Goal: Transaction & Acquisition: Purchase product/service

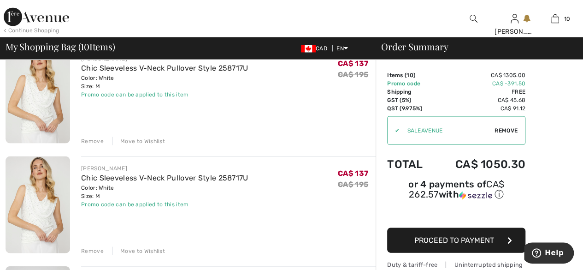
scroll to position [856, 0]
click at [98, 142] on div "Remove" at bounding box center [92, 141] width 23 height 8
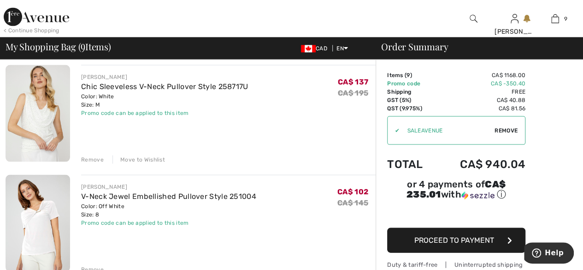
scroll to position [843, 0]
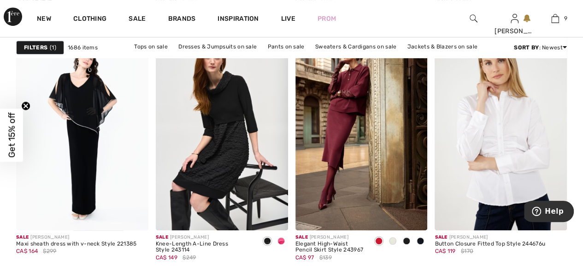
scroll to position [3705, 0]
click at [287, 241] on div at bounding box center [281, 241] width 14 height 15
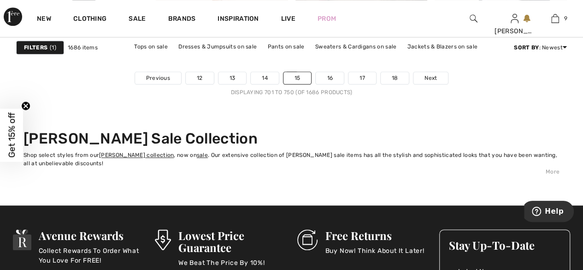
scroll to position [3900, 0]
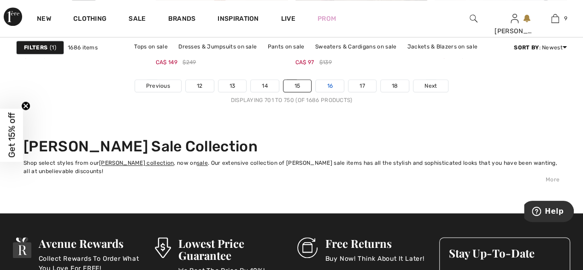
click at [328, 89] on link "16" at bounding box center [330, 86] width 28 height 12
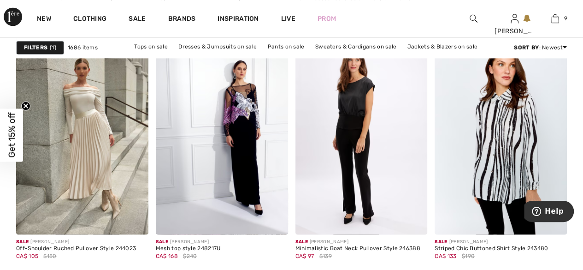
scroll to position [649, 0]
click at [392, 95] on img at bounding box center [361, 135] width 132 height 198
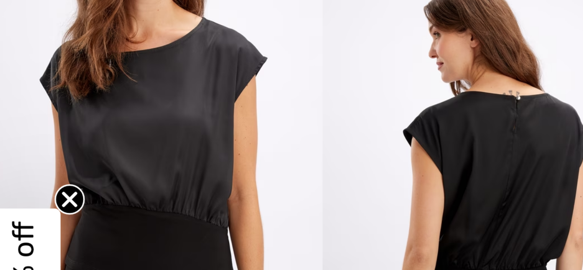
scroll to position [291, 0]
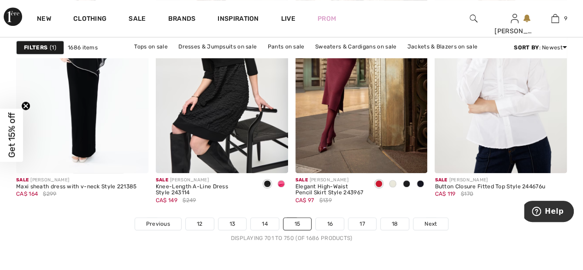
scroll to position [3762, 0]
click at [330, 220] on link "16" at bounding box center [330, 224] width 28 height 12
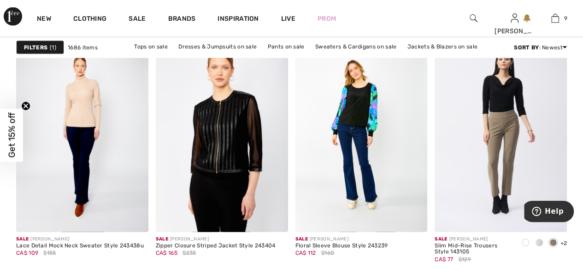
scroll to position [900, 0]
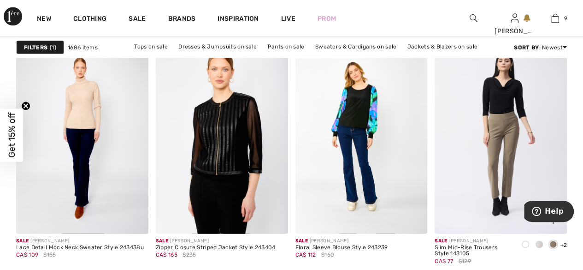
click at [550, 247] on span at bounding box center [552, 244] width 7 height 7
click at [536, 246] on span at bounding box center [538, 244] width 7 height 7
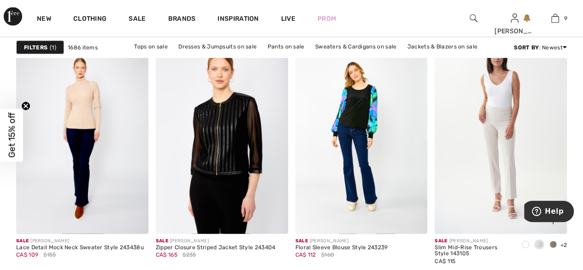
click at [524, 248] on div at bounding box center [525, 244] width 14 height 15
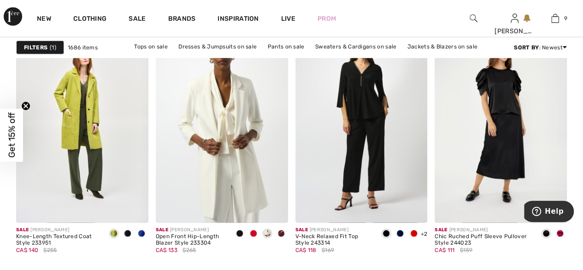
scroll to position [1274, 0]
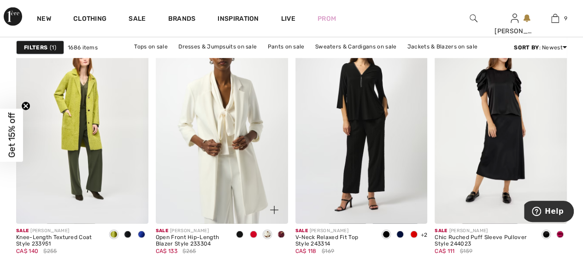
click at [228, 133] on img at bounding box center [222, 124] width 132 height 198
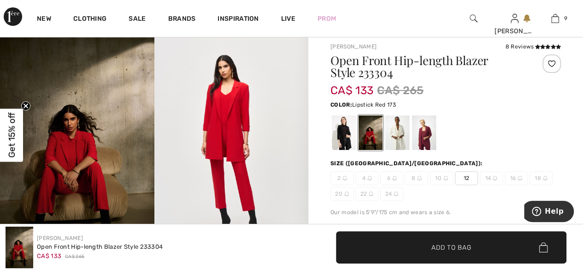
scroll to position [76, 0]
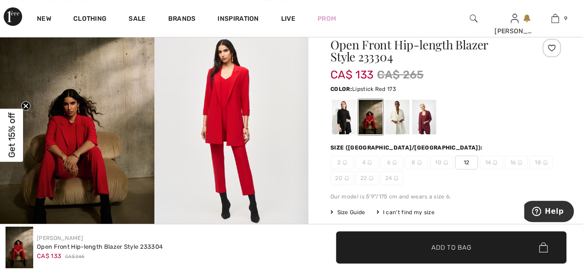
click at [401, 118] on div at bounding box center [397, 117] width 24 height 35
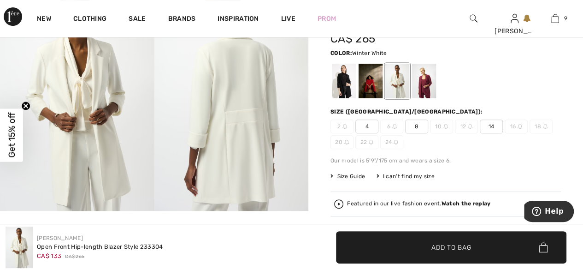
scroll to position [109, 0]
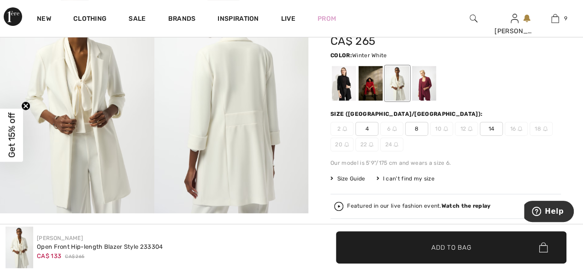
click at [428, 90] on div at bounding box center [424, 83] width 24 height 35
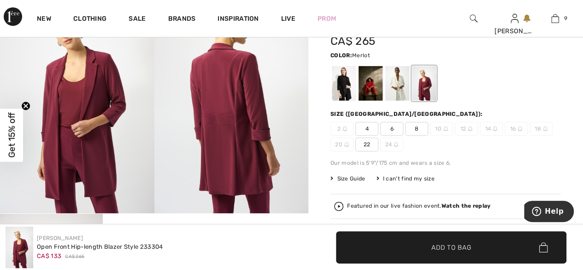
click at [351, 77] on div at bounding box center [344, 83] width 24 height 35
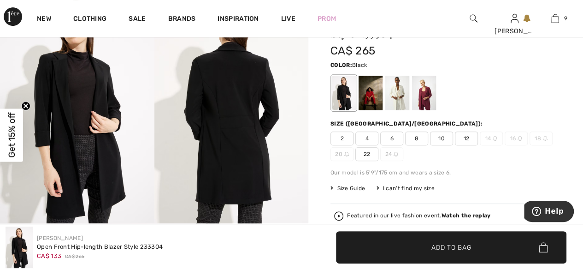
scroll to position [99, 0]
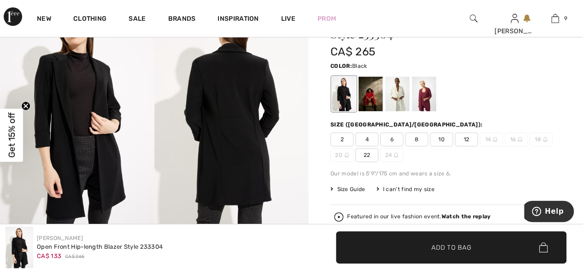
click at [526, 91] on div at bounding box center [445, 94] width 230 height 38
click at [401, 91] on div at bounding box center [397, 93] width 24 height 35
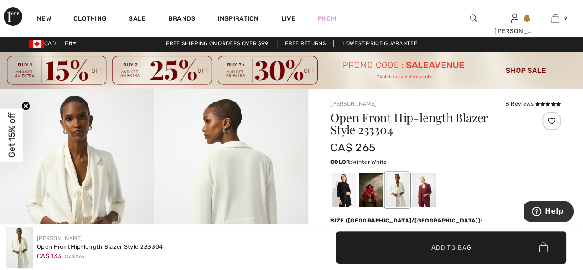
scroll to position [0, 0]
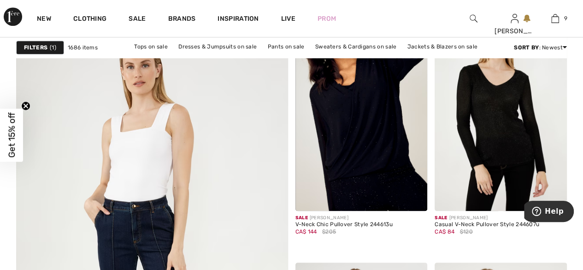
scroll to position [2131, 0]
click at [63, 184] on img at bounding box center [152, 256] width 326 height 489
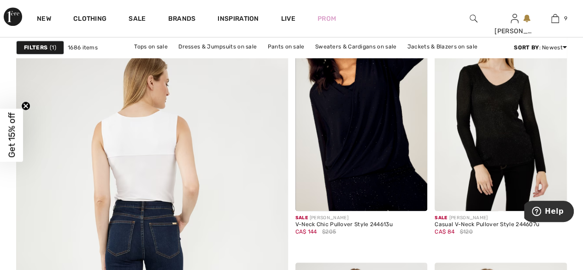
click at [63, 183] on img at bounding box center [152, 256] width 326 height 489
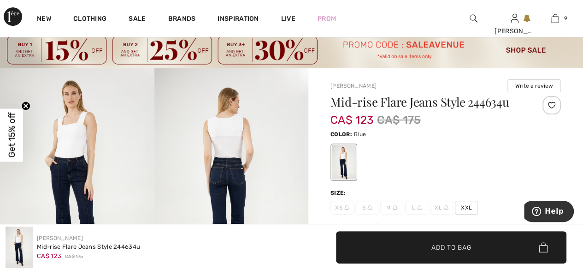
scroll to position [23, 0]
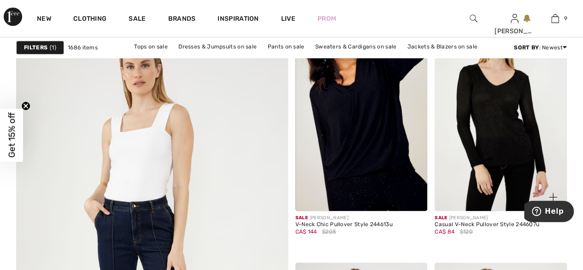
click at [503, 135] on img at bounding box center [501, 111] width 132 height 198
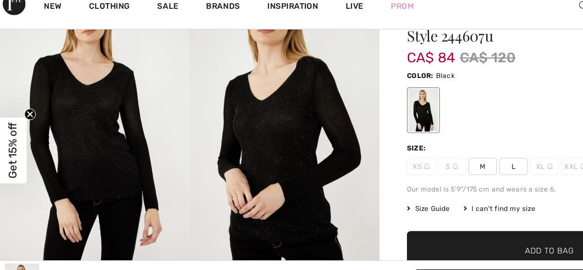
scroll to position [94, 0]
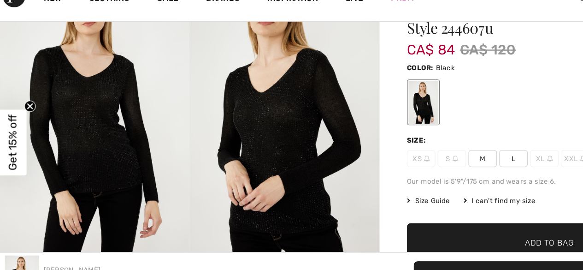
click at [395, 150] on span "M" at bounding box center [391, 148] width 23 height 14
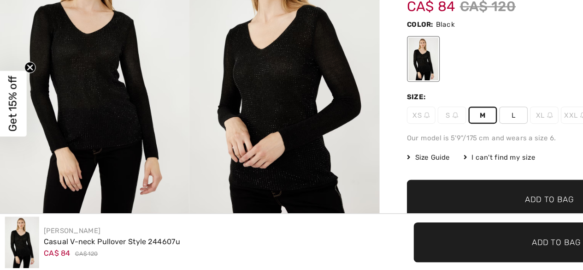
scroll to position [100, 0]
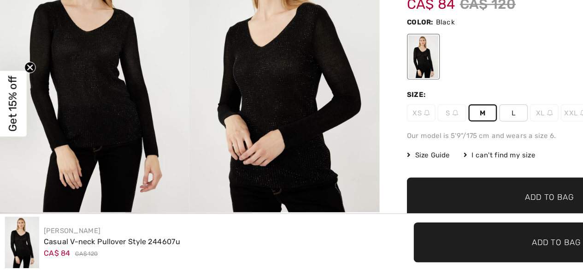
click at [418, 210] on span "✔ Added to Bag" at bounding box center [432, 211] width 56 height 10
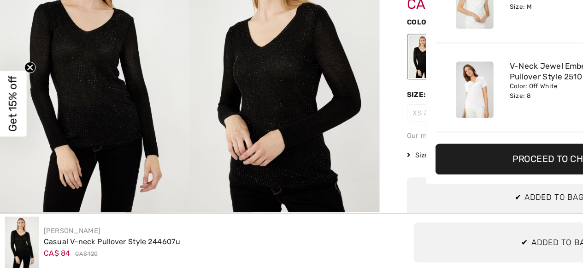
scroll to position [602, 0]
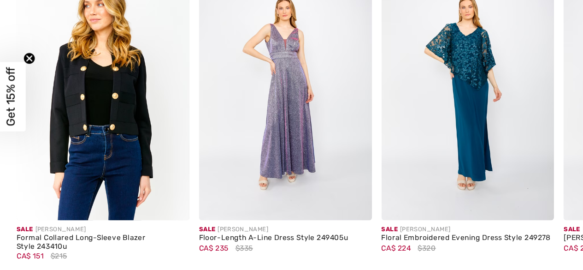
scroll to position [2612, 0]
click at [68, 205] on img at bounding box center [82, 130] width 132 height 198
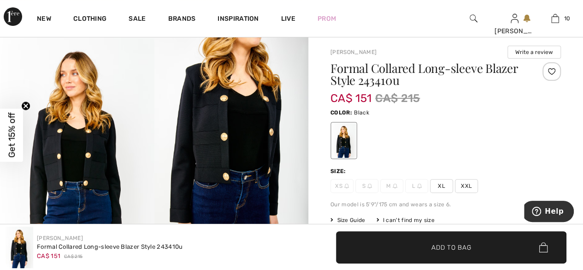
click at [59, 183] on img at bounding box center [77, 150] width 154 height 231
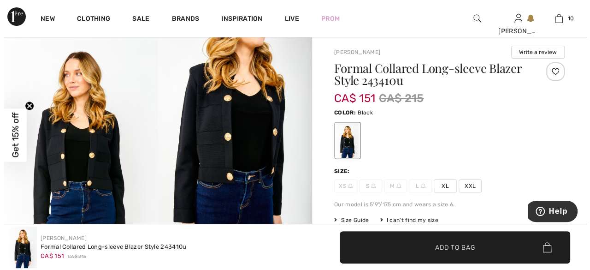
scroll to position [57, 0]
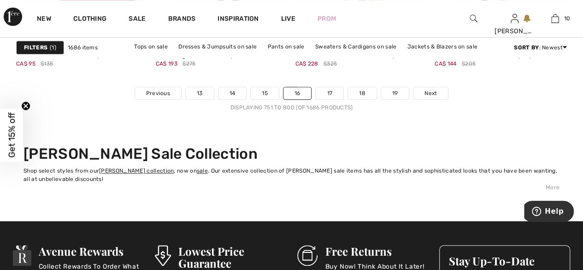
scroll to position [3889, 0]
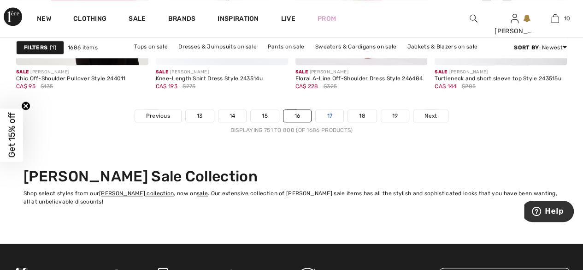
click at [332, 115] on link "17" at bounding box center [330, 116] width 28 height 12
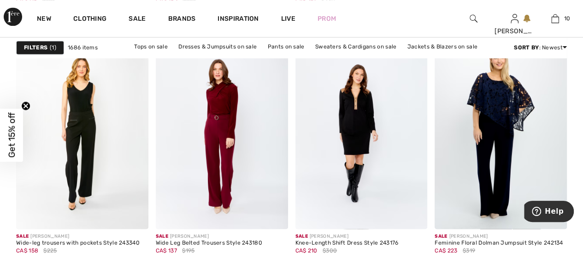
scroll to position [654, 0]
click at [218, 152] on img at bounding box center [222, 129] width 132 height 198
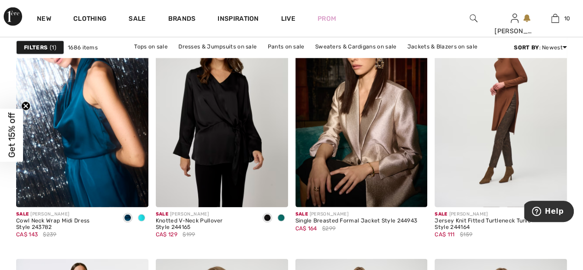
scroll to position [1291, 0]
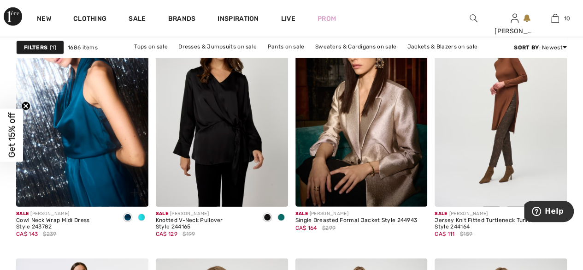
click at [73, 173] on img at bounding box center [82, 107] width 132 height 198
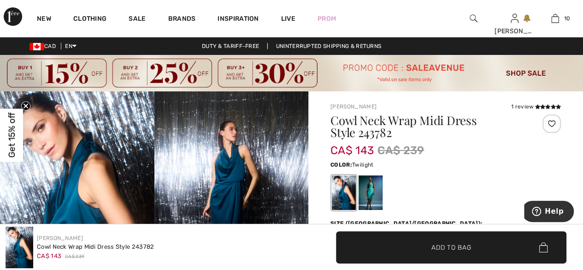
click at [369, 193] on div at bounding box center [371, 192] width 24 height 35
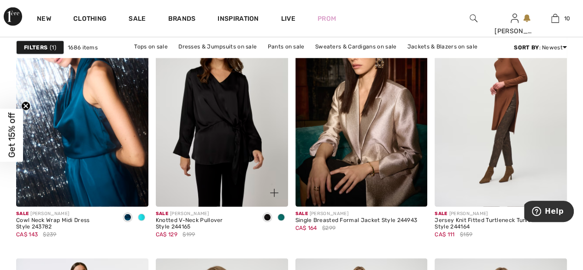
click at [287, 219] on div at bounding box center [281, 217] width 14 height 15
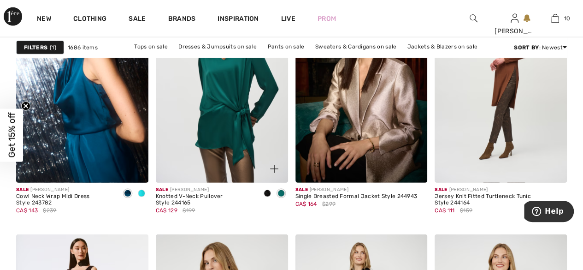
scroll to position [1296, 0]
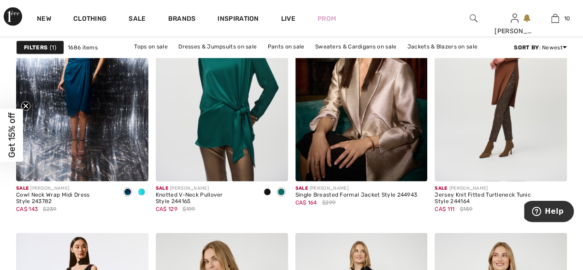
click at [394, 30] on div "New Clothing Sale Brands Inspiration Live Prom JOHANNE Hi, JOHANNE! 120 Reward …" at bounding box center [291, 18] width 583 height 37
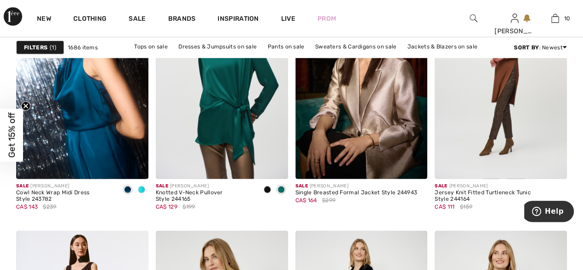
scroll to position [1288, 0]
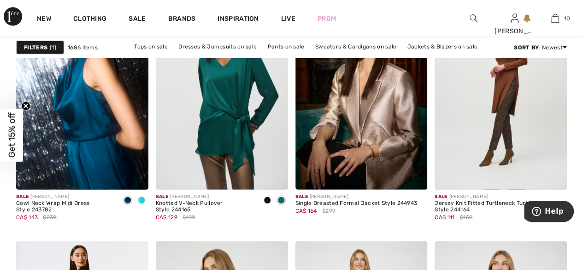
click at [379, 111] on img at bounding box center [361, 90] width 132 height 198
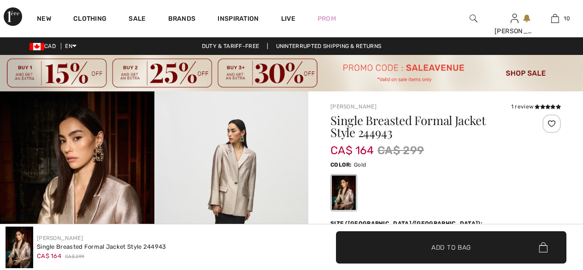
checkbox input "true"
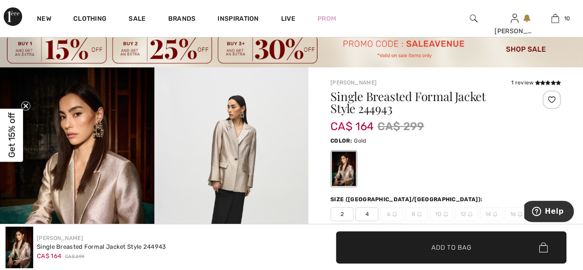
scroll to position [23, 0]
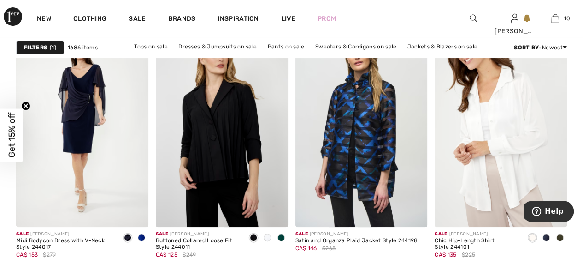
scroll to position [1772, 0]
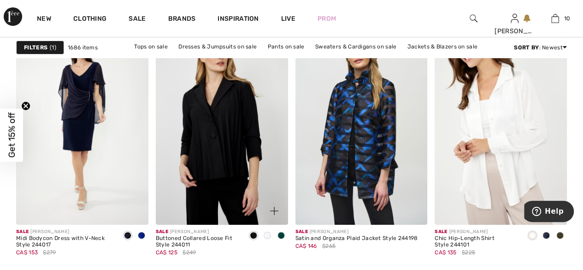
click at [265, 235] on span at bounding box center [267, 234] width 7 height 7
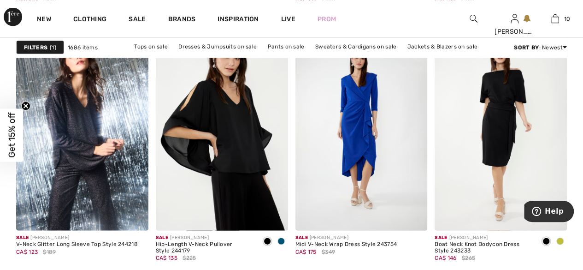
scroll to position [2608, 0]
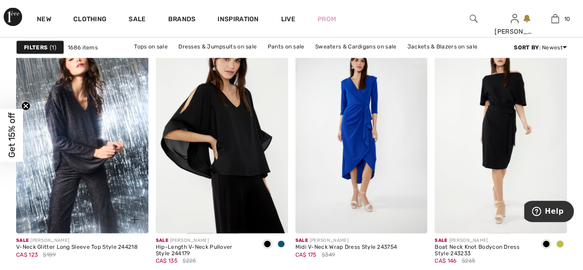
click at [66, 139] on img at bounding box center [82, 134] width 132 height 198
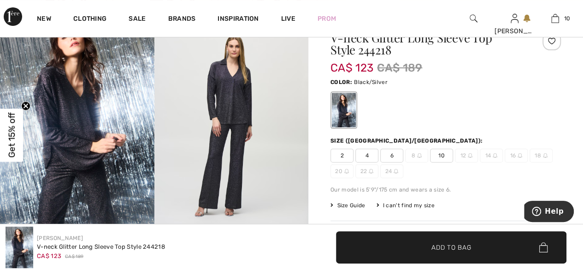
scroll to position [82, 0]
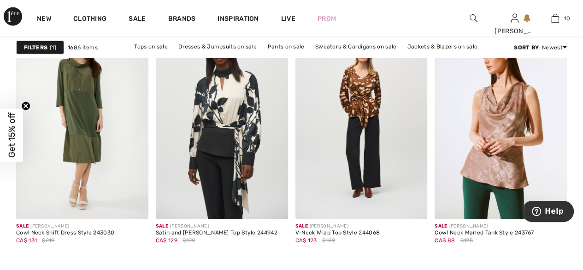
scroll to position [2872, 0]
click at [227, 124] on img at bounding box center [222, 119] width 132 height 198
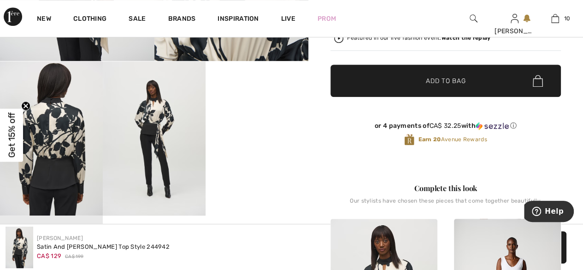
scroll to position [262, 0]
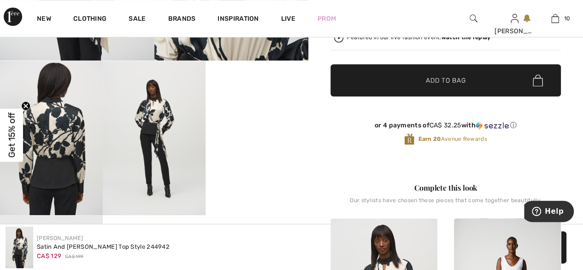
click at [259, 112] on video "Your browser does not support the video tag." at bounding box center [257, 87] width 103 height 52
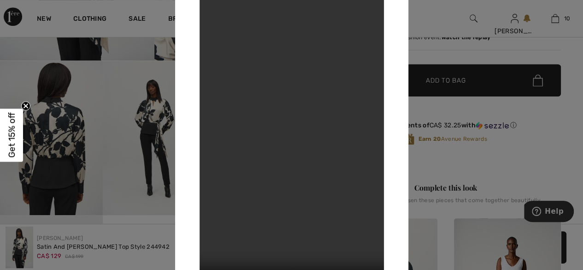
click at [432, 17] on div at bounding box center [291, 135] width 583 height 270
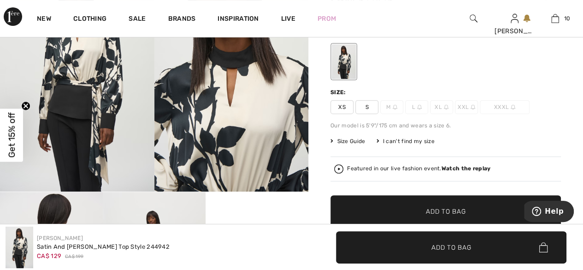
scroll to position [132, 0]
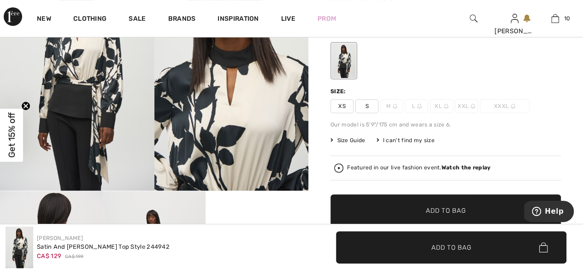
click at [365, 106] on span "S" at bounding box center [366, 106] width 23 height 14
click at [443, 208] on span "Add to Bag" at bounding box center [446, 211] width 40 height 10
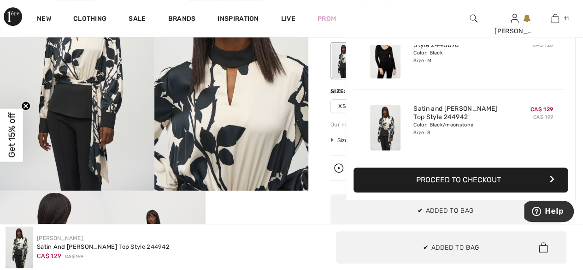
scroll to position [674, 0]
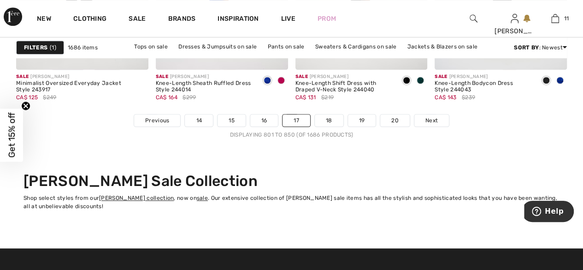
scroll to position [3886, 0]
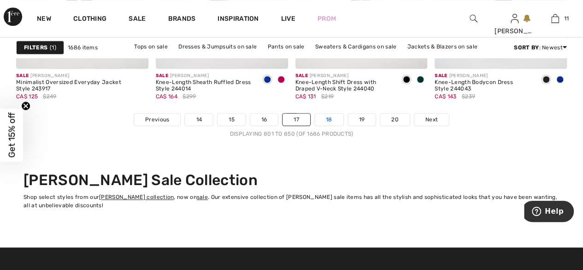
click at [332, 121] on link "18" at bounding box center [329, 119] width 29 height 12
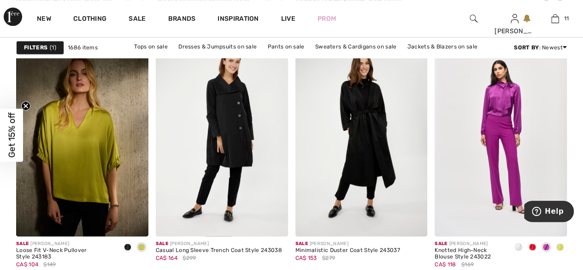
scroll to position [648, 0]
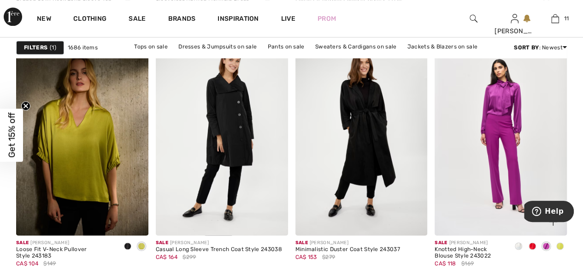
click at [563, 247] on div at bounding box center [560, 246] width 14 height 15
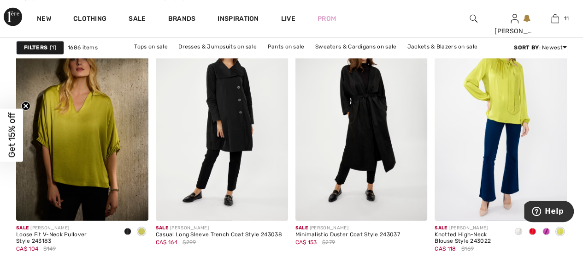
scroll to position [663, 0]
click at [127, 232] on span at bounding box center [127, 230] width 7 height 7
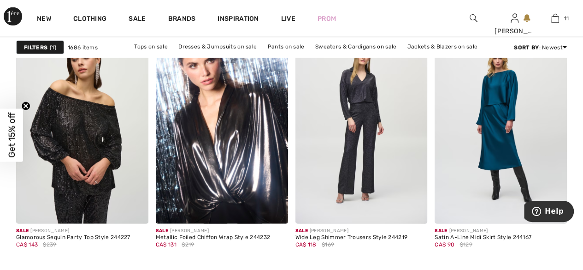
scroll to position [911, 0]
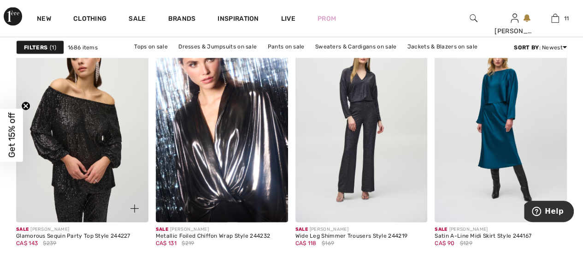
click at [69, 212] on img at bounding box center [82, 123] width 132 height 198
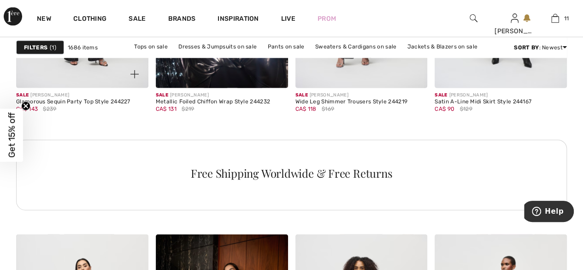
scroll to position [1065, 0]
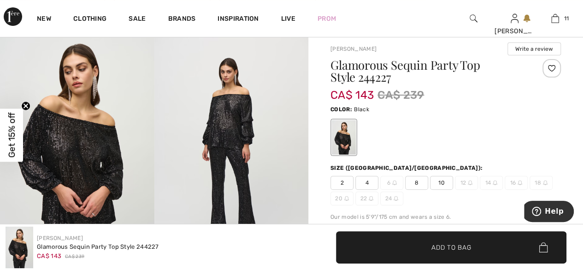
scroll to position [59, 0]
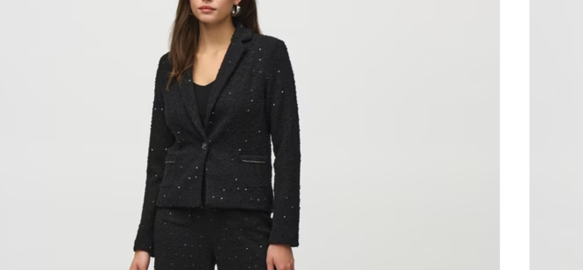
scroll to position [1739, 0]
click at [231, 110] on img at bounding box center [222, 158] width 132 height 198
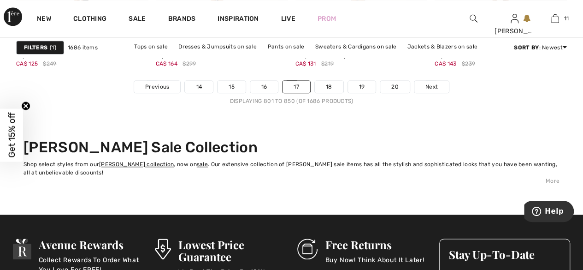
scroll to position [3923, 0]
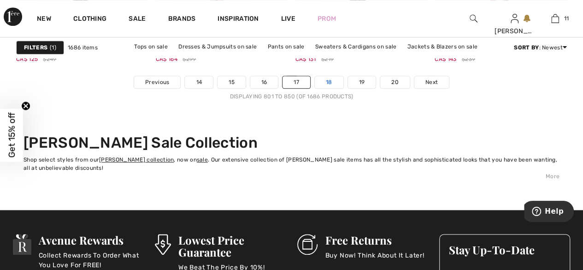
click at [327, 79] on link "18" at bounding box center [329, 82] width 29 height 12
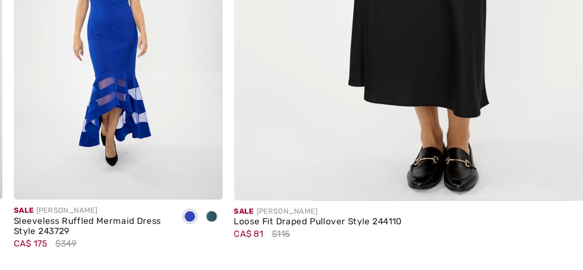
scroll to position [409, 0]
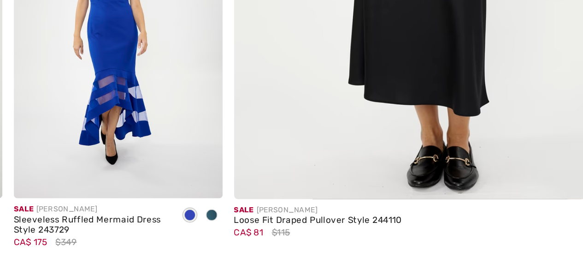
click at [435, 149] on img at bounding box center [431, 20] width 326 height 489
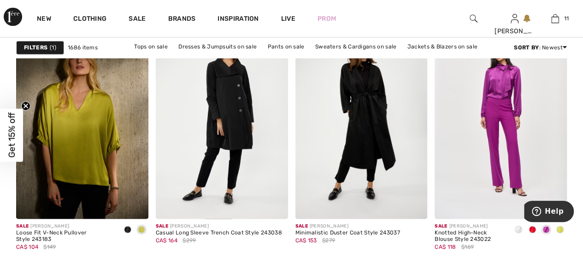
scroll to position [666, 0]
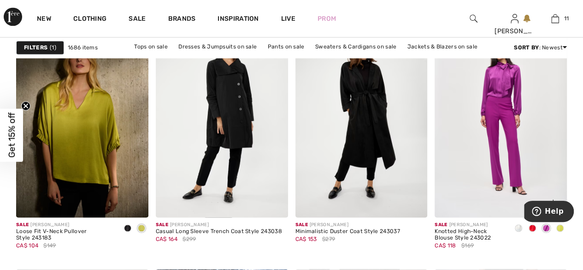
click at [563, 232] on div at bounding box center [560, 228] width 14 height 15
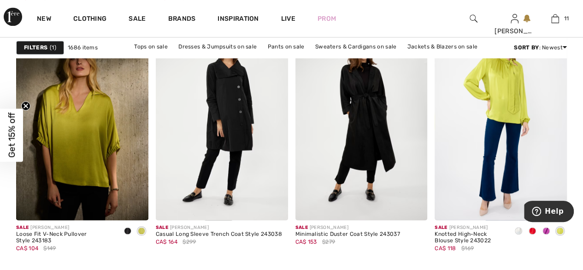
scroll to position [662, 0]
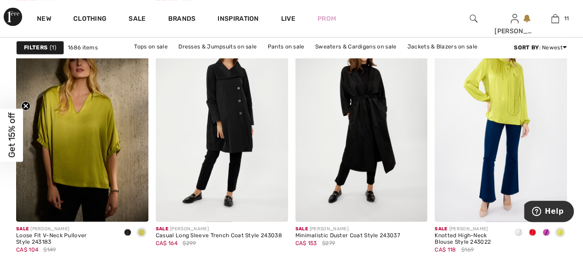
click at [518, 237] on div at bounding box center [519, 232] width 14 height 15
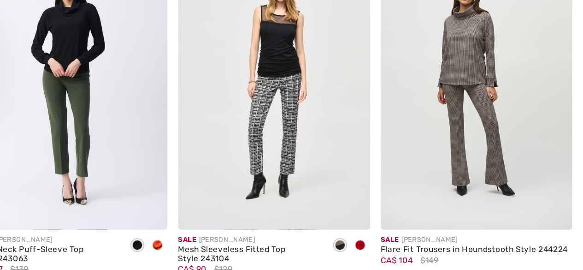
scroll to position [2600, 0]
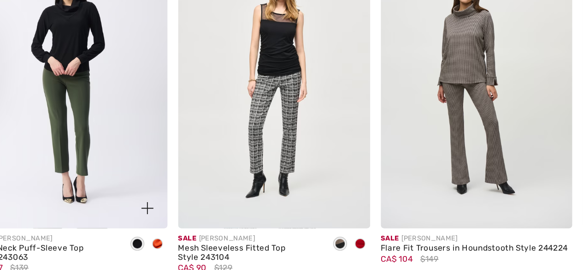
click at [127, 252] on span at bounding box center [127, 251] width 7 height 7
click at [128, 250] on span at bounding box center [127, 251] width 7 height 7
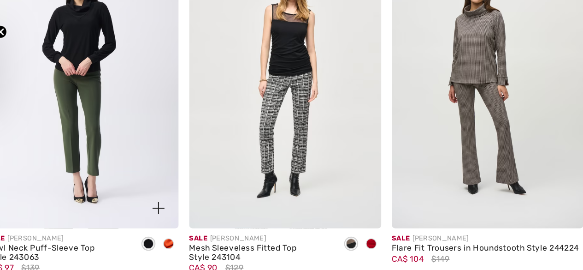
click at [145, 253] on div at bounding box center [142, 252] width 14 height 15
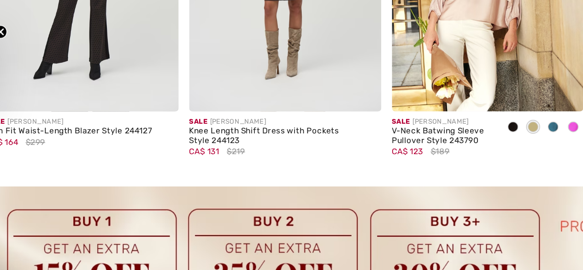
scroll to position [2932, 0]
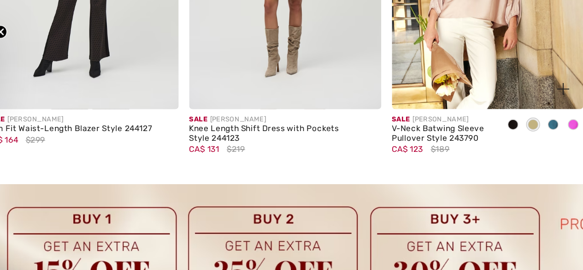
click at [400, 169] on div at bounding box center [407, 170] width 14 height 15
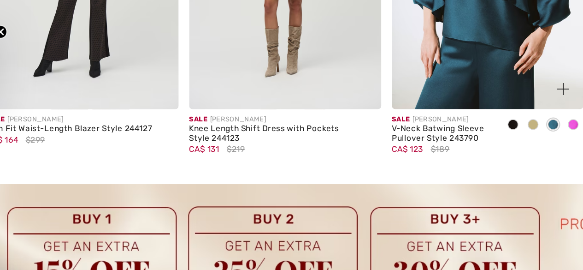
click at [394, 168] on span at bounding box center [392, 169] width 7 height 7
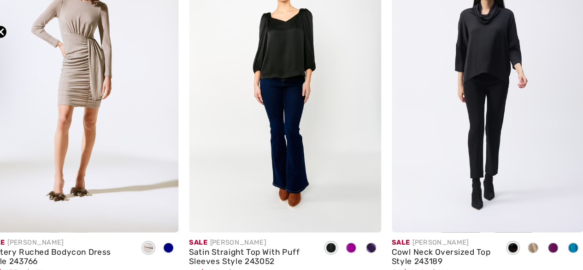
scroll to position [3712, 0]
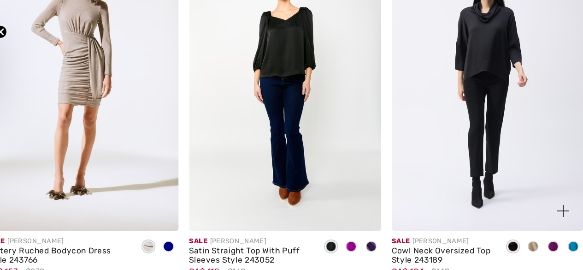
click at [393, 253] on span at bounding box center [392, 253] width 7 height 7
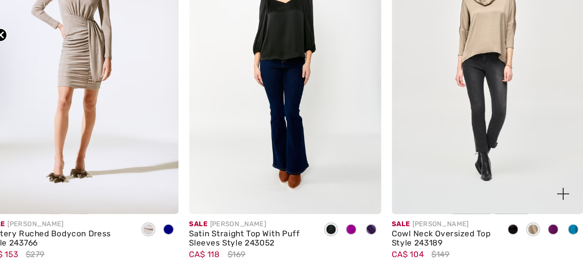
scroll to position [3725, 0]
click at [144, 241] on span at bounding box center [141, 239] width 7 height 7
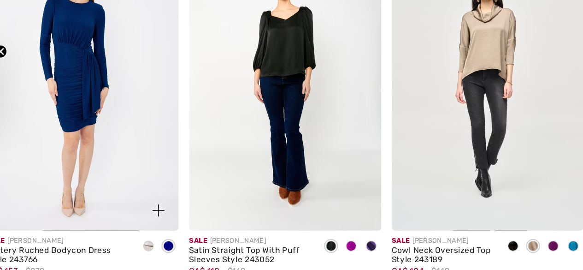
scroll to position [3738, 0]
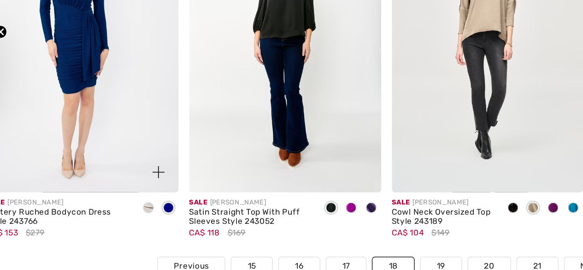
click at [128, 228] on span at bounding box center [127, 226] width 7 height 7
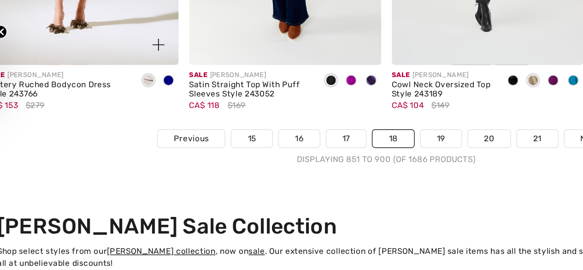
scroll to position [3827, 0]
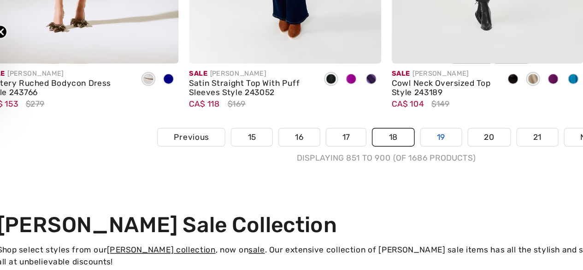
click at [331, 180] on link "19" at bounding box center [329, 178] width 28 height 12
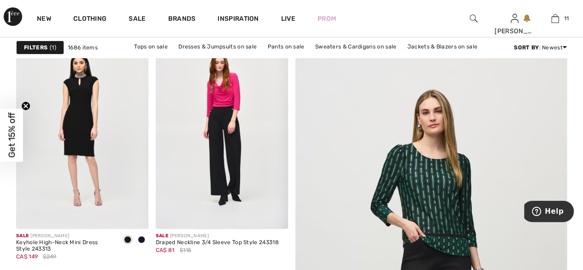
scroll to position [153, 0]
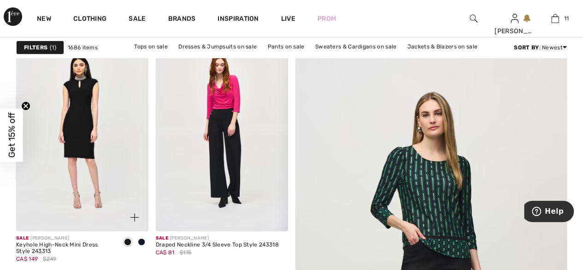
click at [147, 244] on div at bounding box center [142, 242] width 14 height 15
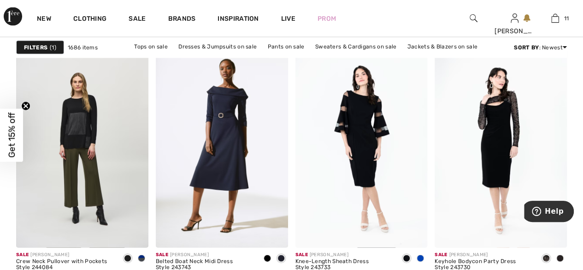
scroll to position [886, 0]
click at [146, 259] on div at bounding box center [142, 258] width 14 height 15
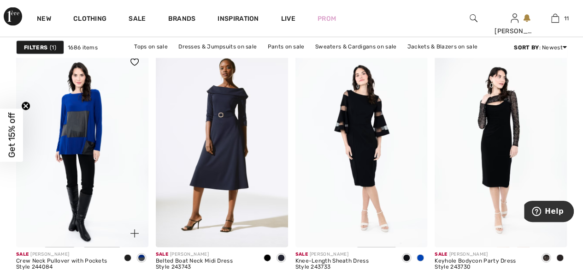
click at [126, 261] on div at bounding box center [128, 258] width 14 height 15
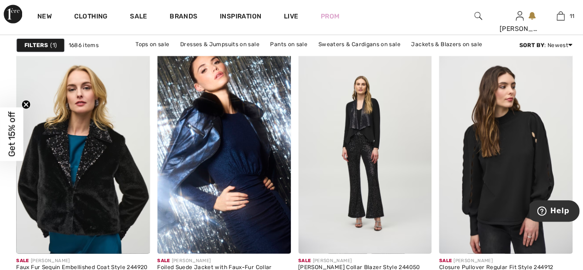
scroll to position [3454, 0]
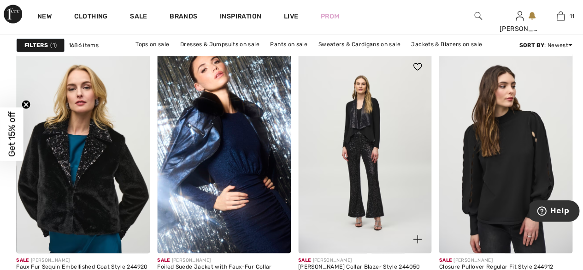
click at [362, 126] on img at bounding box center [361, 154] width 132 height 198
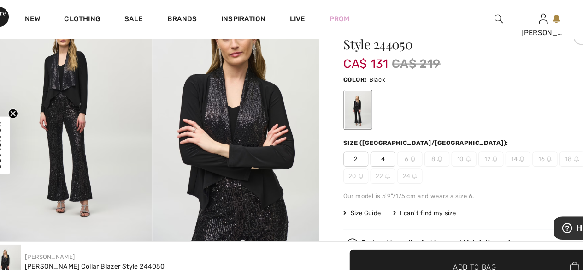
scroll to position [95, 0]
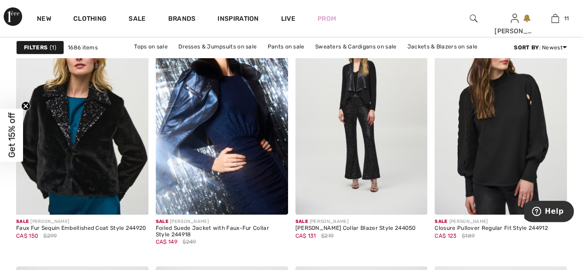
scroll to position [3516, 0]
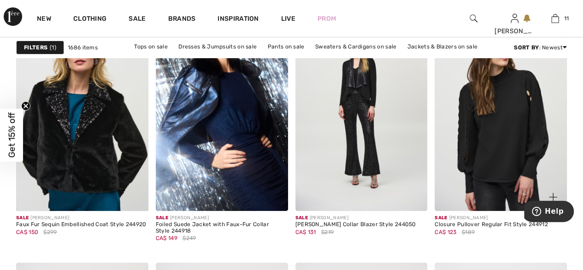
click at [514, 136] on img at bounding box center [501, 111] width 132 height 198
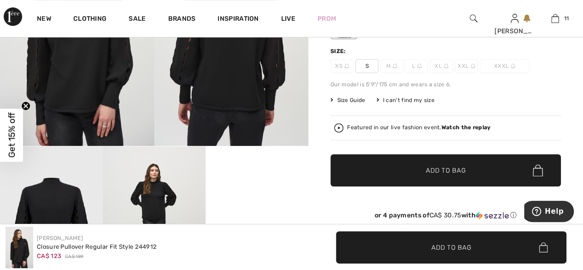
scroll to position [176, 0]
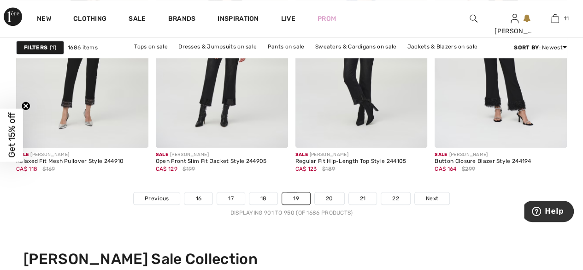
scroll to position [3810, 0]
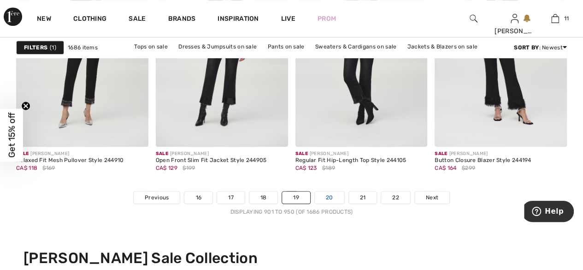
click at [326, 191] on link "20" at bounding box center [329, 197] width 29 height 12
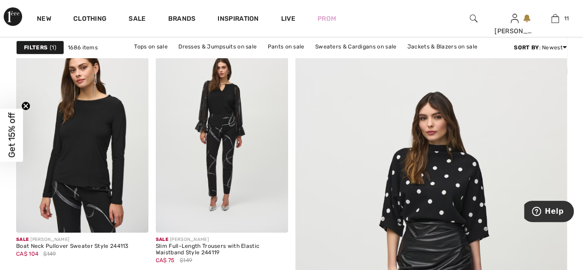
scroll to position [151, 0]
click at [81, 158] on img at bounding box center [82, 134] width 132 height 198
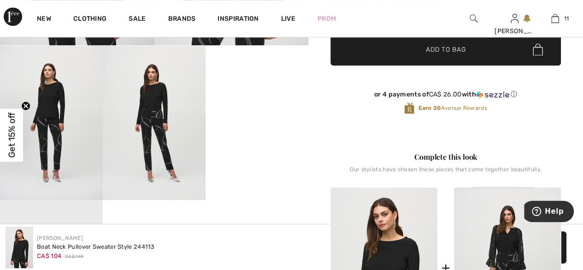
scroll to position [276, 0]
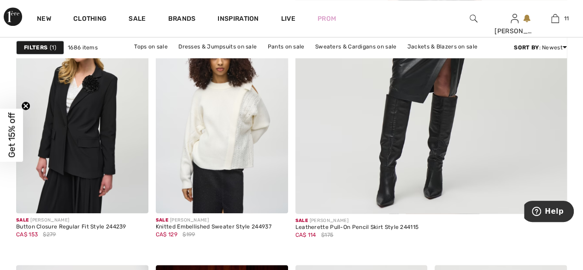
scroll to position [422, 0]
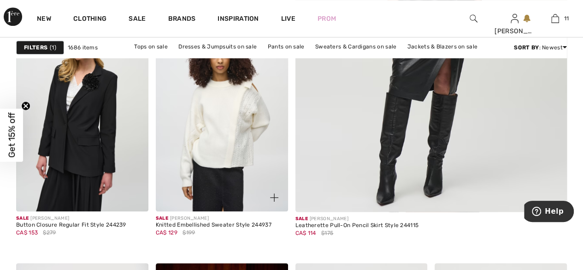
click at [239, 116] on img at bounding box center [222, 112] width 132 height 198
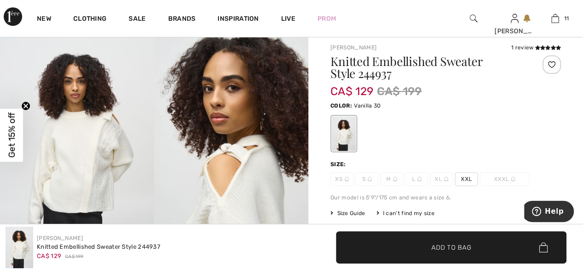
scroll to position [57, 0]
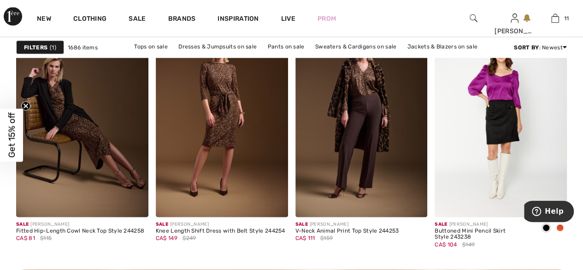
scroll to position [917, 0]
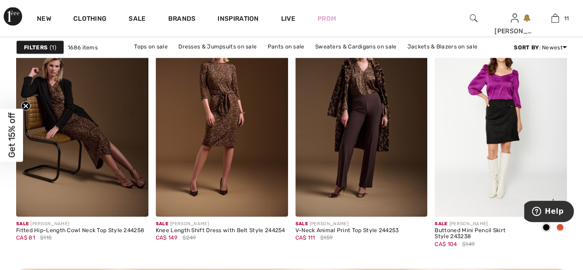
click at [566, 229] on div at bounding box center [560, 227] width 14 height 15
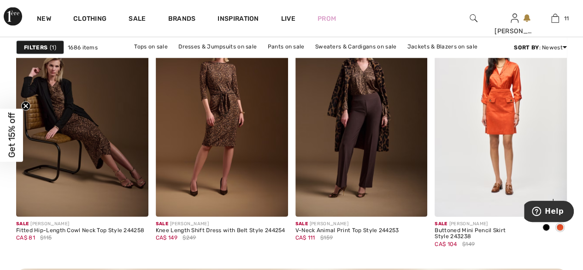
click at [548, 232] on div at bounding box center [546, 227] width 14 height 15
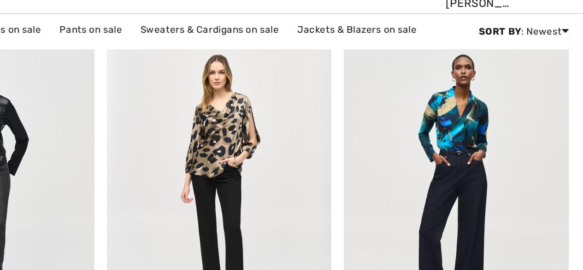
scroll to position [1759, 0]
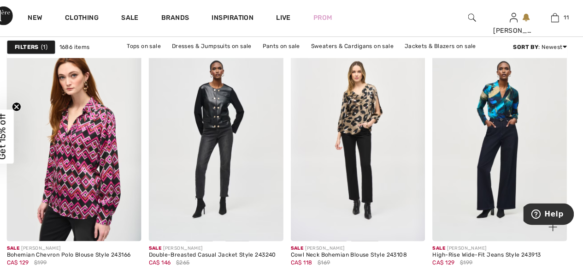
click at [507, 117] on img at bounding box center [501, 139] width 132 height 198
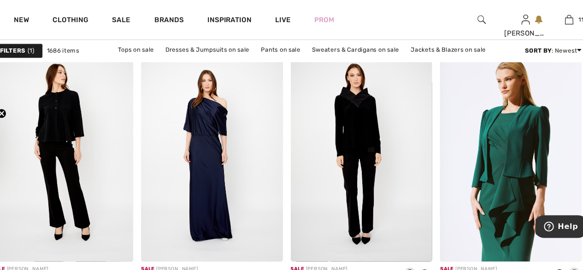
scroll to position [3442, 0]
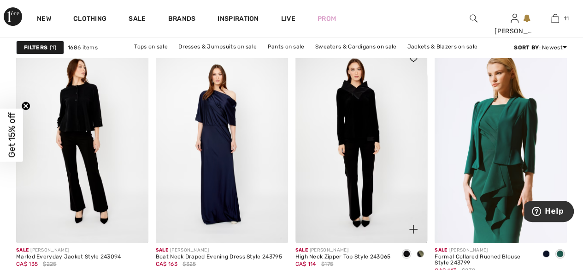
click at [347, 111] on img at bounding box center [361, 143] width 132 height 198
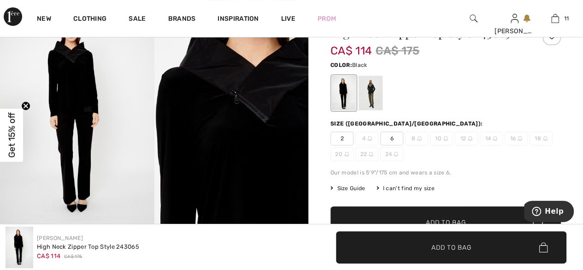
scroll to position [92, 0]
click at [398, 138] on span "6" at bounding box center [391, 138] width 23 height 14
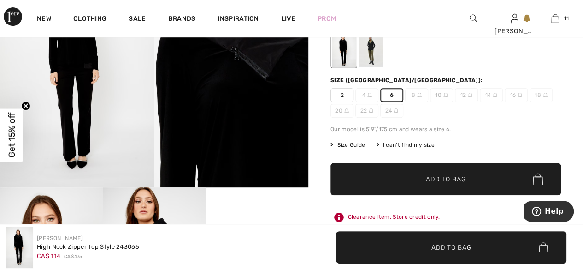
scroll to position [143, 0]
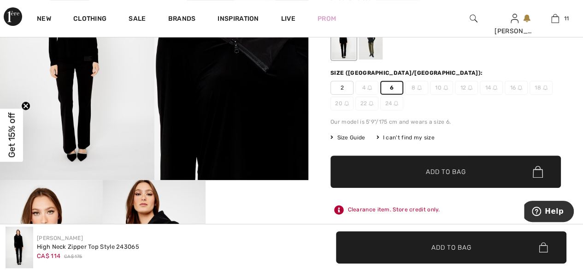
click at [439, 170] on span "Add to Bag" at bounding box center [446, 172] width 40 height 10
click at [59, 150] on img at bounding box center [77, 63] width 154 height 231
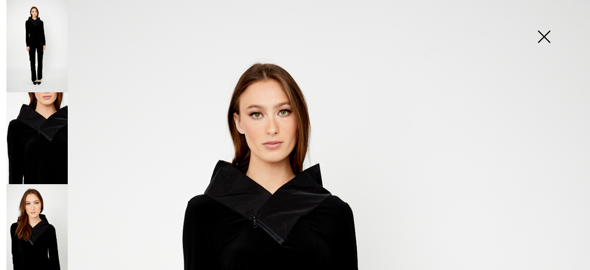
scroll to position [746, 0]
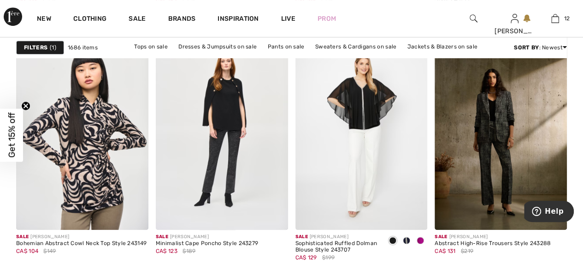
scroll to position [3724, 0]
click at [76, 145] on img at bounding box center [82, 131] width 132 height 198
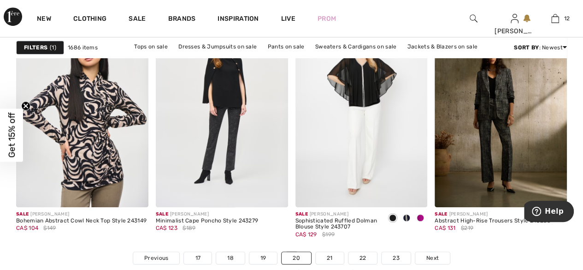
scroll to position [3737, 0]
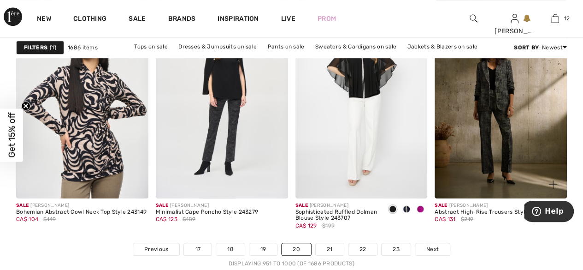
click at [436, 203] on span "Sale" at bounding box center [441, 205] width 12 height 6
click at [425, 209] on div at bounding box center [420, 209] width 14 height 15
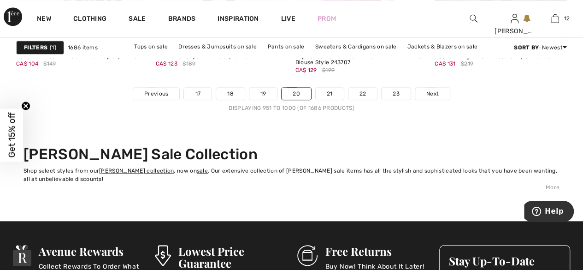
scroll to position [3901, 0]
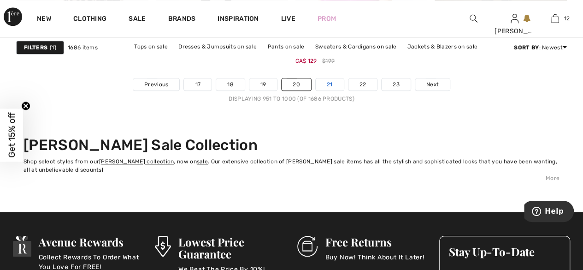
click at [331, 82] on link "21" at bounding box center [330, 84] width 28 height 12
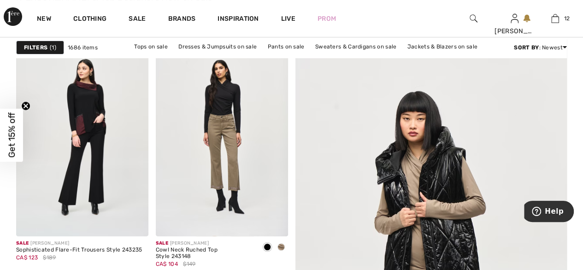
scroll to position [148, 0]
click at [81, 114] on img at bounding box center [82, 136] width 132 height 198
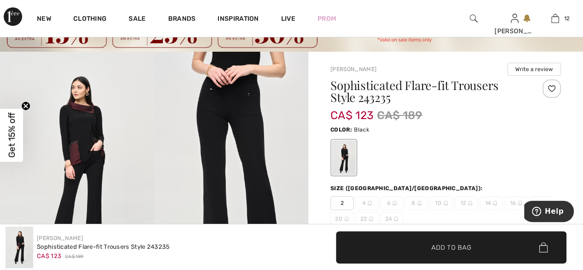
scroll to position [37, 0]
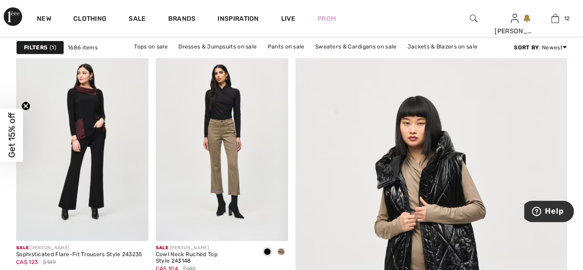
scroll to position [142, 0]
click at [229, 103] on img at bounding box center [222, 142] width 132 height 198
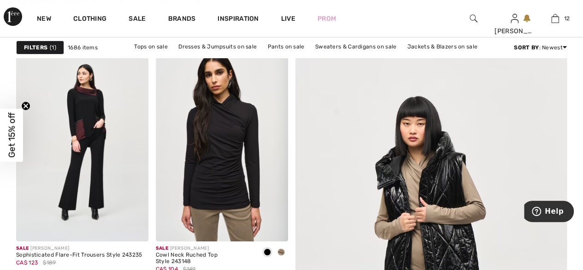
click at [7, 12] on img at bounding box center [13, 16] width 18 height 18
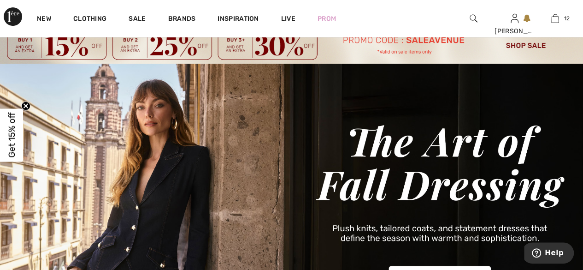
scroll to position [62, 0]
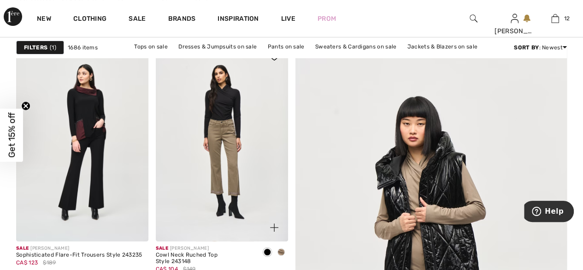
click at [225, 109] on img at bounding box center [222, 142] width 132 height 198
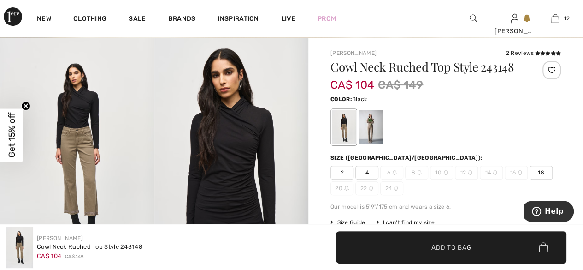
scroll to position [69, 0]
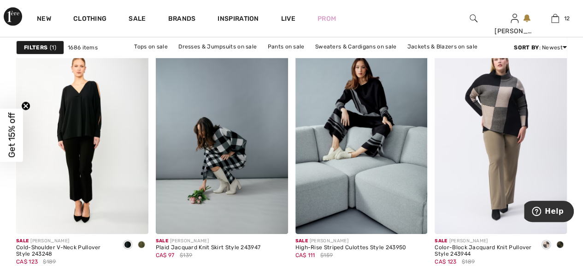
scroll to position [1497, 0]
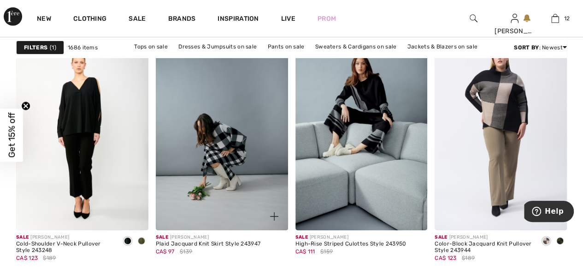
click at [232, 134] on img at bounding box center [222, 131] width 132 height 198
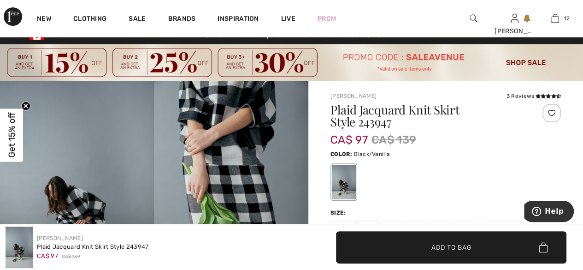
scroll to position [10, 0]
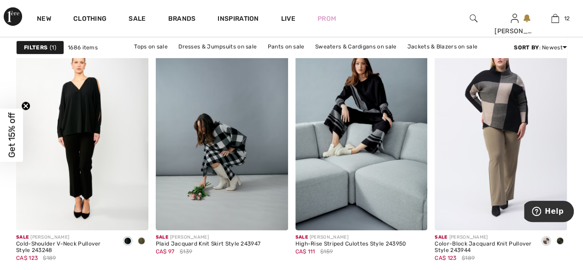
click at [510, 96] on img at bounding box center [501, 131] width 132 height 198
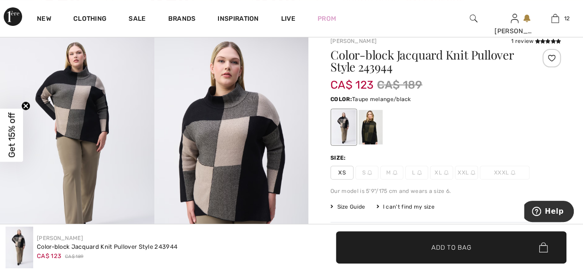
scroll to position [65, 0]
click at [365, 129] on div at bounding box center [371, 127] width 24 height 35
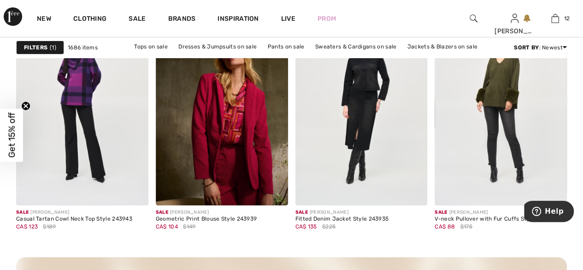
scroll to position [1775, 0]
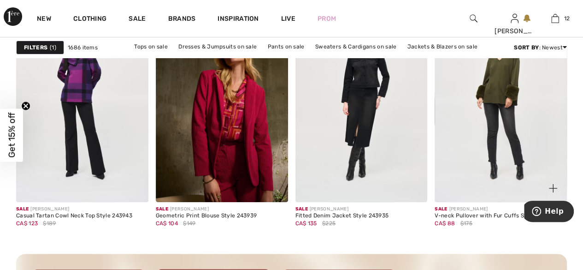
click at [500, 92] on img at bounding box center [501, 103] width 132 height 198
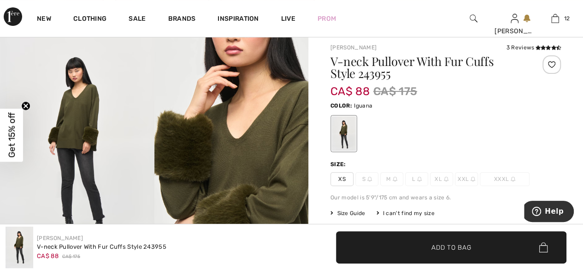
scroll to position [58, 0]
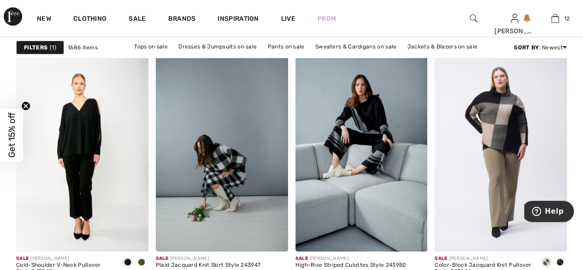
scroll to position [1495, 0]
click at [514, 121] on img at bounding box center [501, 152] width 132 height 198
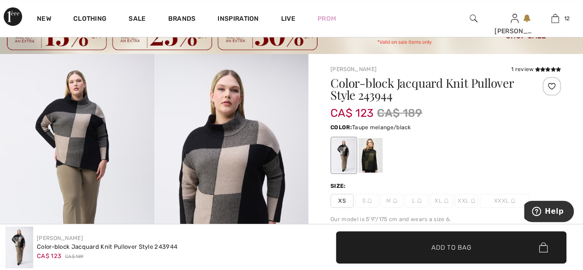
scroll to position [39, 0]
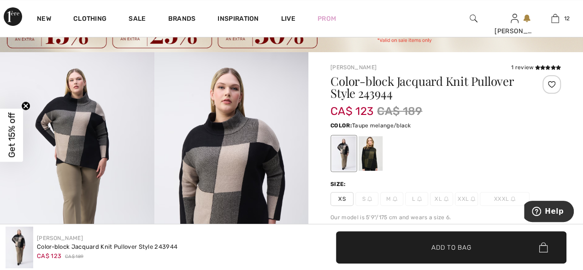
click at [374, 151] on div at bounding box center [371, 153] width 24 height 35
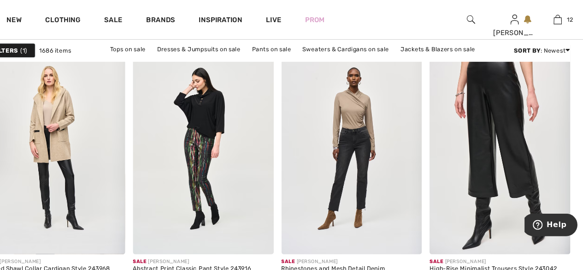
scroll to position [2602, 0]
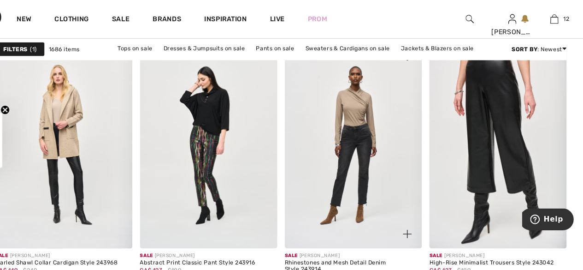
click at [372, 129] on img at bounding box center [361, 140] width 132 height 198
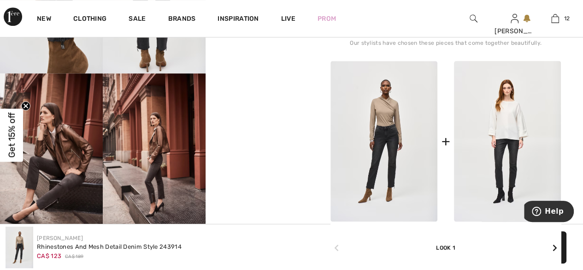
scroll to position [406, 0]
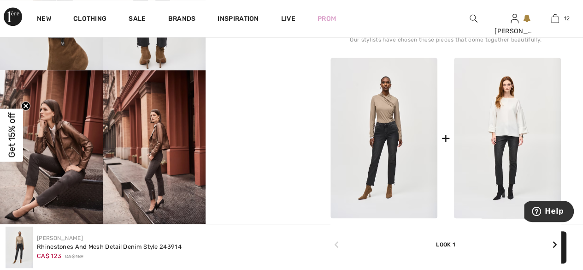
click at [396, 106] on img at bounding box center [383, 138] width 107 height 160
click at [387, 117] on img at bounding box center [383, 138] width 107 height 160
click at [397, 105] on img at bounding box center [383, 138] width 107 height 160
click at [394, 117] on img at bounding box center [383, 138] width 107 height 160
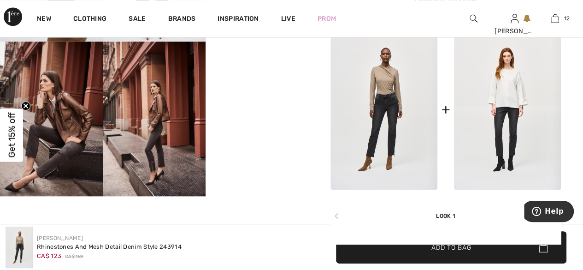
scroll to position [427, 0]
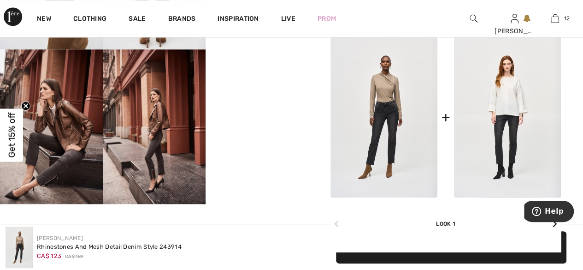
click at [393, 99] on img at bounding box center [383, 117] width 107 height 160
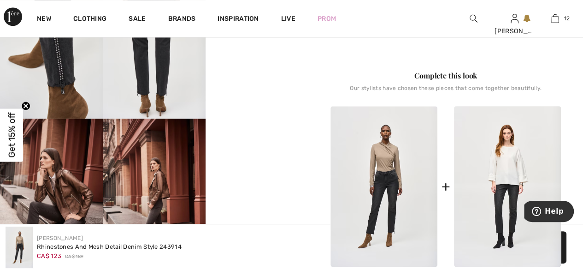
scroll to position [359, 0]
click at [387, 171] on img at bounding box center [383, 186] width 107 height 160
click at [389, 165] on img at bounding box center [383, 186] width 107 height 160
click at [393, 157] on img at bounding box center [383, 186] width 107 height 160
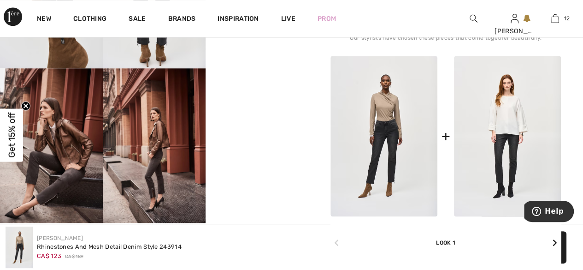
scroll to position [409, 0]
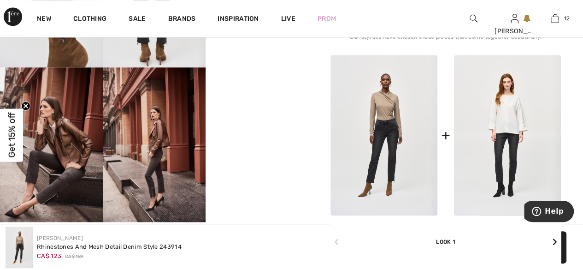
click at [454, 140] on img at bounding box center [507, 135] width 107 height 160
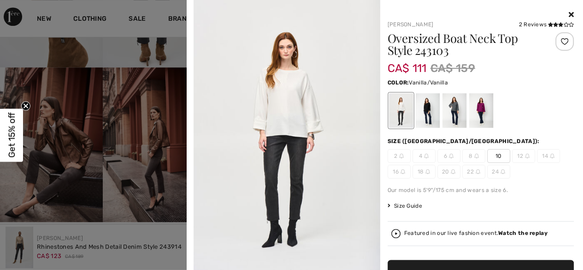
click at [424, 112] on div at bounding box center [427, 110] width 24 height 35
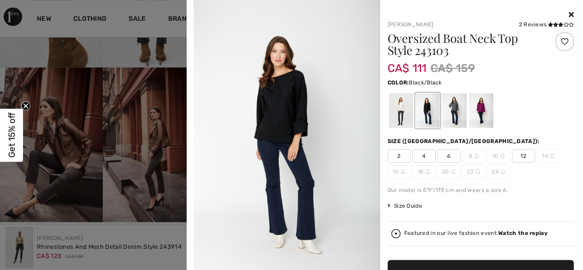
click at [453, 108] on div at bounding box center [454, 110] width 24 height 35
click at [455, 109] on div at bounding box center [454, 110] width 24 height 35
click at [458, 106] on div at bounding box center [454, 110] width 24 height 35
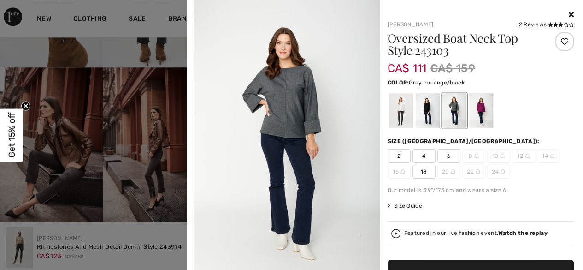
click at [485, 100] on div at bounding box center [481, 110] width 24 height 35
click at [483, 110] on div at bounding box center [481, 110] width 24 height 35
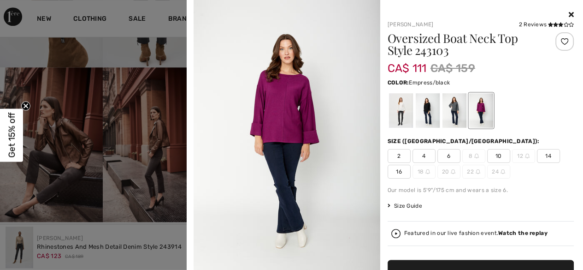
click at [450, 109] on div at bounding box center [454, 110] width 24 height 35
click at [453, 110] on div at bounding box center [454, 110] width 24 height 35
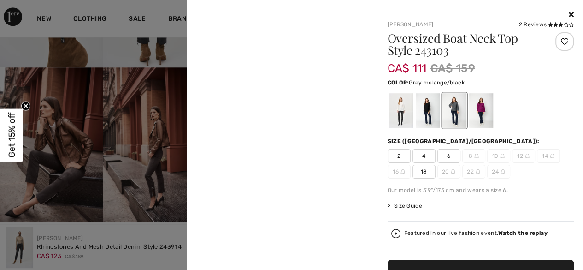
click at [426, 110] on div at bounding box center [427, 110] width 24 height 35
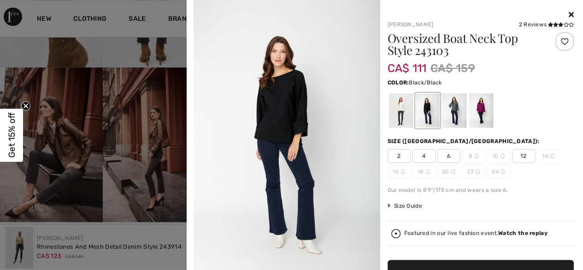
click at [398, 110] on div at bounding box center [400, 110] width 24 height 35
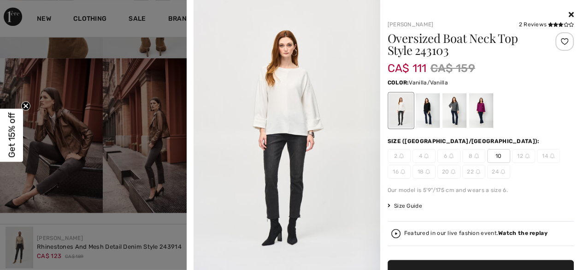
scroll to position [419, 0]
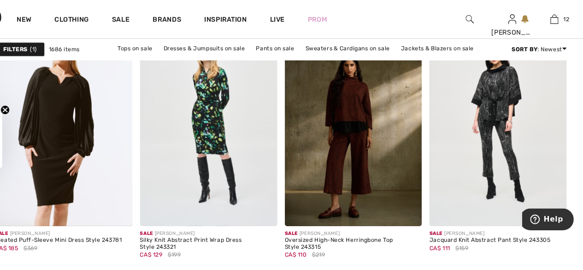
scroll to position [3487, 0]
click at [369, 105] on img at bounding box center [361, 119] width 132 height 198
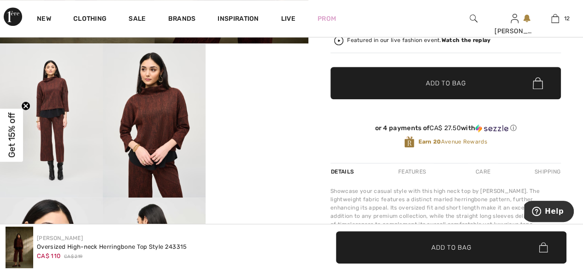
scroll to position [278, 0]
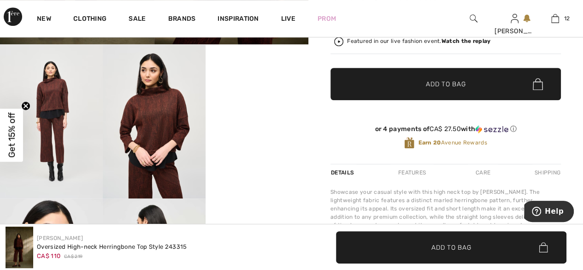
click at [166, 116] on img at bounding box center [154, 121] width 103 height 154
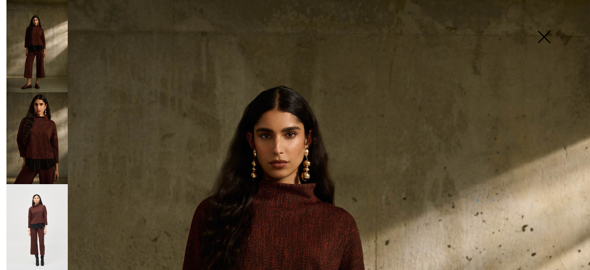
scroll to position [60, 0]
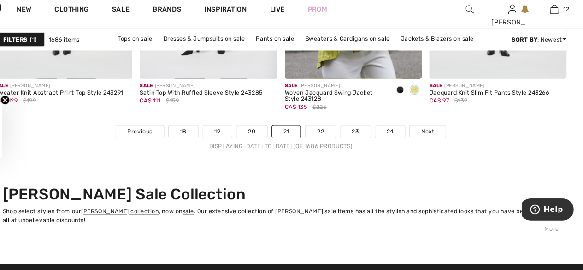
scroll to position [3853, 0]
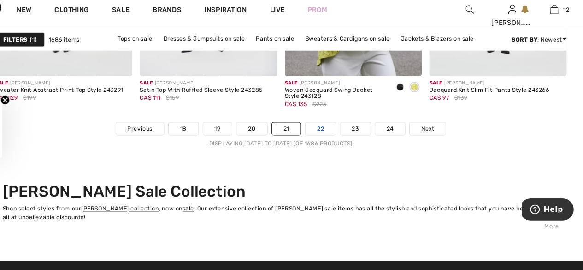
click at [332, 129] on link "22" at bounding box center [329, 133] width 29 height 12
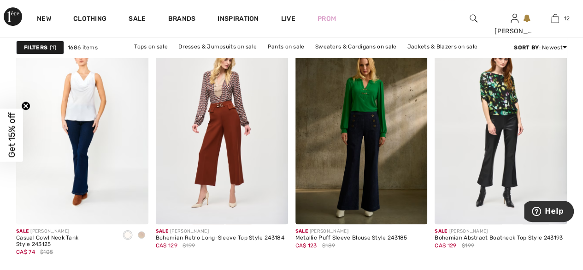
scroll to position [1772, 0]
click at [142, 234] on span at bounding box center [141, 234] width 7 height 7
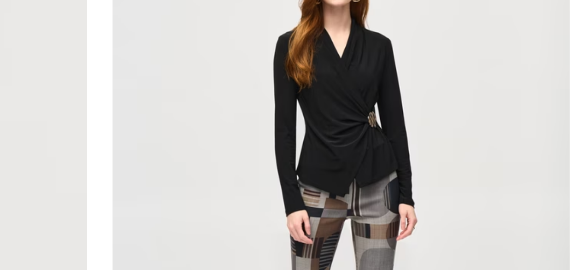
scroll to position [2107, 0]
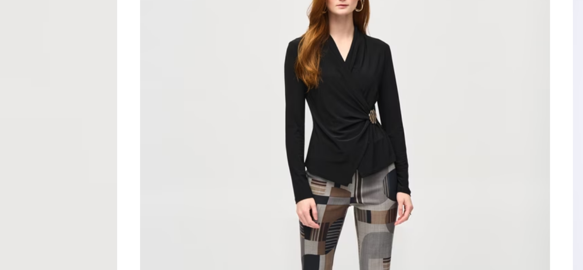
click at [366, 109] on img at bounding box center [361, 135] width 132 height 198
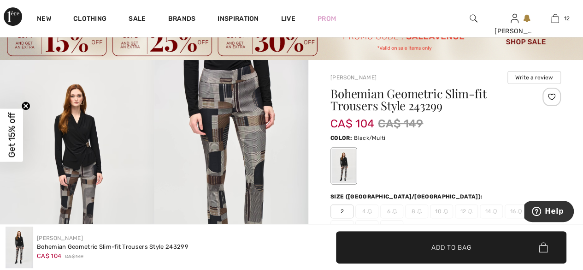
scroll to position [31, 0]
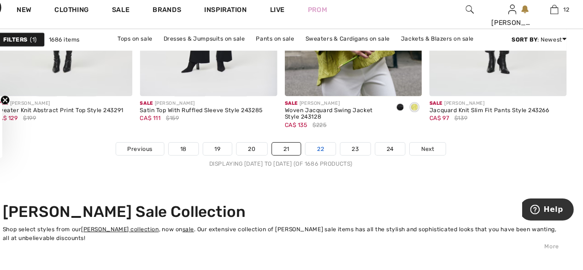
click at [329, 151] on link "22" at bounding box center [329, 153] width 29 height 12
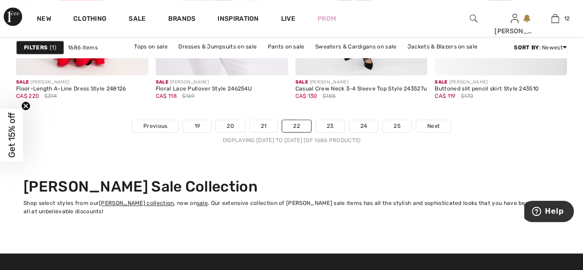
scroll to position [3860, 0]
click at [331, 129] on link "23" at bounding box center [330, 126] width 29 height 12
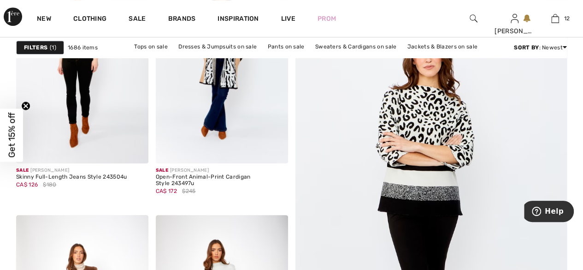
scroll to position [218, 0]
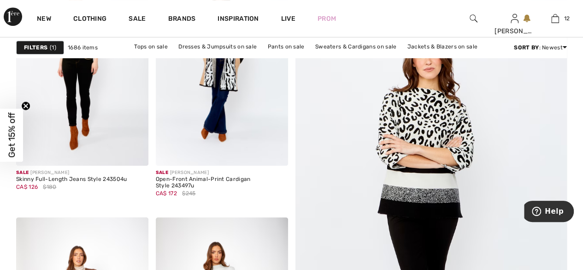
click at [441, 150] on img at bounding box center [431, 211] width 326 height 489
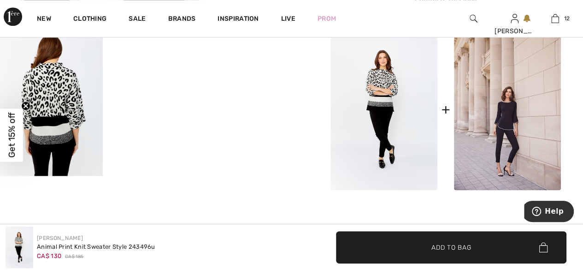
scroll to position [450, 0]
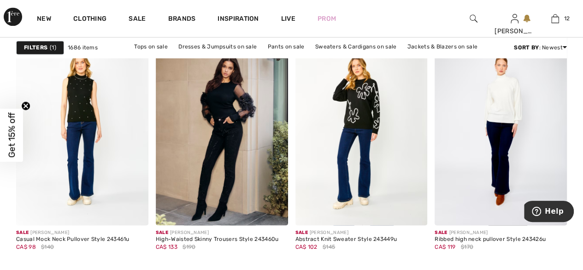
scroll to position [652, 0]
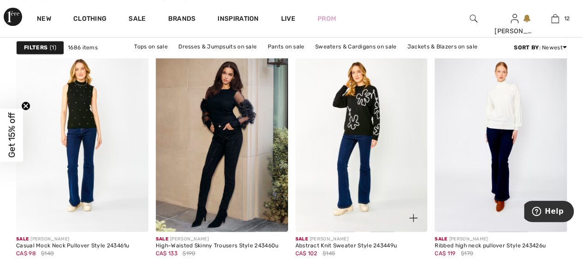
click at [345, 116] on img at bounding box center [361, 132] width 132 height 198
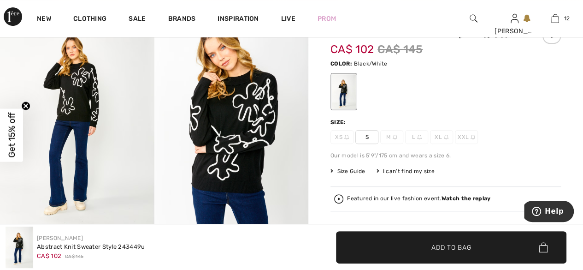
scroll to position [88, 0]
click at [370, 135] on span "S" at bounding box center [366, 137] width 23 height 14
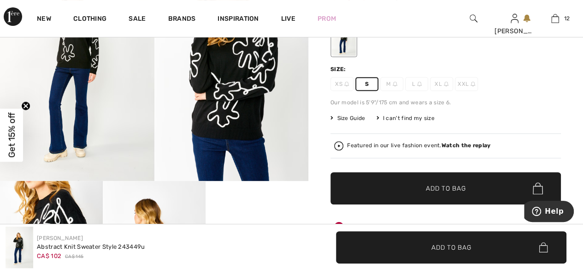
scroll to position [144, 0]
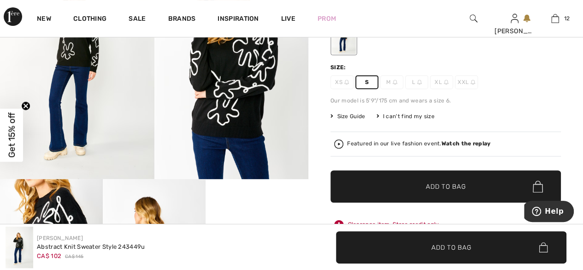
click at [442, 187] on span "Add to Bag" at bounding box center [446, 187] width 40 height 10
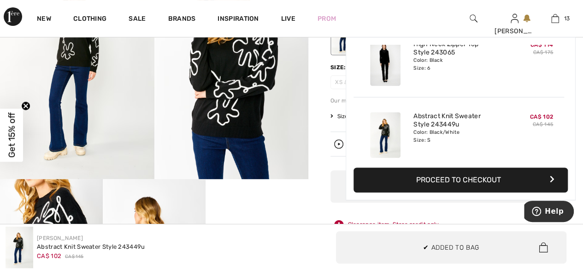
scroll to position [818, 0]
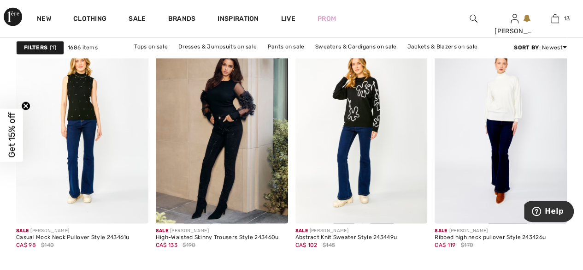
scroll to position [662, 0]
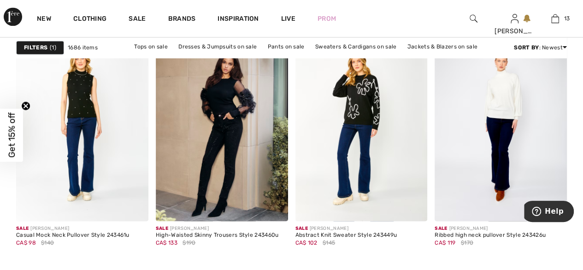
click at [496, 91] on img at bounding box center [501, 122] width 132 height 198
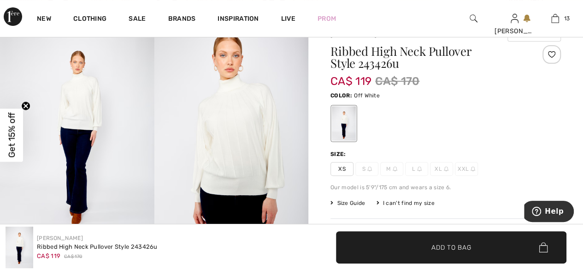
scroll to position [74, 0]
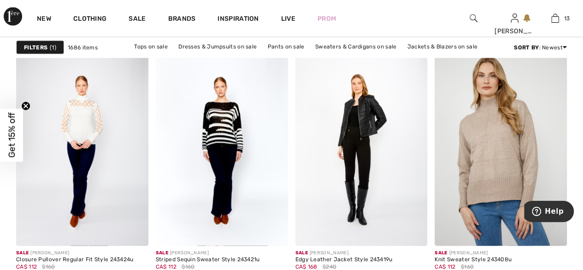
scroll to position [887, 0]
click at [79, 119] on img at bounding box center [82, 146] width 132 height 198
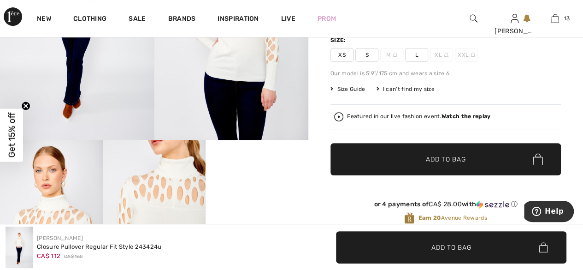
scroll to position [184, 0]
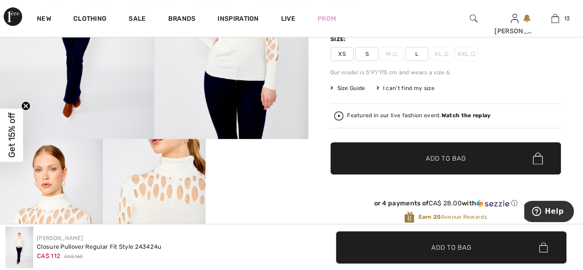
click at [41, 81] on img at bounding box center [77, 22] width 154 height 231
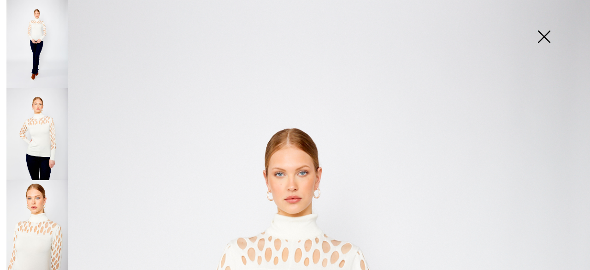
scroll to position [0, 0]
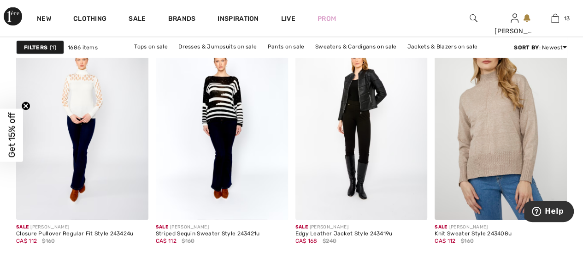
scroll to position [914, 0]
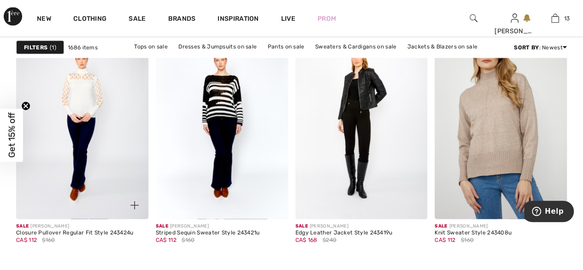
click at [68, 117] on img at bounding box center [82, 119] width 132 height 198
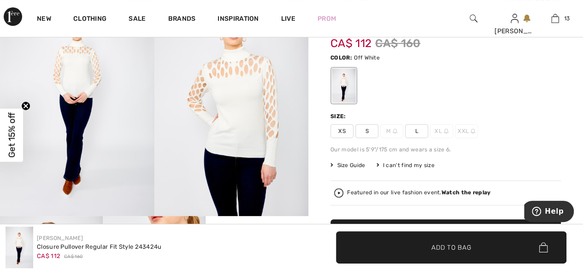
scroll to position [111, 0]
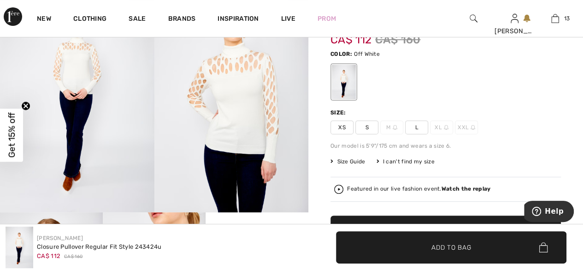
click at [349, 161] on span "Size Guide" at bounding box center [347, 161] width 35 height 8
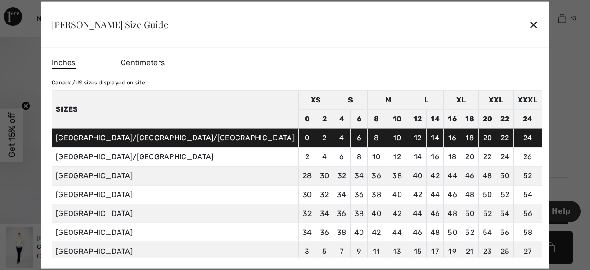
click at [529, 24] on div "✕" at bounding box center [534, 24] width 10 height 19
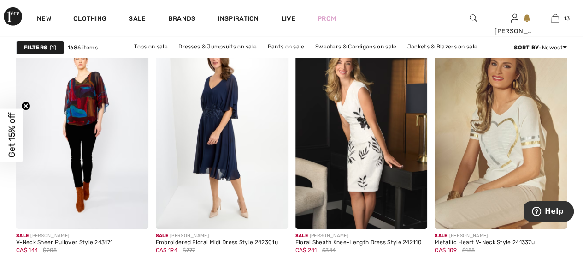
scroll to position [1499, 0]
click at [366, 142] on img at bounding box center [361, 129] width 132 height 198
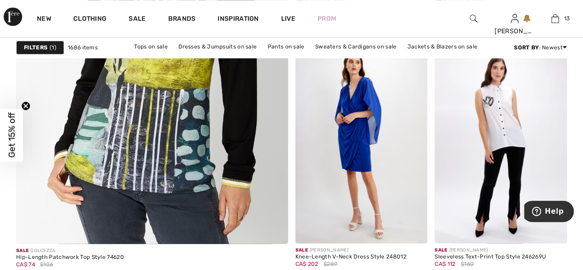
scroll to position [2340, 0]
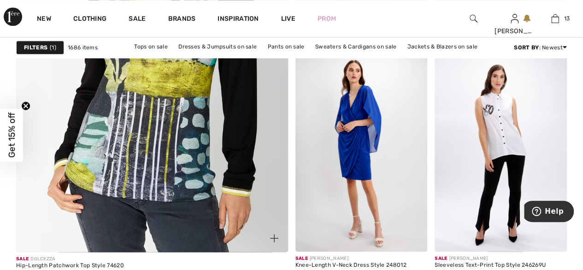
click at [111, 133] on img at bounding box center [152, 47] width 326 height 489
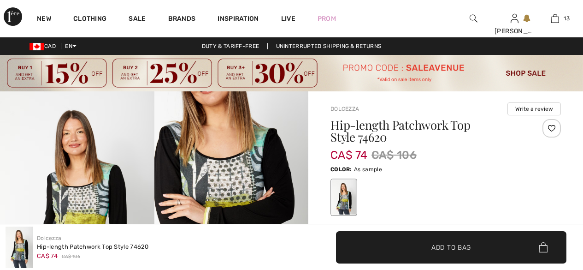
checkbox input "true"
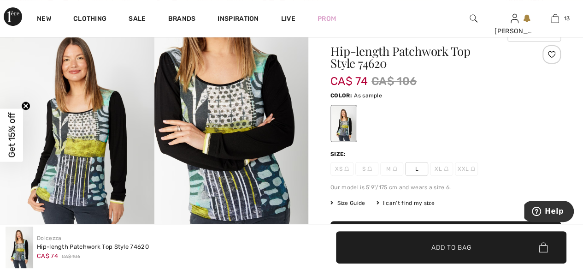
scroll to position [66, 0]
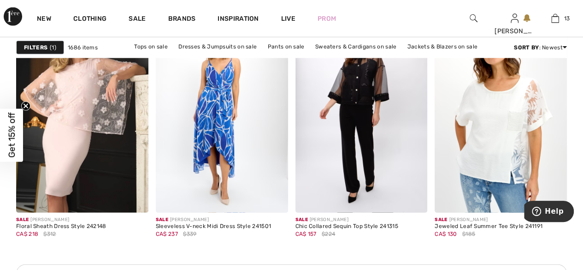
scroll to position [2880, 0]
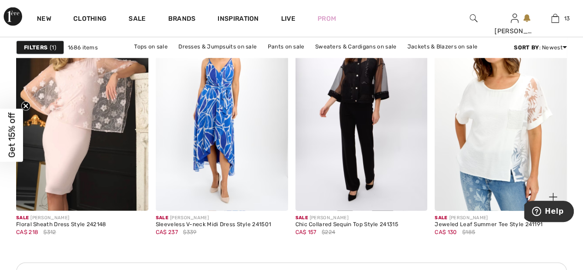
click at [504, 125] on img at bounding box center [501, 111] width 132 height 198
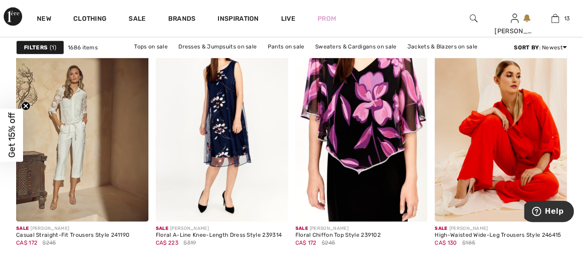
scroll to position [3234, 0]
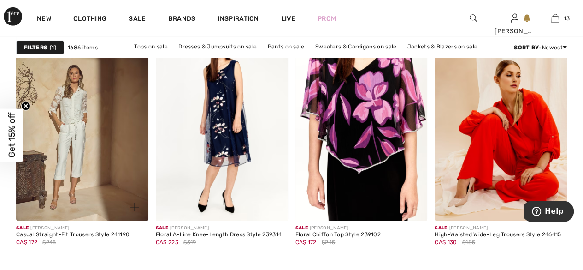
click at [79, 113] on img at bounding box center [82, 122] width 132 height 198
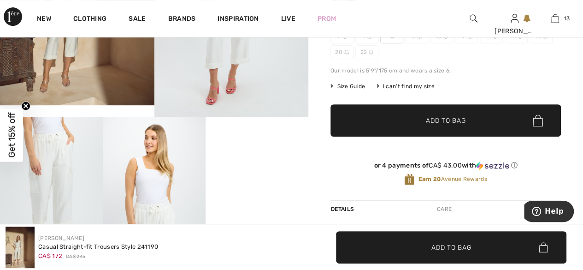
scroll to position [206, 0]
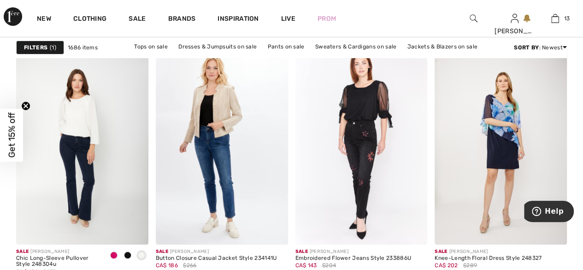
scroll to position [3441, 0]
click at [72, 112] on img at bounding box center [82, 145] width 132 height 198
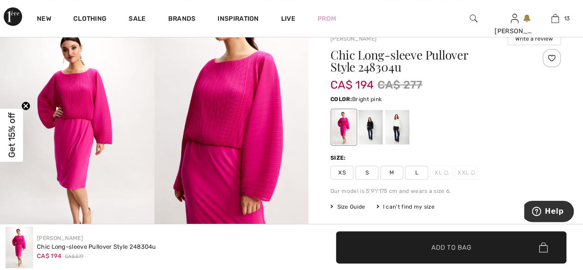
scroll to position [71, 0]
click at [372, 126] on div at bounding box center [371, 126] width 24 height 35
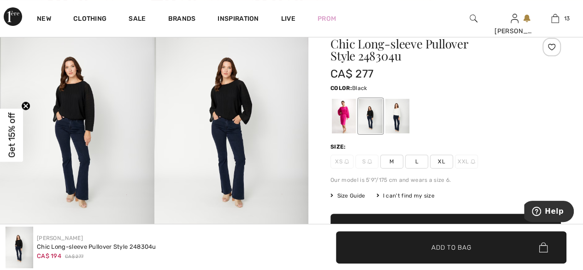
scroll to position [82, 0]
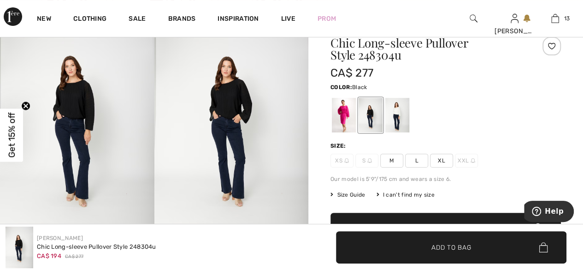
click at [403, 112] on div at bounding box center [397, 115] width 24 height 35
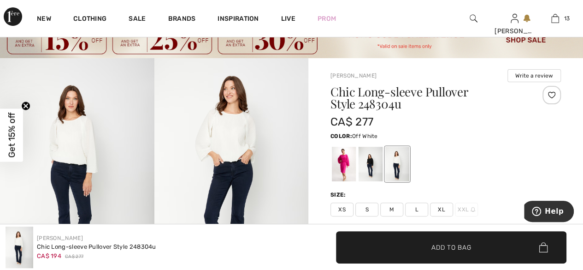
scroll to position [18, 0]
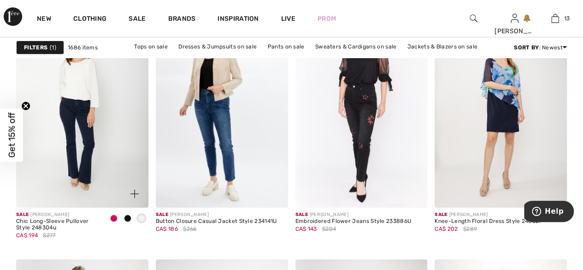
click at [42, 144] on img at bounding box center [82, 108] width 132 height 198
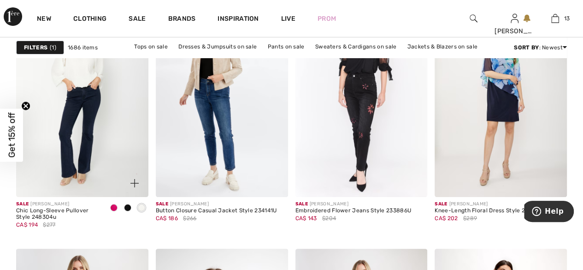
scroll to position [3519, 0]
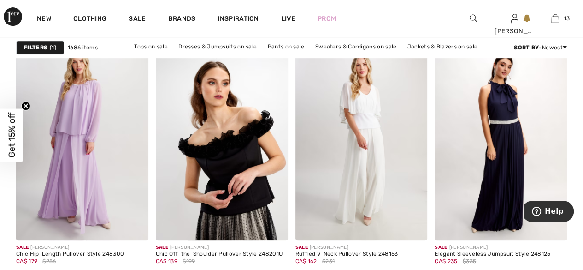
scroll to position [3694, 0]
click at [372, 132] on img at bounding box center [361, 141] width 132 height 198
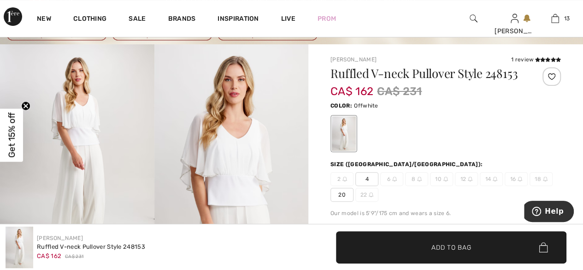
scroll to position [45, 0]
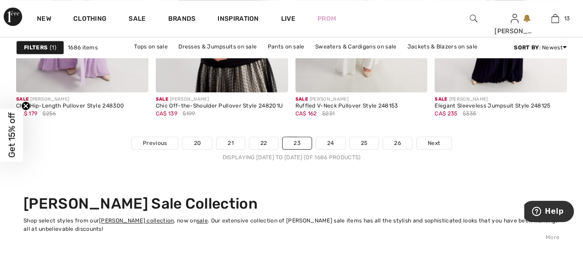
scroll to position [3865, 0]
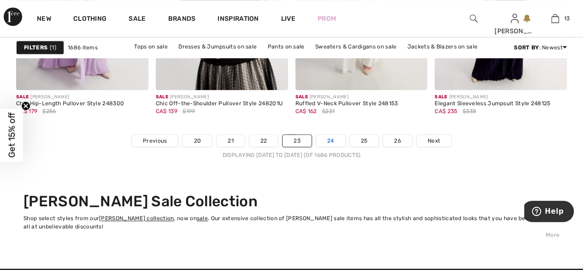
click at [336, 140] on link "24" at bounding box center [330, 141] width 29 height 12
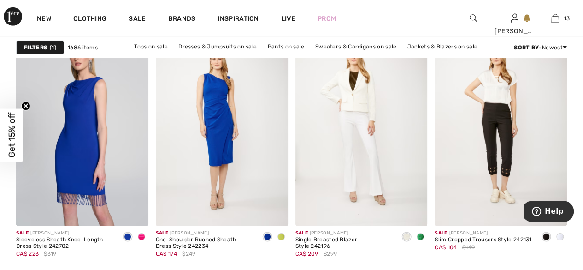
scroll to position [3210, 0]
click at [423, 236] on span at bounding box center [420, 235] width 7 height 7
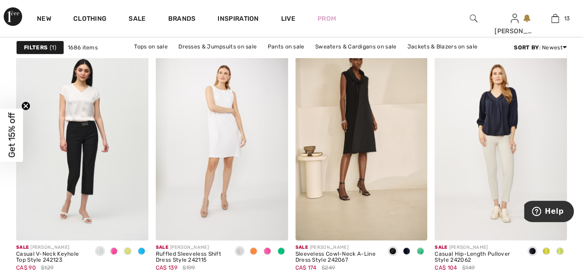
scroll to position [3446, 0]
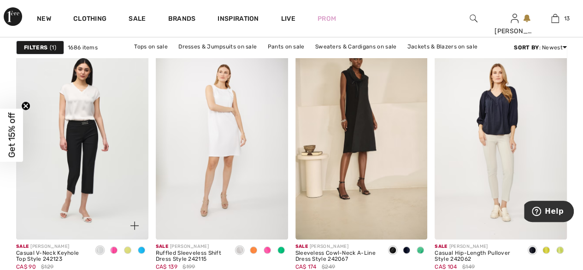
click at [50, 130] on img at bounding box center [82, 140] width 132 height 198
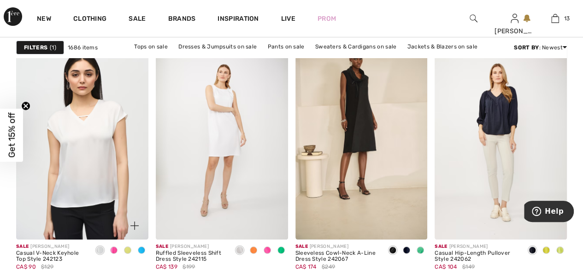
click at [128, 254] on div at bounding box center [128, 250] width 14 height 15
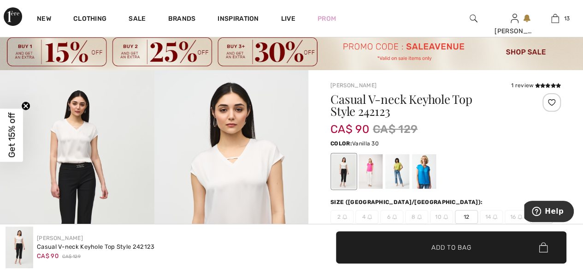
scroll to position [53, 0]
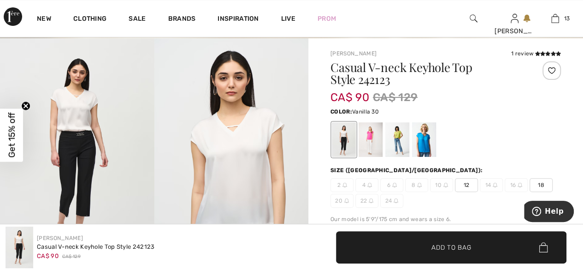
click at [371, 141] on div at bounding box center [371, 139] width 24 height 35
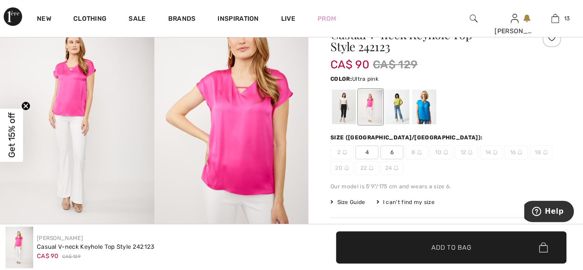
scroll to position [87, 0]
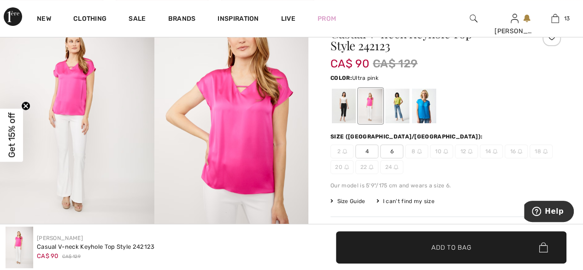
click at [399, 109] on div at bounding box center [397, 105] width 24 height 35
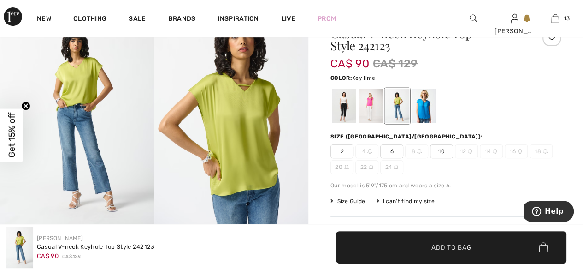
click at [426, 108] on div at bounding box center [424, 105] width 24 height 35
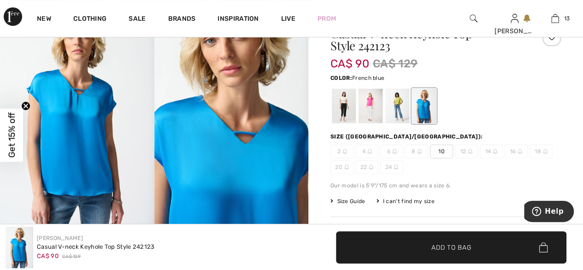
click at [371, 106] on div at bounding box center [371, 105] width 24 height 35
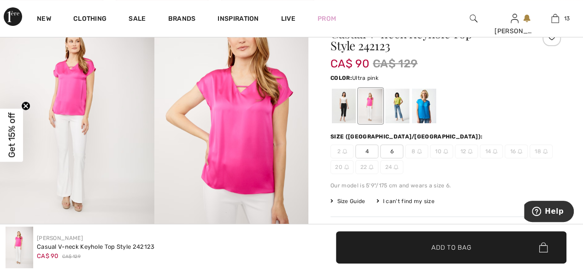
click at [343, 108] on div at bounding box center [344, 105] width 24 height 35
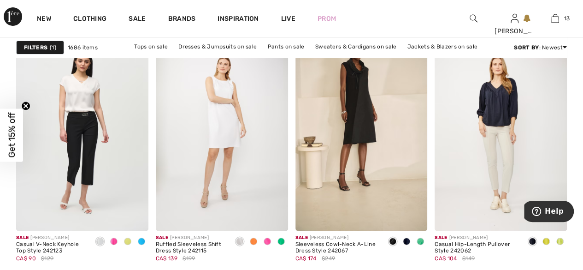
scroll to position [3475, 0]
click at [548, 238] on span at bounding box center [545, 240] width 7 height 7
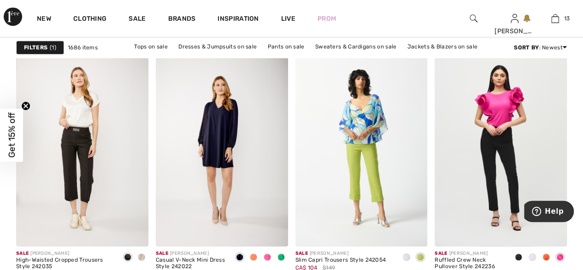
scroll to position [3709, 0]
click at [147, 261] on div at bounding box center [142, 256] width 14 height 15
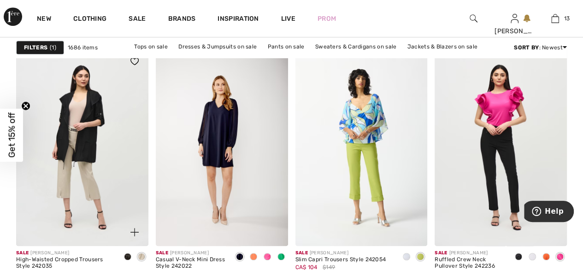
click at [42, 149] on img at bounding box center [82, 146] width 132 height 198
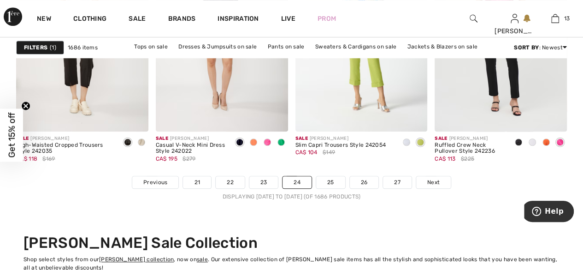
scroll to position [3804, 0]
click at [326, 180] on link "25" at bounding box center [330, 182] width 29 height 12
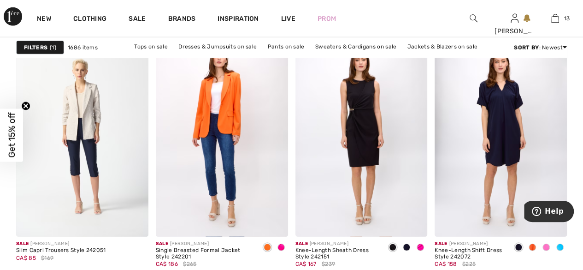
scroll to position [1262, 0]
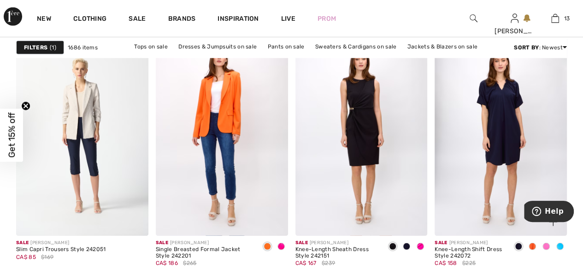
click at [547, 246] on span at bounding box center [545, 245] width 7 height 7
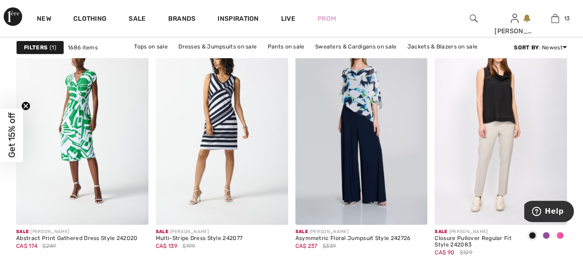
scroll to position [1773, 0]
click at [556, 233] on span at bounding box center [559, 234] width 7 height 7
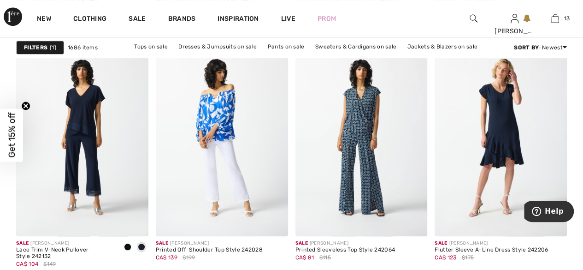
scroll to position [3718, 0]
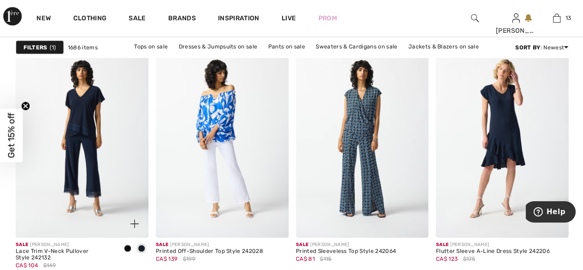
click at [128, 244] on span at bounding box center [127, 247] width 7 height 7
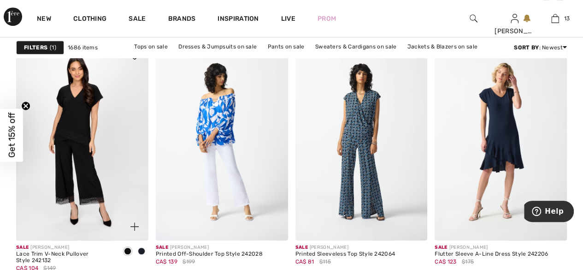
scroll to position [3718, 0]
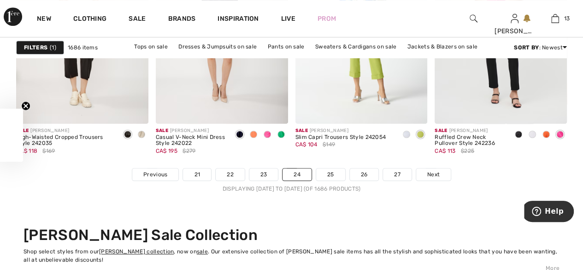
scroll to position [3818, 0]
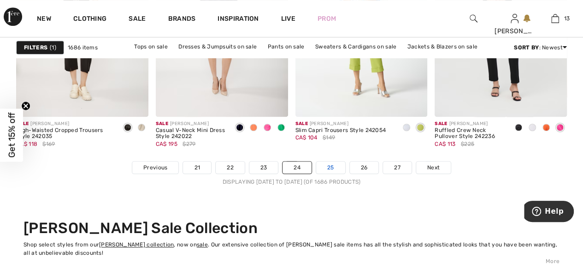
click at [330, 167] on link "25" at bounding box center [330, 167] width 29 height 12
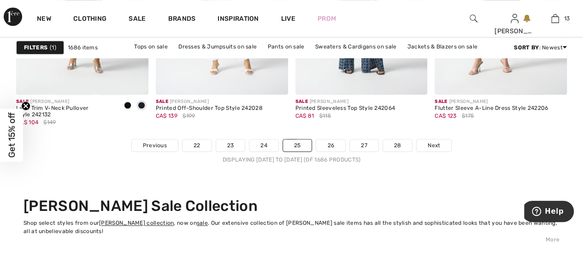
scroll to position [3860, 0]
click at [331, 141] on link "26" at bounding box center [330, 145] width 29 height 12
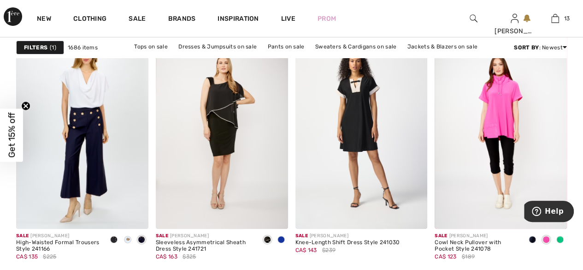
scroll to position [1749, 0]
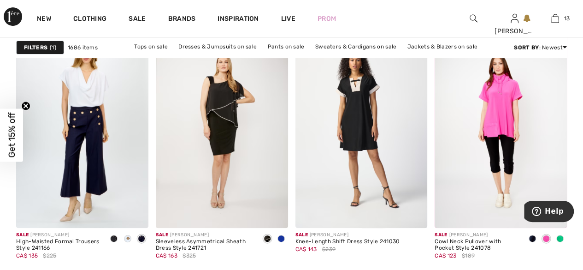
click at [561, 237] on span at bounding box center [559, 238] width 7 height 7
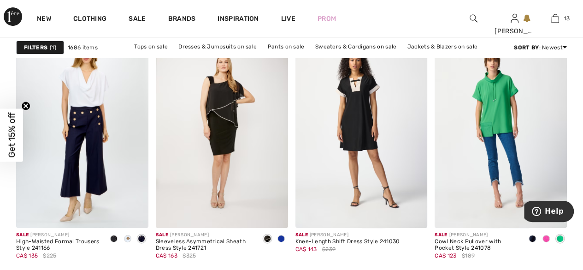
click at [534, 235] on span at bounding box center [532, 238] width 7 height 7
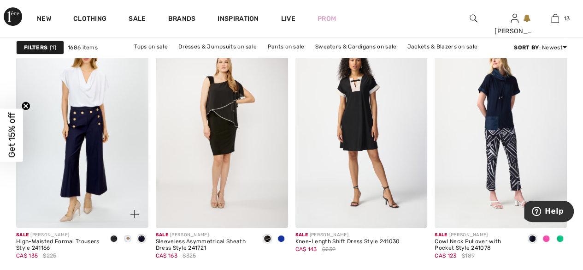
click at [133, 239] on div at bounding box center [128, 238] width 14 height 15
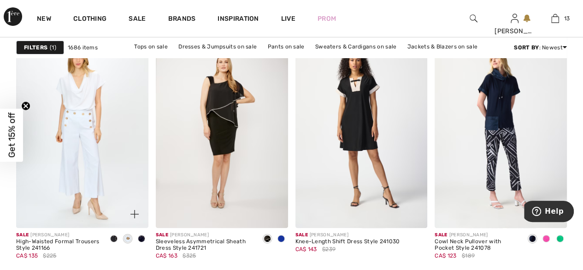
click at [145, 241] on div at bounding box center [142, 238] width 14 height 15
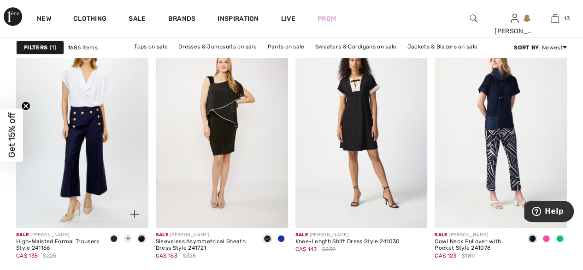
click at [127, 238] on span at bounding box center [127, 238] width 7 height 7
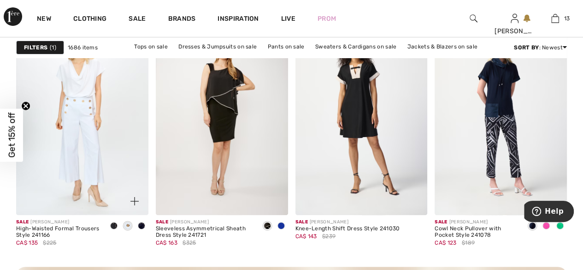
scroll to position [1764, 0]
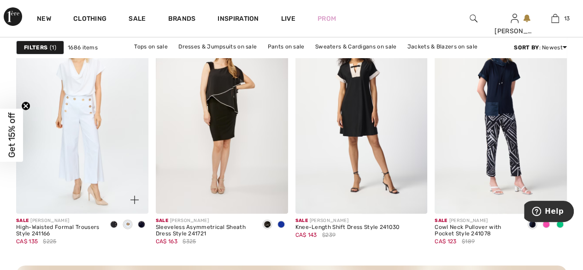
click at [95, 91] on img at bounding box center [82, 114] width 132 height 198
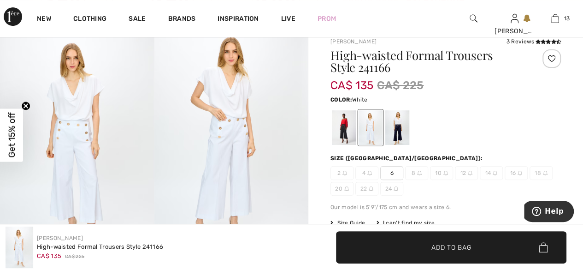
scroll to position [65, 0]
click at [403, 123] on div at bounding box center [397, 127] width 24 height 35
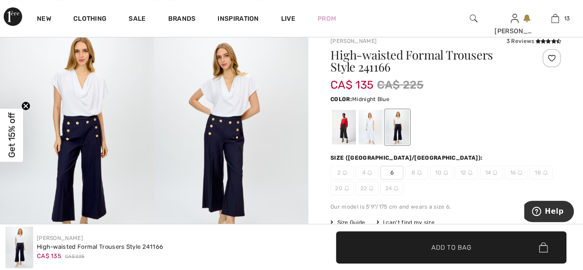
click at [345, 120] on div at bounding box center [344, 127] width 24 height 35
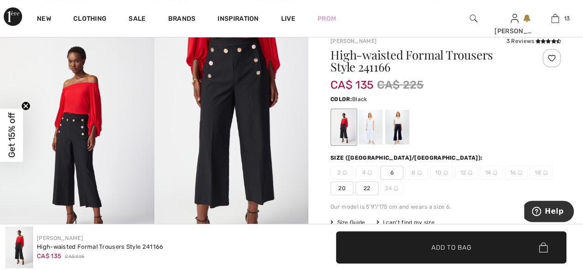
click at [374, 122] on div at bounding box center [371, 127] width 24 height 35
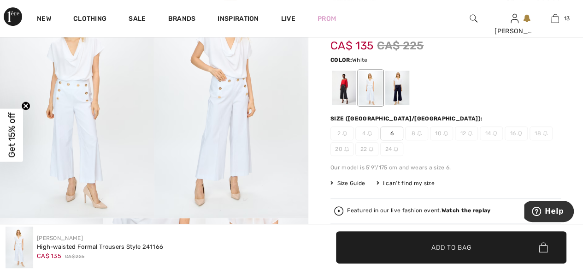
scroll to position [105, 0]
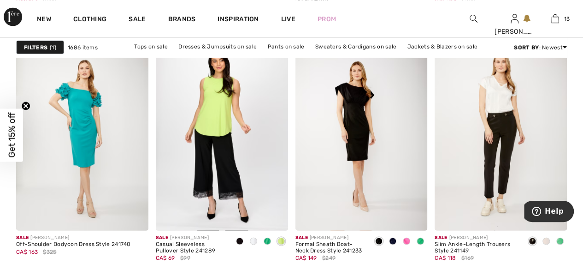
scroll to position [2611, 0]
click at [223, 116] on img at bounding box center [222, 131] width 132 height 198
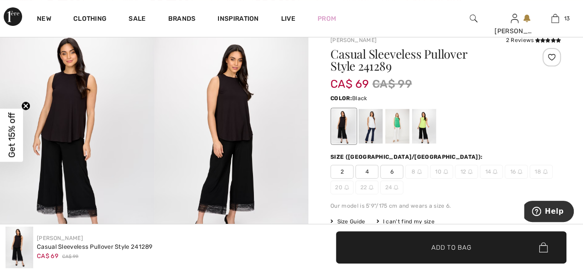
scroll to position [76, 0]
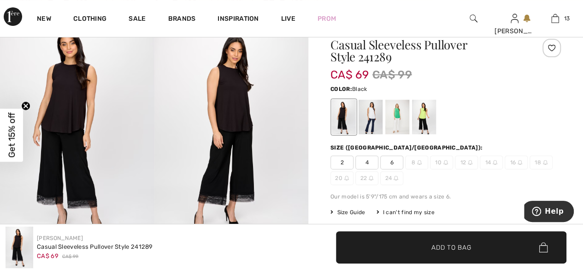
click at [375, 120] on div at bounding box center [371, 117] width 24 height 35
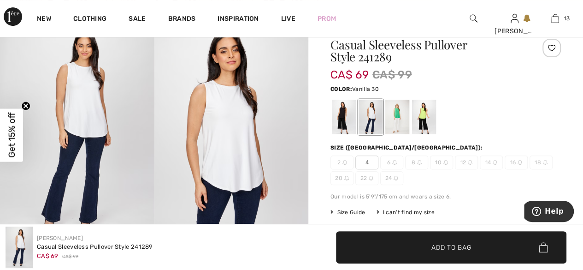
click at [400, 115] on div at bounding box center [397, 117] width 24 height 35
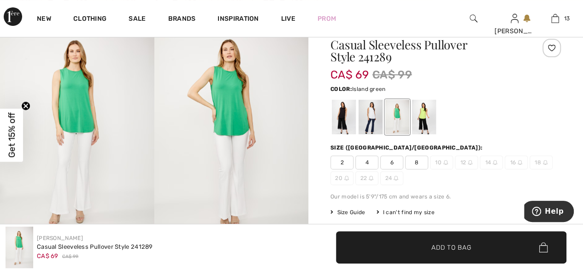
click at [429, 116] on div at bounding box center [424, 117] width 24 height 35
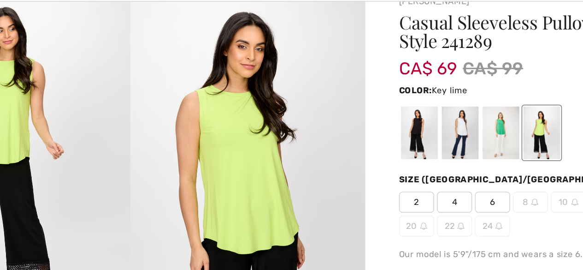
scroll to position [65, 0]
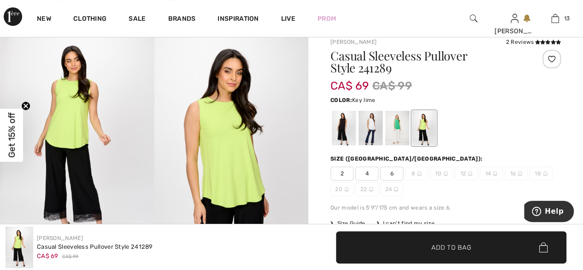
click at [371, 127] on div at bounding box center [371, 128] width 24 height 35
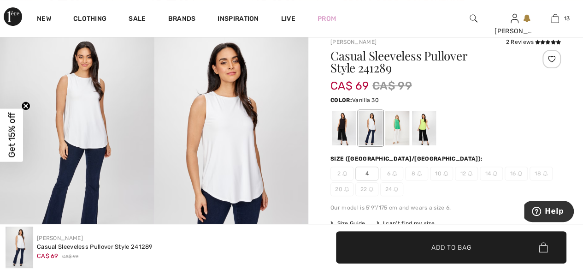
click at [342, 126] on div at bounding box center [344, 128] width 24 height 35
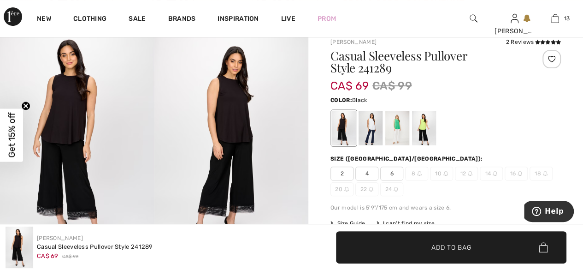
click at [402, 123] on div at bounding box center [397, 128] width 24 height 35
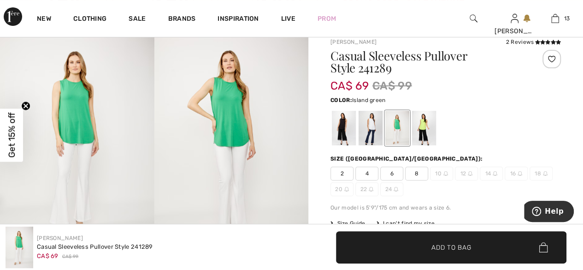
click at [426, 126] on div at bounding box center [424, 128] width 24 height 35
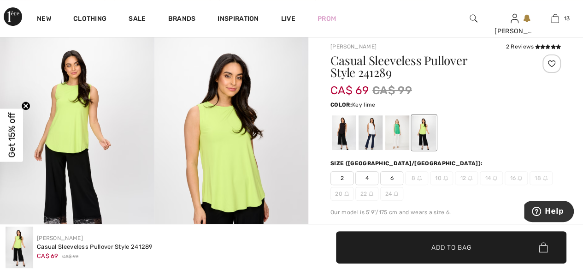
scroll to position [60, 0]
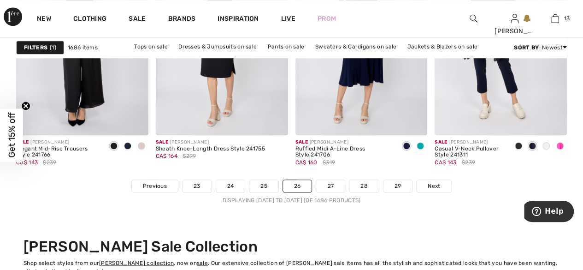
scroll to position [3786, 0]
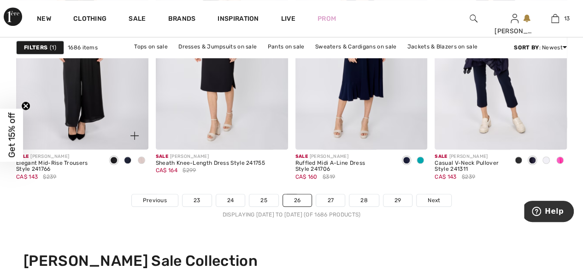
click at [146, 163] on div at bounding box center [142, 160] width 14 height 15
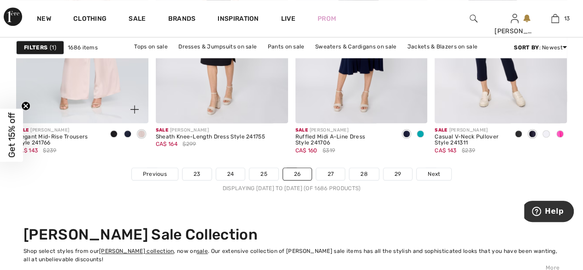
scroll to position [3819, 0]
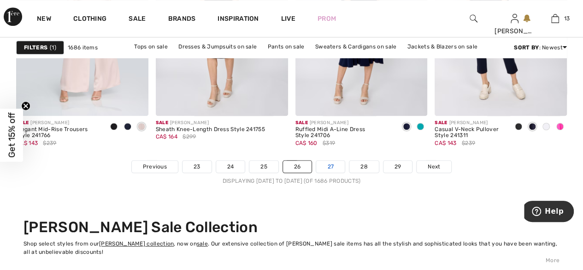
click at [330, 164] on link "27" at bounding box center [330, 166] width 29 height 12
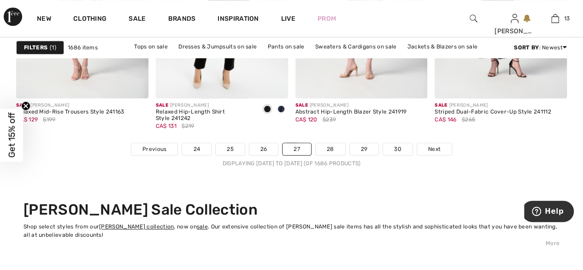
scroll to position [3858, 0]
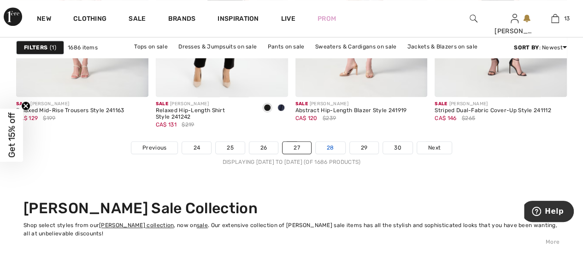
click at [329, 147] on link "28" at bounding box center [330, 147] width 29 height 12
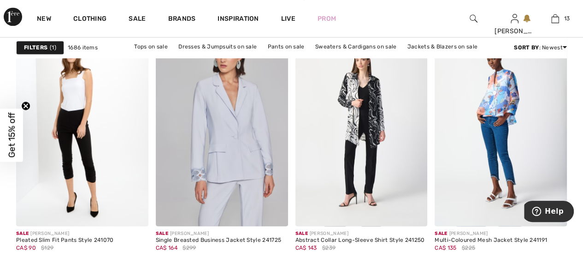
scroll to position [658, 0]
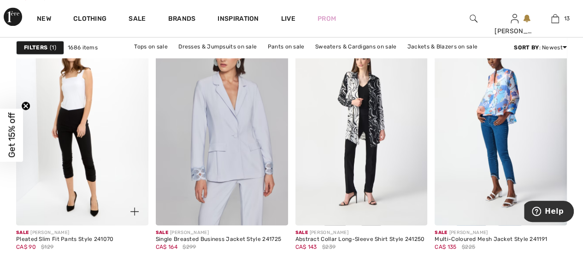
click at [51, 165] on img at bounding box center [82, 126] width 132 height 198
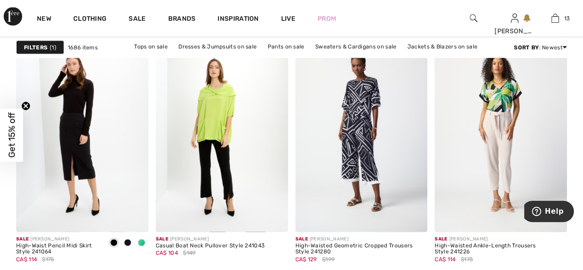
scroll to position [902, 0]
click at [146, 243] on div at bounding box center [142, 242] width 14 height 15
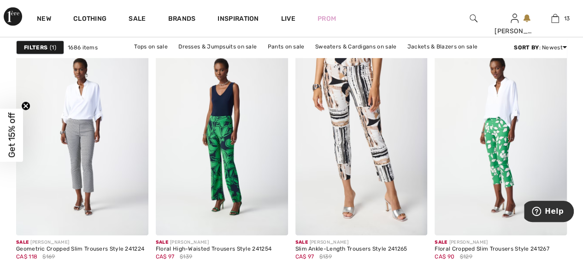
scroll to position [3218, 0]
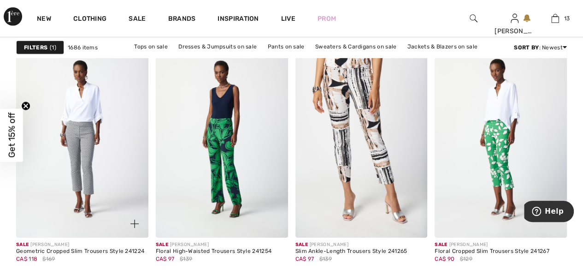
click at [60, 163] on img at bounding box center [82, 138] width 132 height 198
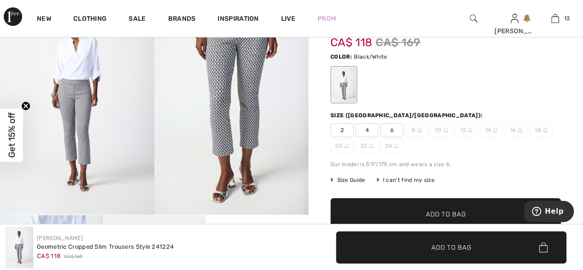
scroll to position [108, 0]
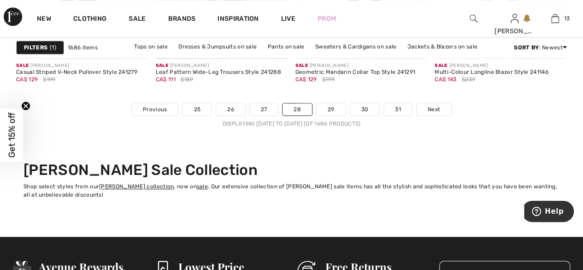
scroll to position [3874, 0]
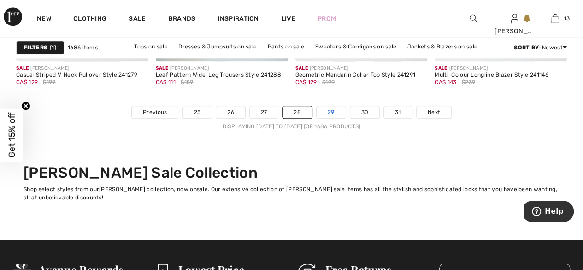
click at [330, 110] on link "29" at bounding box center [331, 112] width 29 height 12
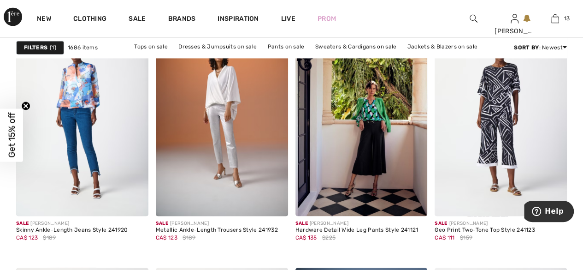
scroll to position [667, 0]
click at [229, 136] on img at bounding box center [222, 117] width 132 height 198
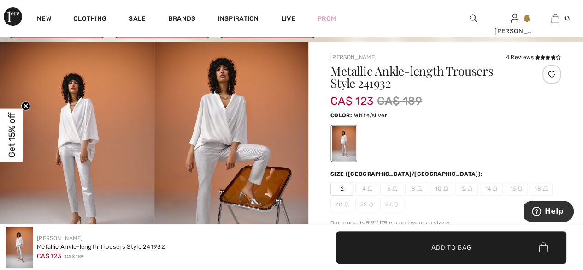
scroll to position [55, 0]
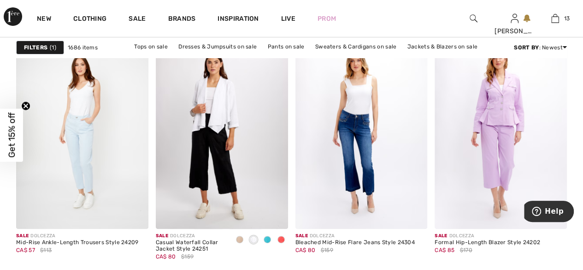
scroll to position [1750, 0]
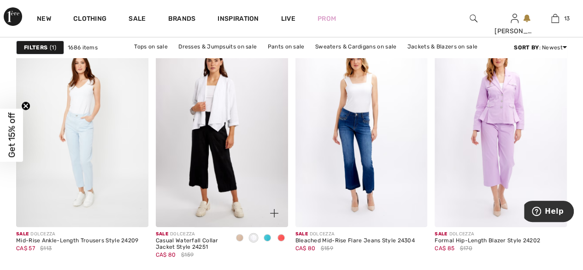
click at [284, 237] on span at bounding box center [280, 237] width 7 height 7
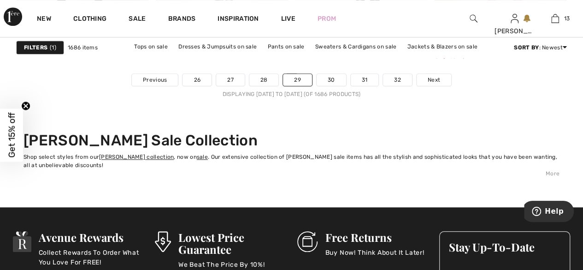
scroll to position [3862, 0]
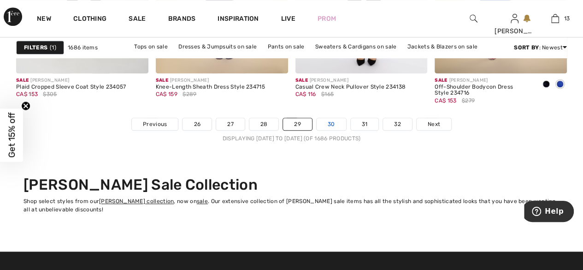
click at [335, 124] on link "30" at bounding box center [331, 124] width 29 height 12
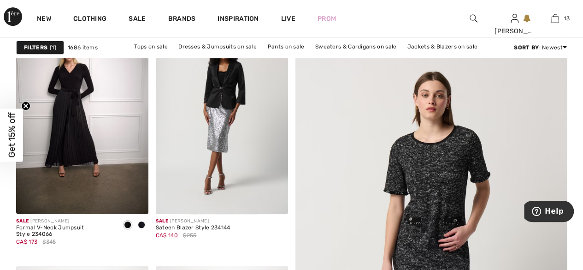
scroll to position [170, 0]
click at [44, 206] on img at bounding box center [82, 114] width 132 height 198
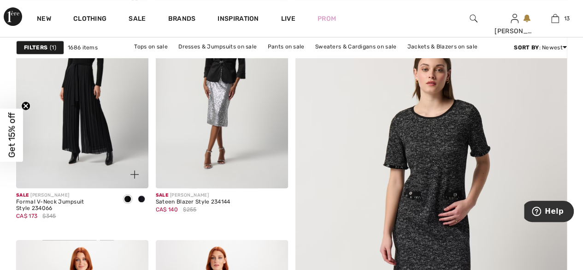
scroll to position [212, 0]
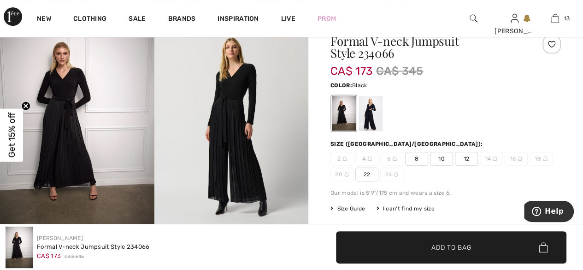
scroll to position [80, 0]
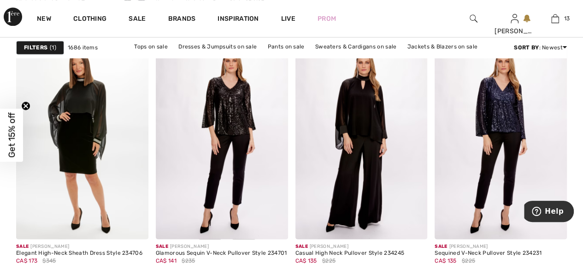
scroll to position [657, 0]
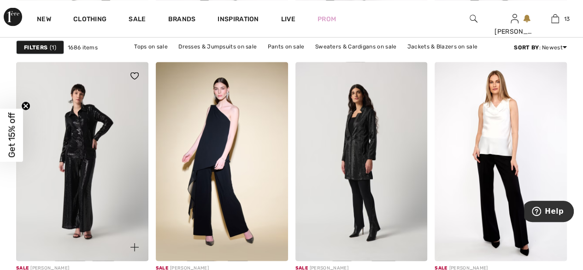
click at [54, 214] on img at bounding box center [82, 161] width 132 height 198
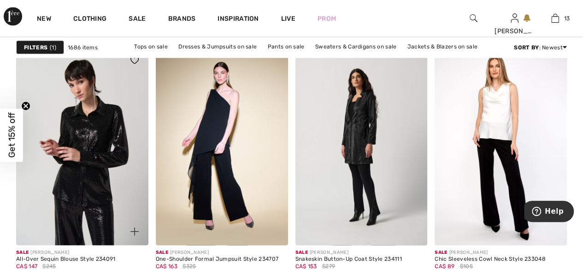
scroll to position [890, 0]
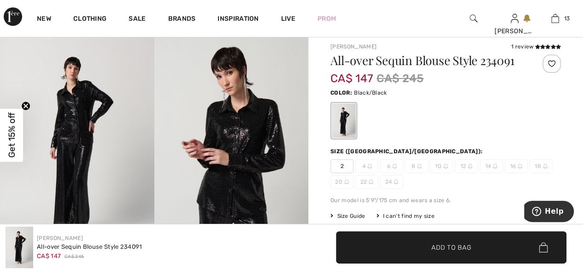
scroll to position [74, 0]
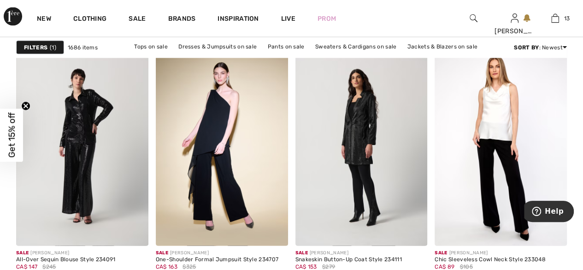
scroll to position [888, 0]
click at [501, 125] on img at bounding box center [501, 146] width 132 height 198
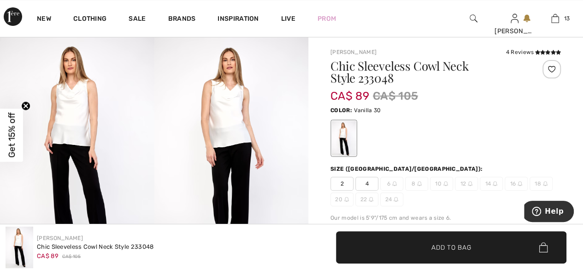
scroll to position [57, 0]
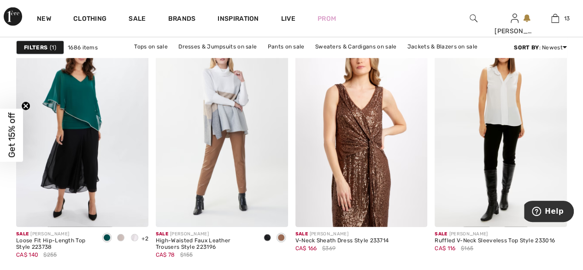
scroll to position [1254, 0]
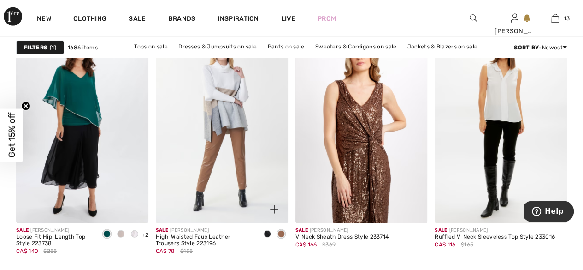
click at [236, 127] on img at bounding box center [222, 124] width 132 height 198
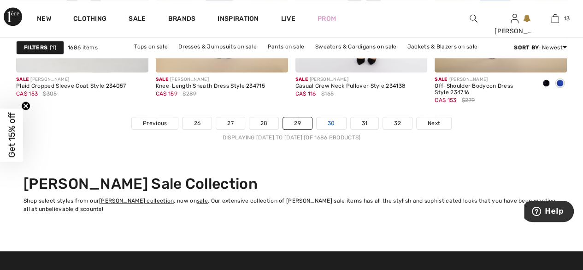
click at [334, 124] on link "30" at bounding box center [331, 123] width 29 height 12
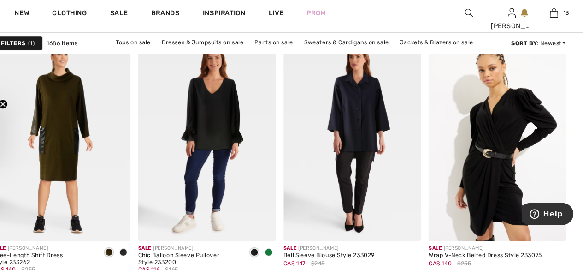
scroll to position [2604, 0]
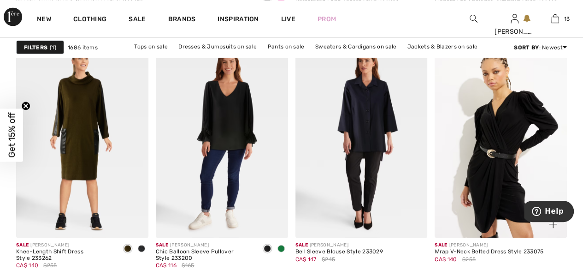
click at [502, 151] on img at bounding box center [501, 138] width 132 height 198
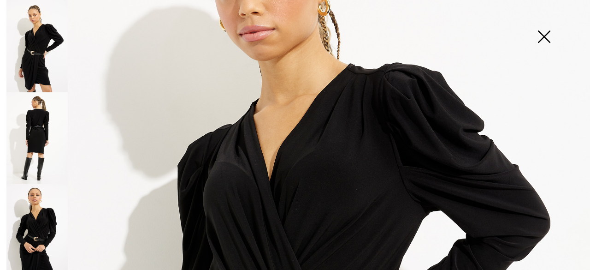
scroll to position [156, 0]
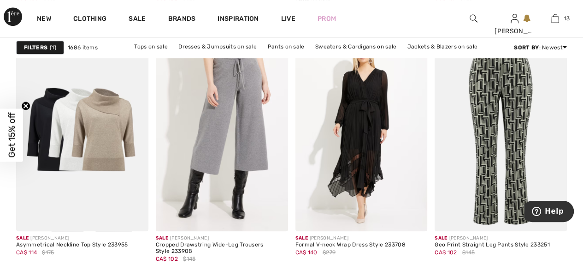
scroll to position [3721, 0]
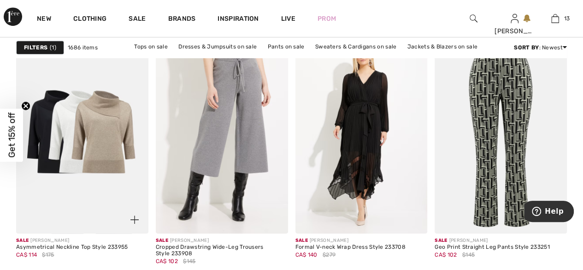
click at [76, 139] on img at bounding box center [82, 134] width 132 height 198
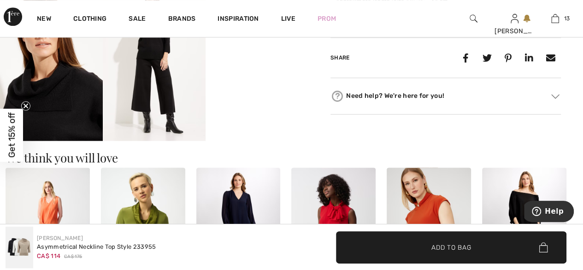
scroll to position [457, 0]
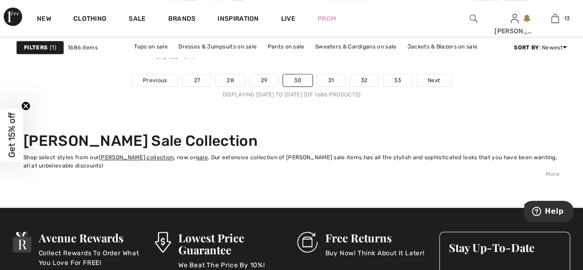
scroll to position [3910, 0]
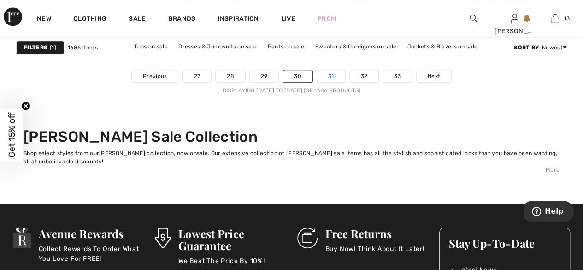
click at [333, 74] on link "31" at bounding box center [331, 76] width 28 height 12
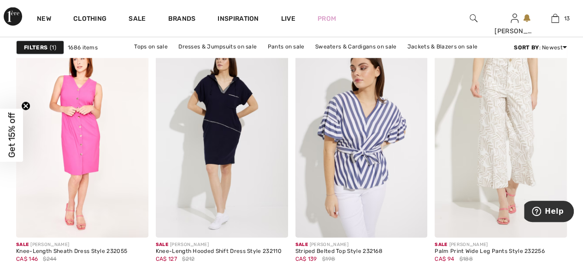
scroll to position [2865, 0]
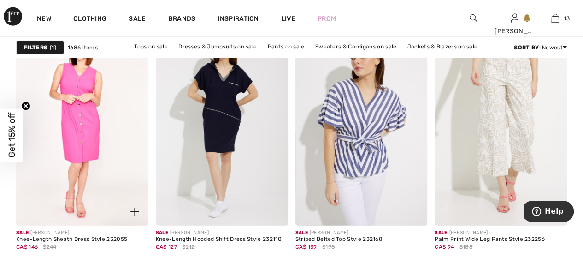
click at [58, 181] on img at bounding box center [82, 126] width 132 height 198
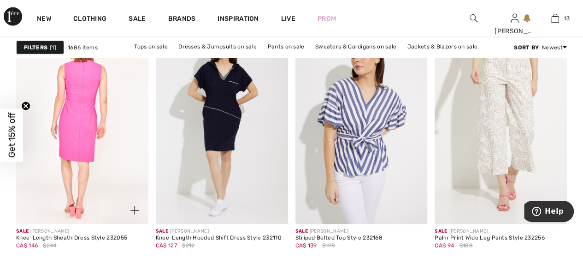
scroll to position [2891, 0]
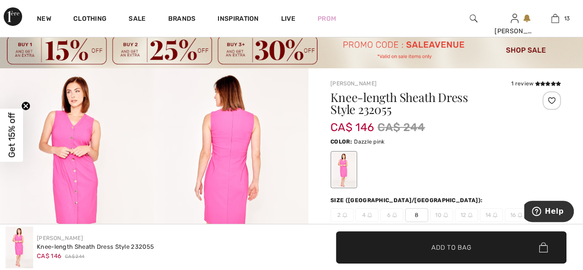
scroll to position [23, 0]
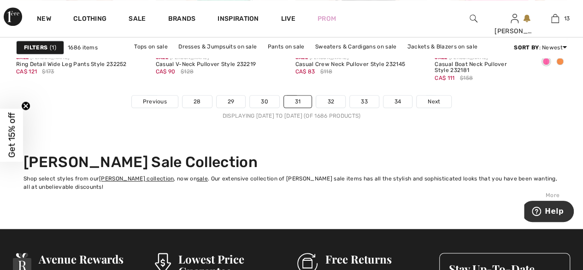
scroll to position [3884, 0]
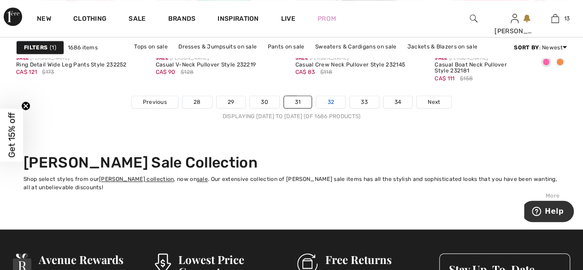
click at [334, 102] on link "32" at bounding box center [330, 102] width 29 height 12
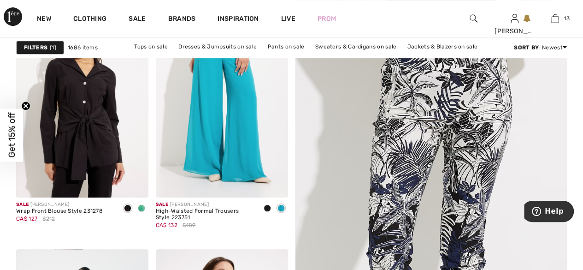
scroll to position [186, 0]
click at [141, 207] on span at bounding box center [141, 208] width 7 height 7
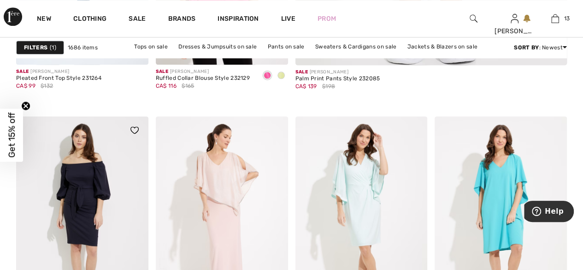
click at [53, 213] on img at bounding box center [82, 215] width 132 height 198
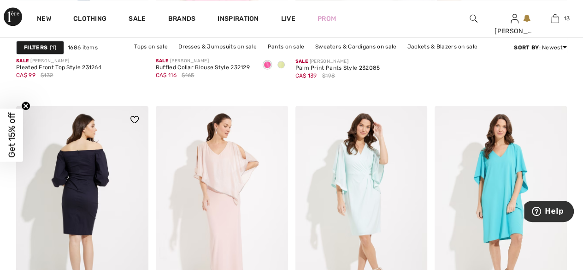
scroll to position [603, 0]
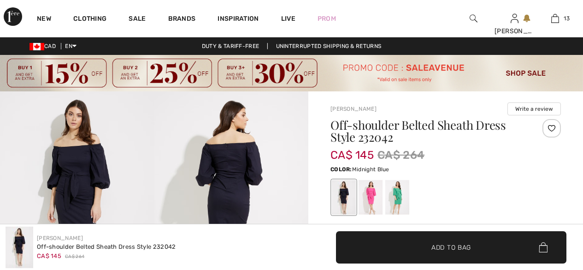
checkbox input "true"
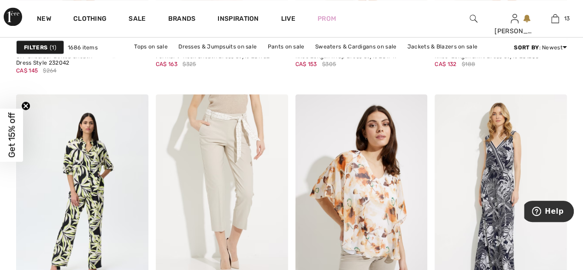
scroll to position [841, 0]
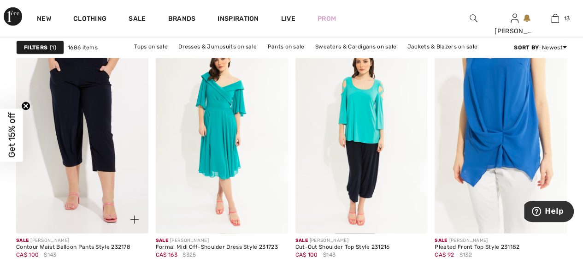
click at [49, 213] on img at bounding box center [82, 134] width 132 height 198
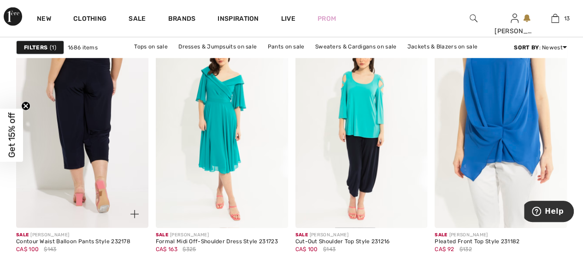
scroll to position [1250, 0]
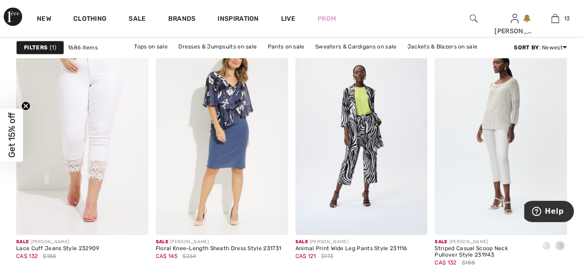
scroll to position [3721, 0]
click at [493, 127] on img at bounding box center [501, 134] width 132 height 198
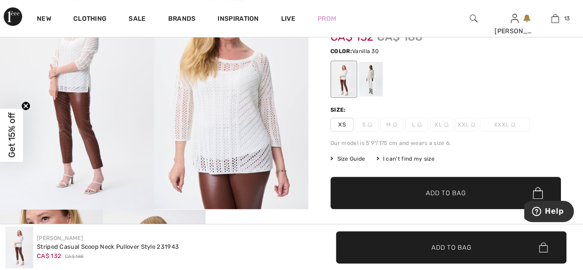
scroll to position [113, 0]
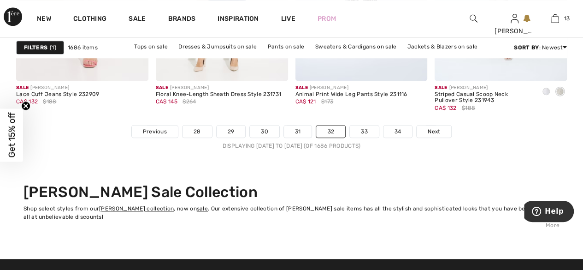
scroll to position [3856, 0]
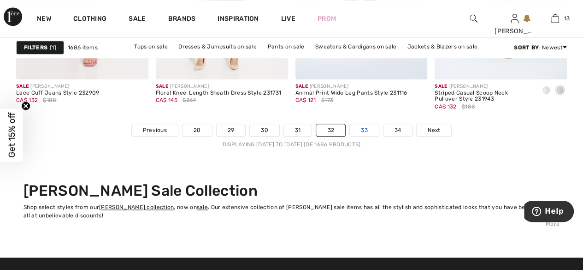
click at [360, 134] on link "33" at bounding box center [364, 130] width 29 height 12
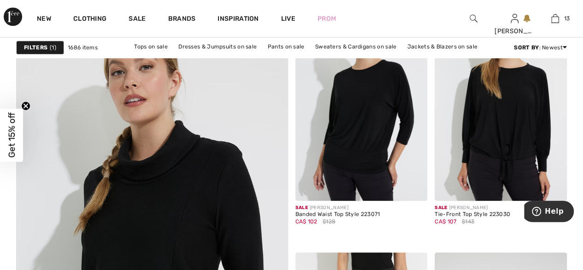
scroll to position [2136, 0]
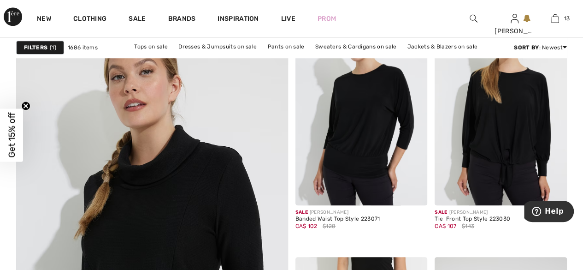
click at [129, 224] on img at bounding box center [152, 250] width 326 height 489
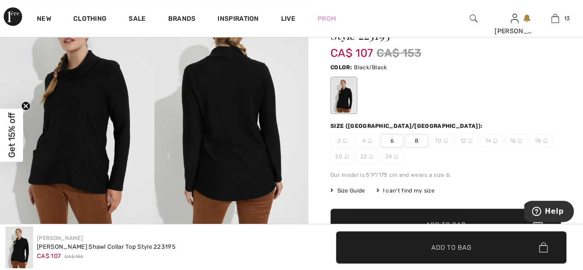
scroll to position [97, 0]
click at [419, 141] on span "8" at bounding box center [416, 141] width 23 height 14
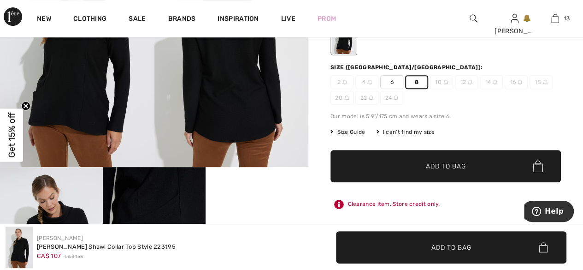
scroll to position [159, 0]
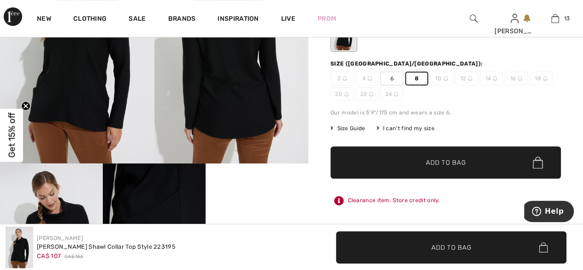
click at [455, 164] on span "Add to Bag" at bounding box center [446, 163] width 40 height 10
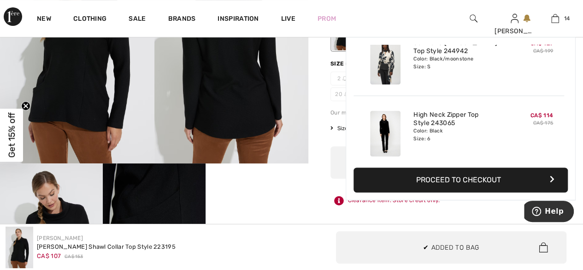
scroll to position [889, 0]
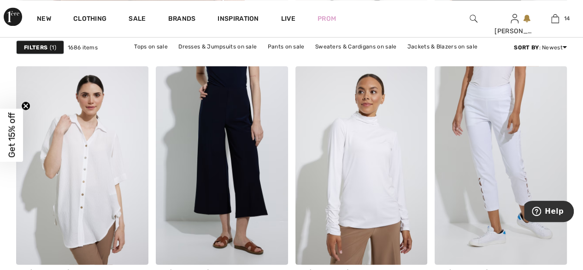
scroll to position [2577, 0]
click at [373, 171] on img at bounding box center [361, 165] width 132 height 198
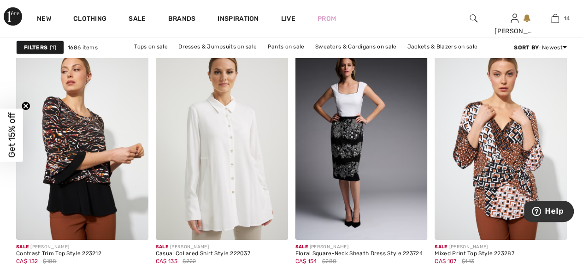
scroll to position [3217, 0]
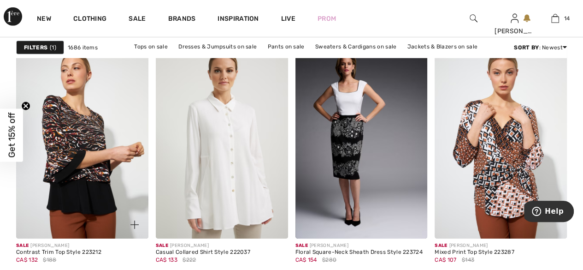
click at [52, 196] on img at bounding box center [82, 139] width 132 height 198
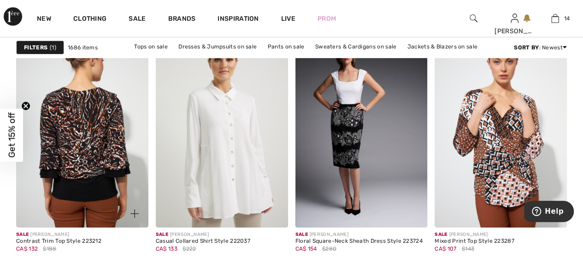
scroll to position [3272, 0]
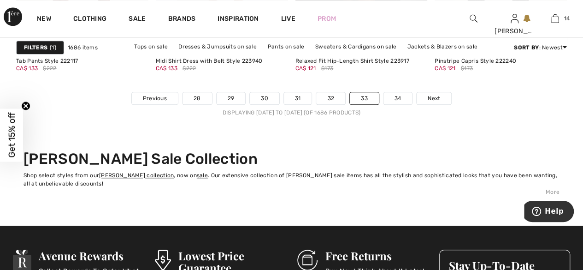
scroll to position [3888, 0]
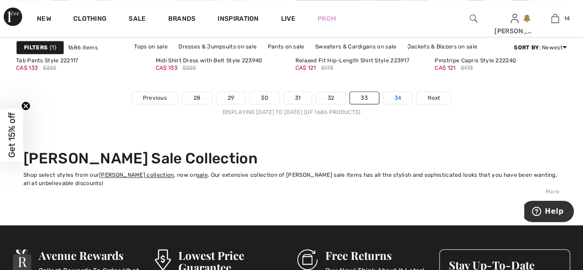
click at [399, 95] on link "34" at bounding box center [397, 98] width 29 height 12
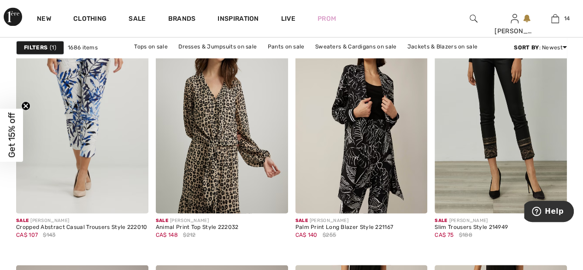
scroll to position [680, 0]
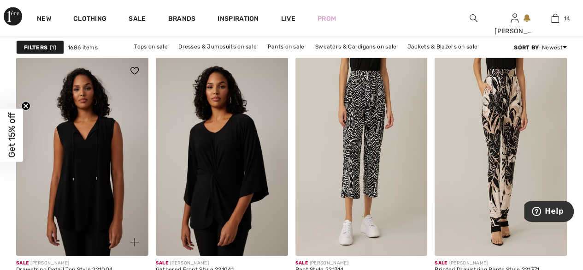
click at [50, 206] on img at bounding box center [82, 156] width 132 height 198
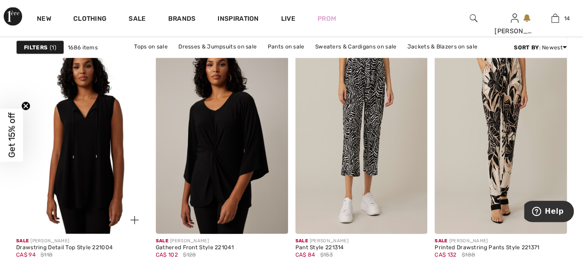
scroll to position [901, 0]
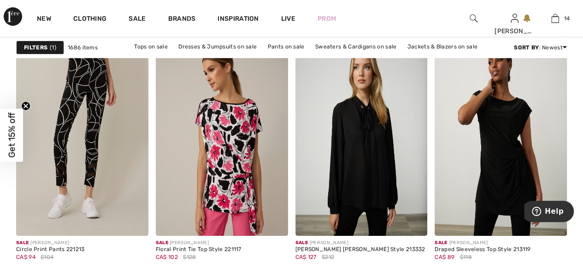
scroll to position [1512, 0]
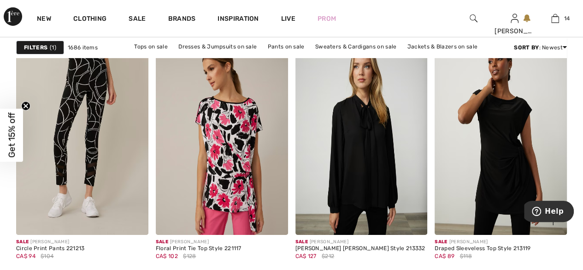
click at [518, 151] on img at bounding box center [501, 135] width 132 height 198
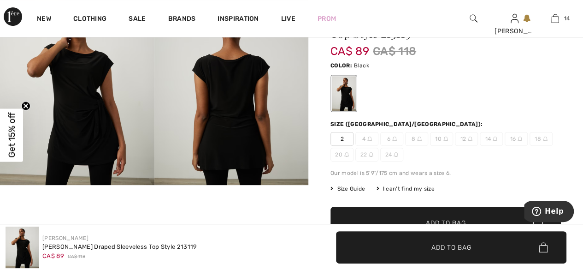
scroll to position [100, 0]
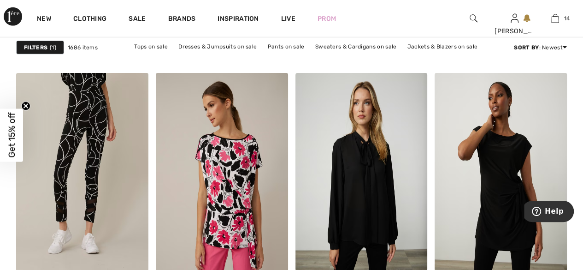
scroll to position [1474, 0]
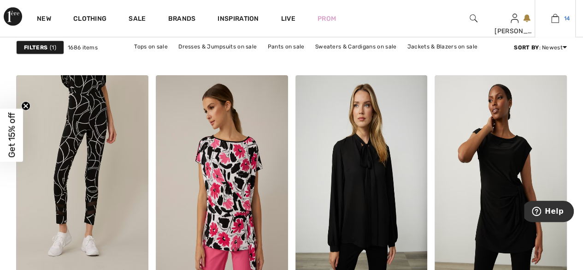
click at [562, 17] on link "14" at bounding box center [555, 18] width 40 height 11
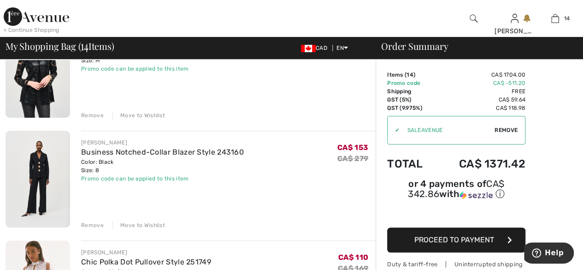
scroll to position [115, 0]
click at [94, 225] on div "Remove" at bounding box center [92, 224] width 23 height 8
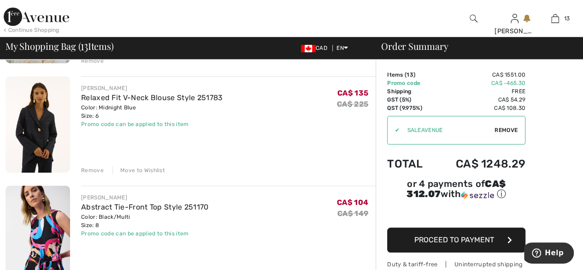
scroll to position [386, 0]
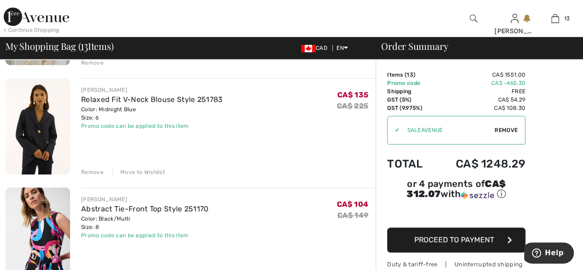
click at [91, 175] on div "Remove" at bounding box center [92, 172] width 23 height 8
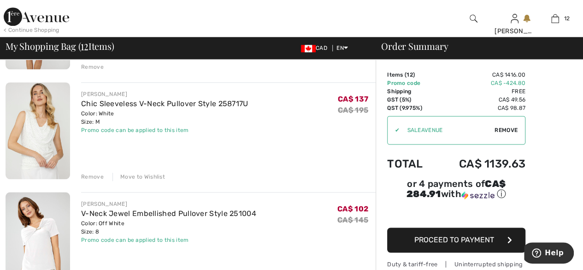
scroll to position [601, 0]
click at [87, 179] on div "Remove" at bounding box center [92, 176] width 23 height 8
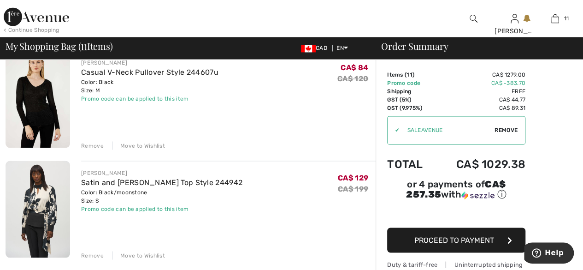
scroll to position [743, 0]
click at [88, 259] on div "[PERSON_NAME] Geometric Pattern Hip-Length Coat Style 241905 Color: Black/Black…" at bounding box center [191, 176] width 370 height 1569
click at [92, 258] on div "[PERSON_NAME] Geometric Pattern Hip-Length Coat Style 241905 Color: Black/Black…" at bounding box center [191, 176] width 370 height 1569
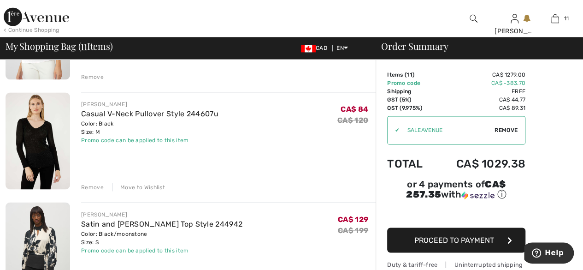
scroll to position [700, 0]
click at [90, 190] on div "Remove" at bounding box center [92, 187] width 23 height 8
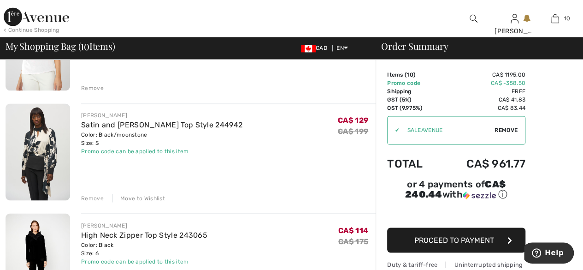
scroll to position [688, 0]
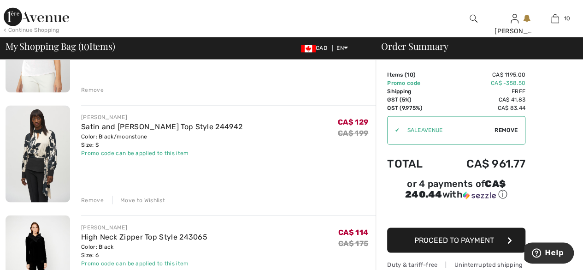
click at [93, 201] on div "Remove" at bounding box center [92, 199] width 23 height 8
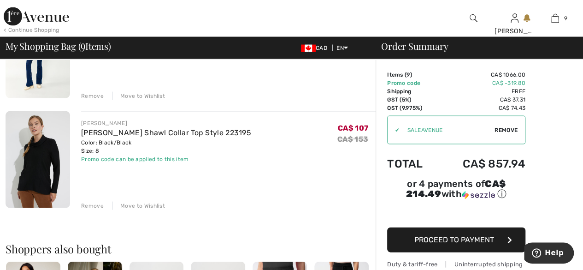
scroll to position [906, 0]
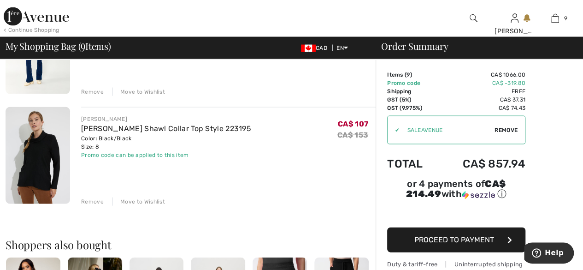
click at [92, 201] on div "Remove" at bounding box center [92, 201] width 23 height 8
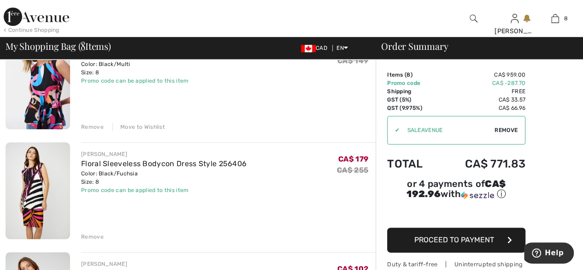
scroll to position [431, 0]
click at [90, 238] on div "Remove" at bounding box center [92, 237] width 23 height 8
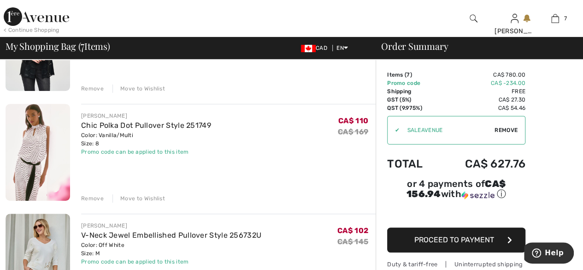
scroll to position [141, 0]
click at [90, 200] on div "Remove" at bounding box center [92, 198] width 23 height 8
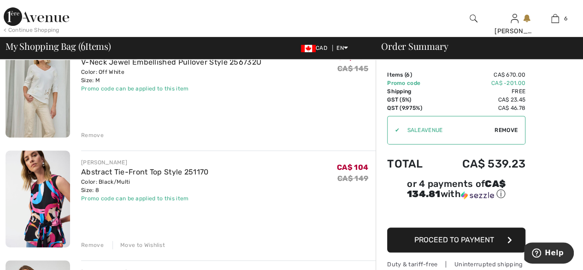
scroll to position [206, 0]
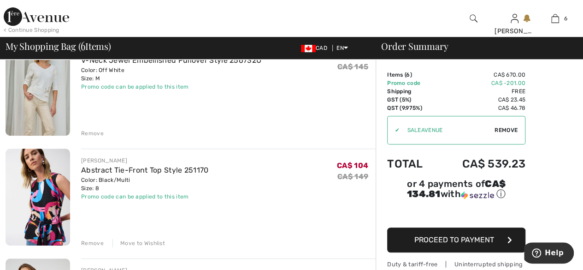
click at [33, 229] on img at bounding box center [38, 196] width 65 height 97
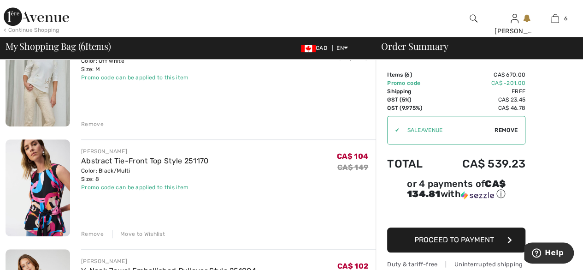
scroll to position [232, 0]
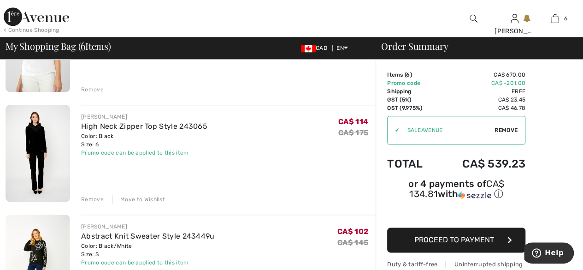
scroll to position [469, 0]
click at [31, 142] on img at bounding box center [38, 153] width 65 height 97
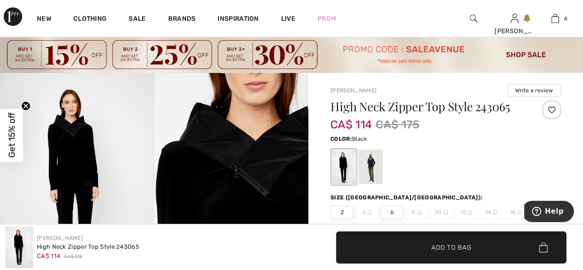
scroll to position [21, 0]
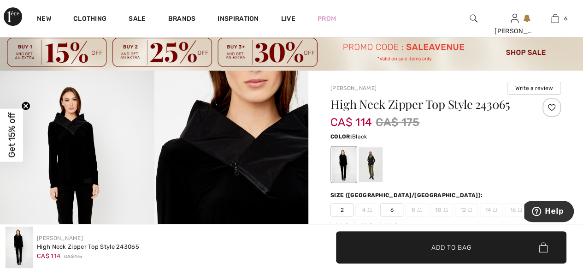
click at [372, 162] on div at bounding box center [371, 164] width 24 height 35
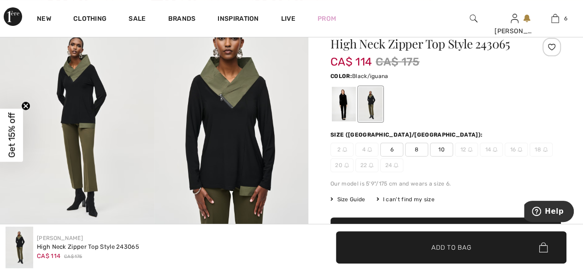
scroll to position [85, 0]
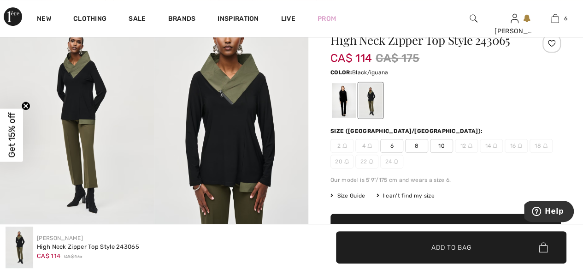
click at [420, 146] on span "8" at bounding box center [416, 146] width 23 height 14
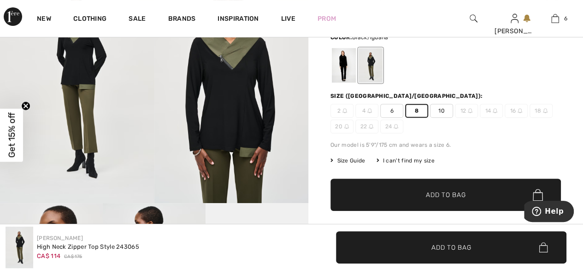
scroll to position [120, 0]
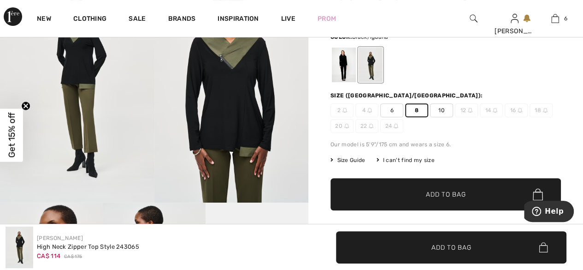
click at [459, 191] on span "Add to Bag" at bounding box center [446, 194] width 40 height 10
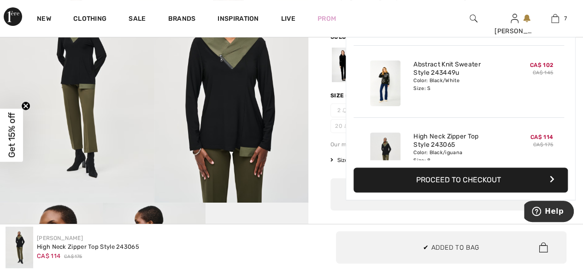
scroll to position [387, 0]
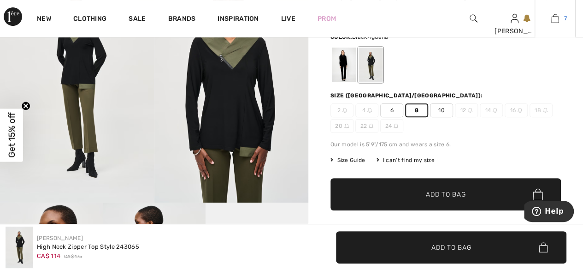
click at [565, 18] on span "7" at bounding box center [565, 18] width 3 height 8
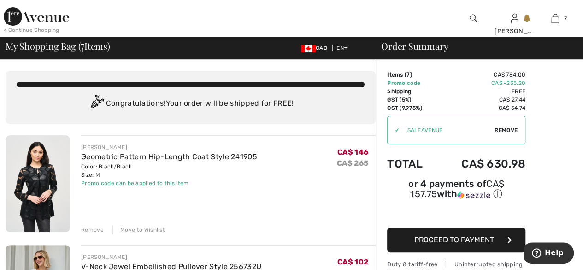
click at [20, 225] on img at bounding box center [38, 183] width 65 height 97
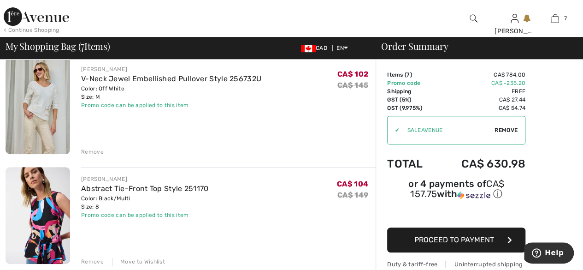
scroll to position [211, 0]
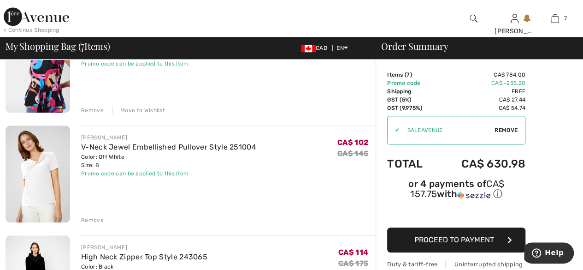
scroll to position [340, 0]
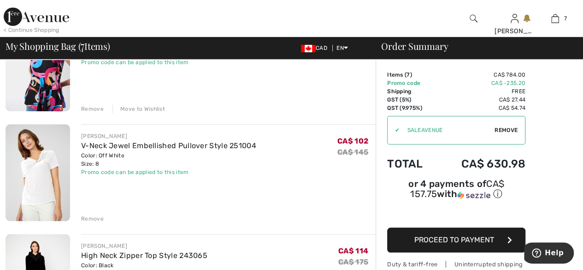
click at [92, 221] on div "Remove" at bounding box center [92, 218] width 23 height 8
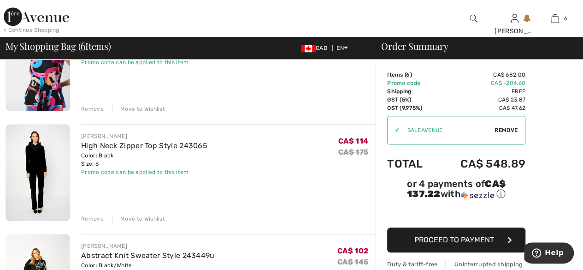
click at [91, 219] on div "Remove" at bounding box center [92, 218] width 23 height 8
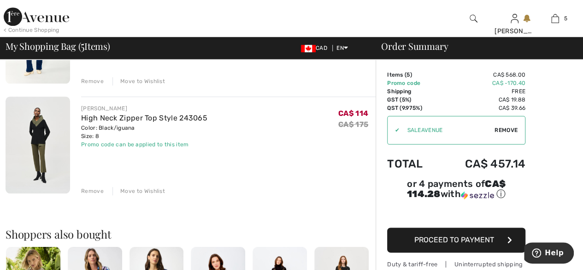
scroll to position [477, 0]
click at [39, 131] on img at bounding box center [38, 144] width 65 height 97
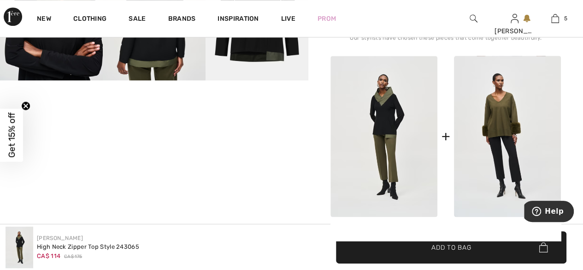
scroll to position [387, 0]
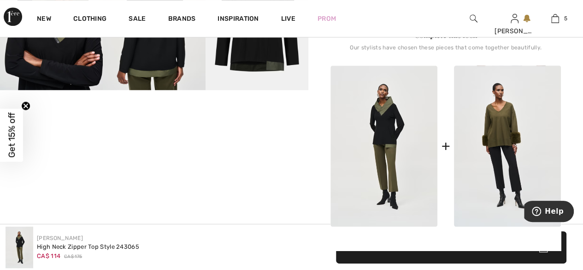
click at [384, 180] on img at bounding box center [383, 145] width 107 height 161
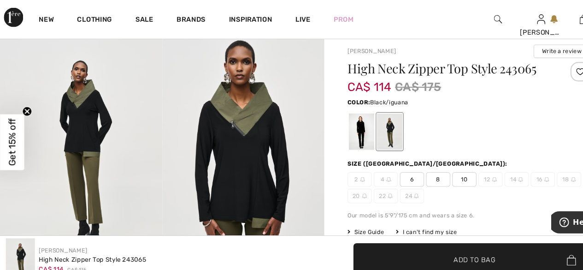
scroll to position [60, 0]
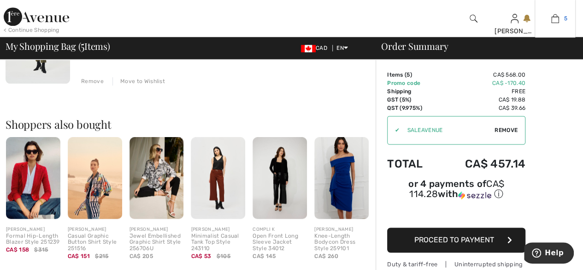
click at [564, 20] on span "5" at bounding box center [565, 18] width 3 height 8
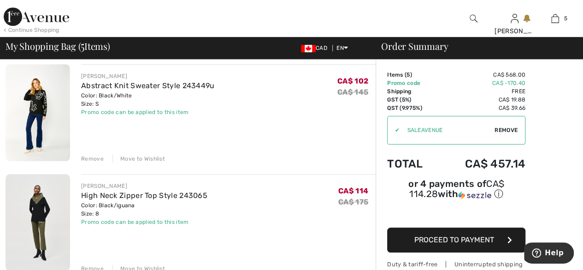
scroll to position [401, 0]
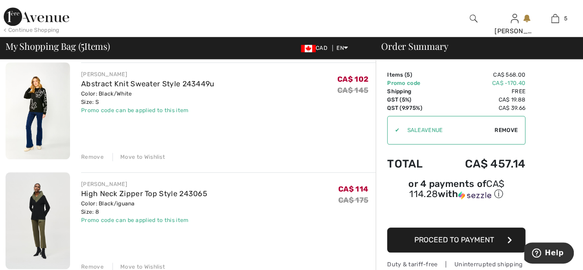
click at [36, 213] on img at bounding box center [38, 220] width 65 height 97
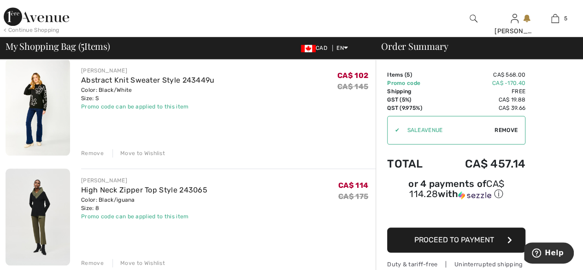
scroll to position [410, 0]
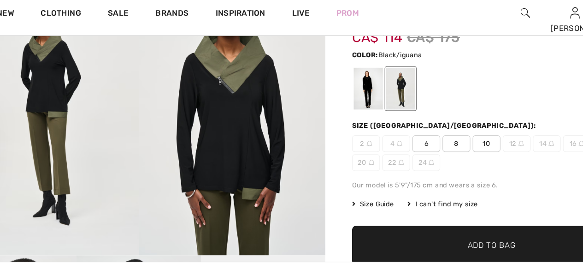
scroll to position [96, 0]
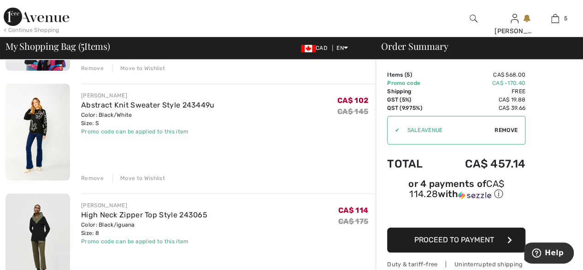
scroll to position [380, 0]
click at [36, 126] on img at bounding box center [38, 132] width 65 height 97
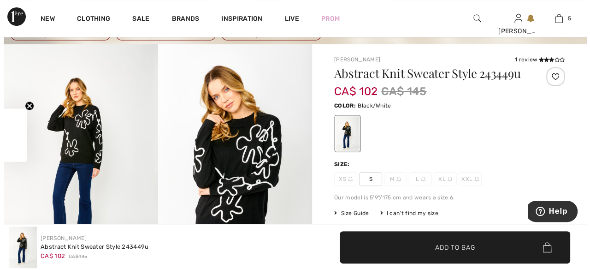
scroll to position [53, 0]
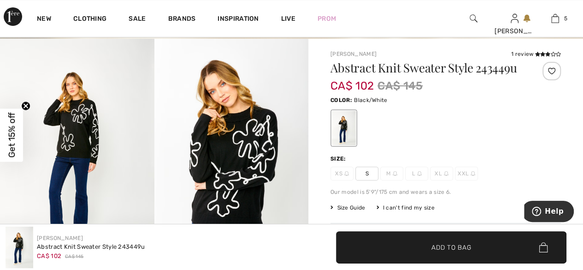
click at [28, 178] on img at bounding box center [77, 154] width 154 height 231
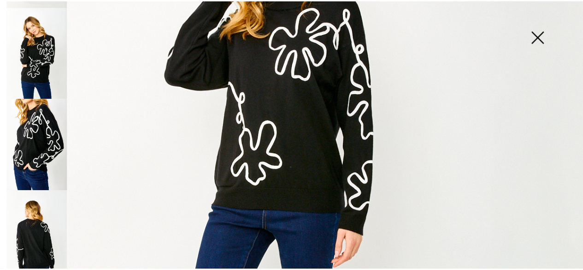
scroll to position [244, 0]
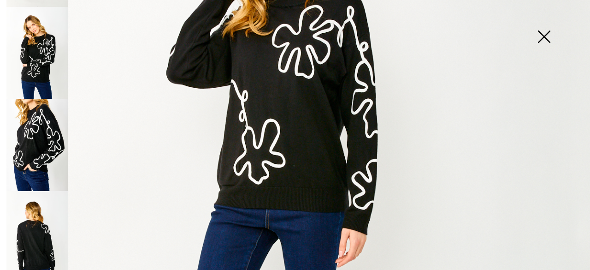
click at [544, 38] on img at bounding box center [544, 37] width 46 height 47
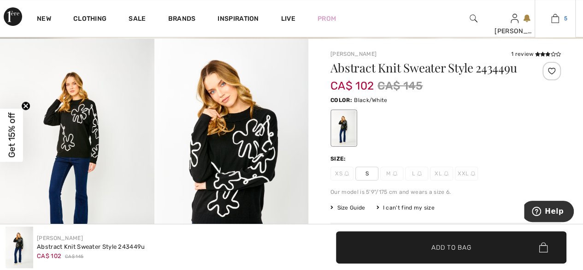
click at [563, 18] on link "5" at bounding box center [555, 18] width 40 height 11
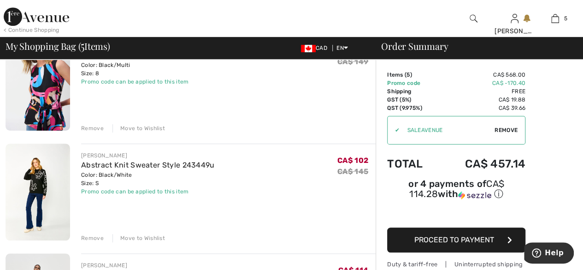
scroll to position [331, 0]
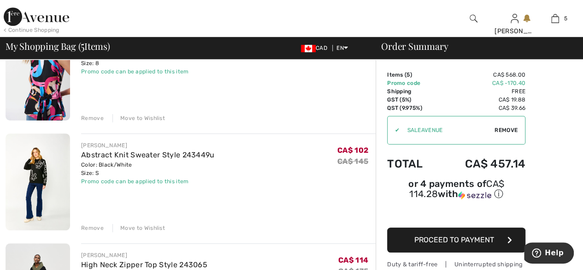
click at [91, 230] on div "Remove" at bounding box center [92, 228] width 23 height 8
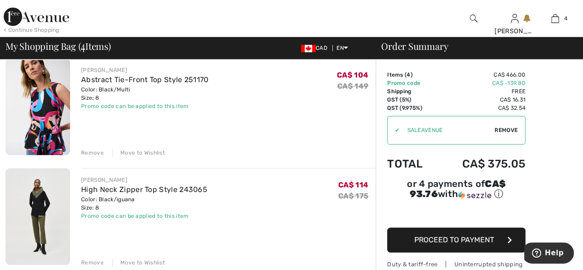
scroll to position [298, 0]
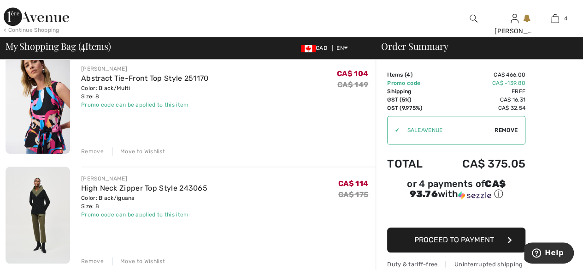
click at [22, 197] on img at bounding box center [38, 214] width 65 height 97
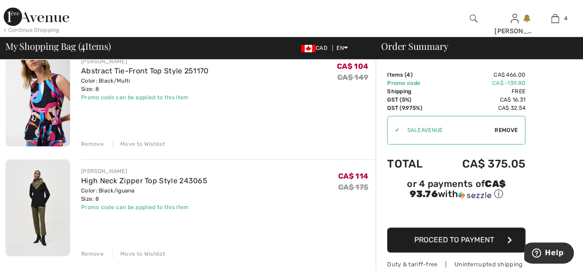
scroll to position [306, 0]
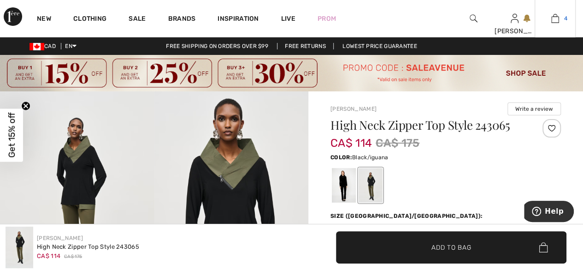
click at [561, 16] on link "4" at bounding box center [555, 18] width 40 height 11
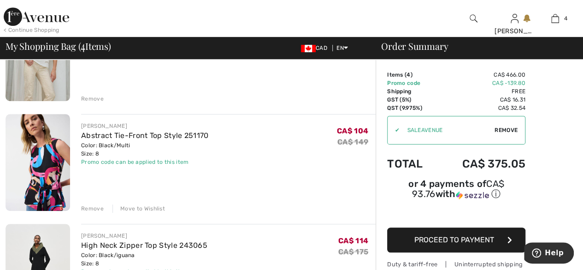
scroll to position [241, 0]
click at [93, 205] on div "Remove" at bounding box center [92, 208] width 23 height 8
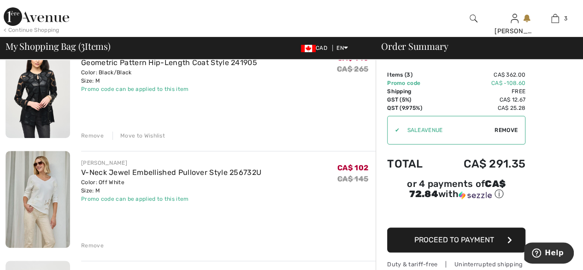
scroll to position [94, 0]
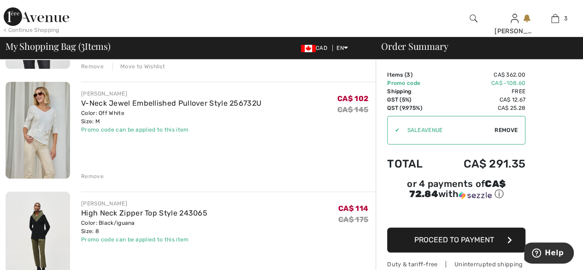
scroll to position [163, 0]
